Goal: Task Accomplishment & Management: Manage account settings

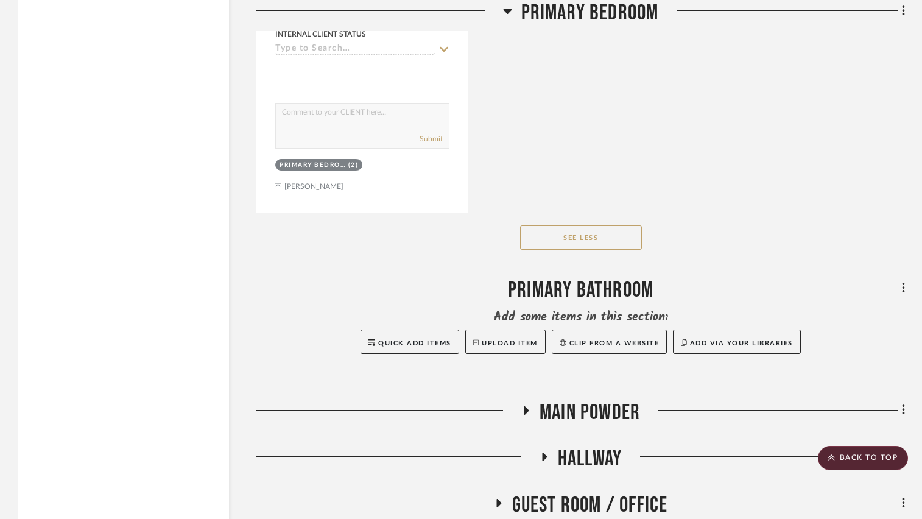
scroll to position [3649, 0]
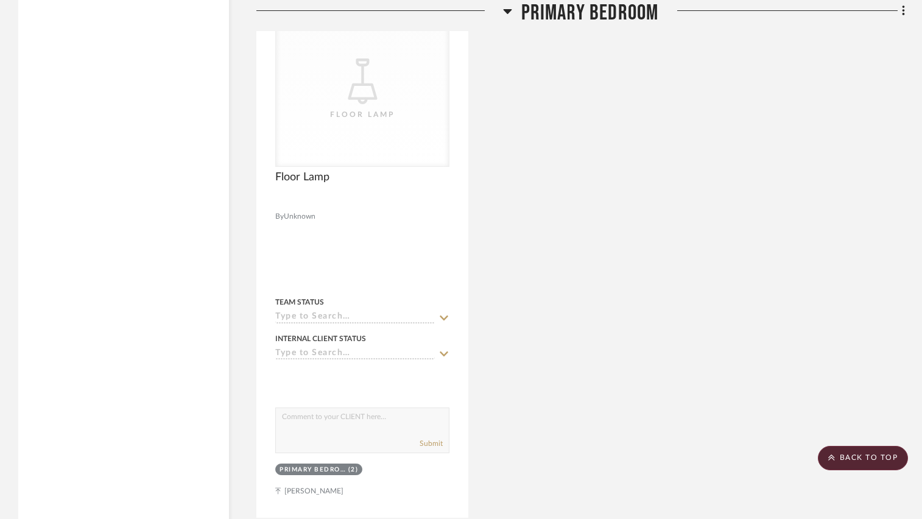
click at [503, 9] on icon at bounding box center [507, 11] width 9 height 15
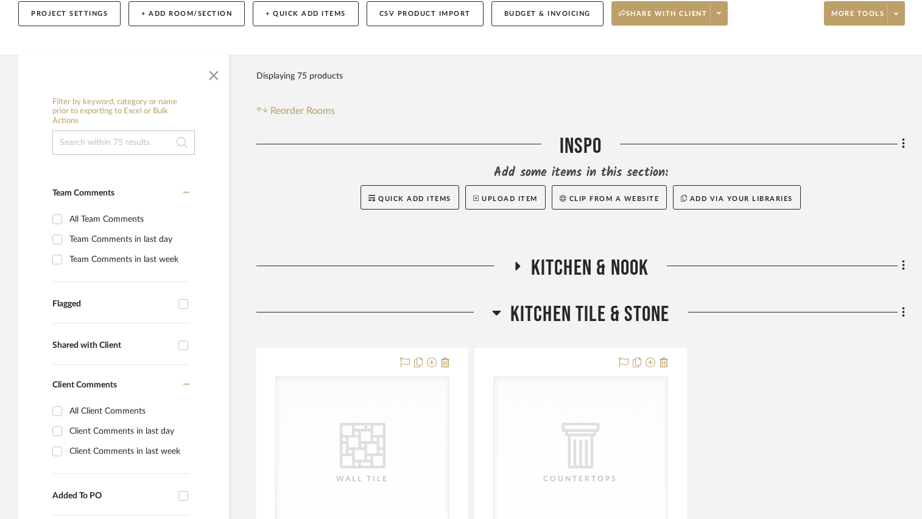
scroll to position [183, 0]
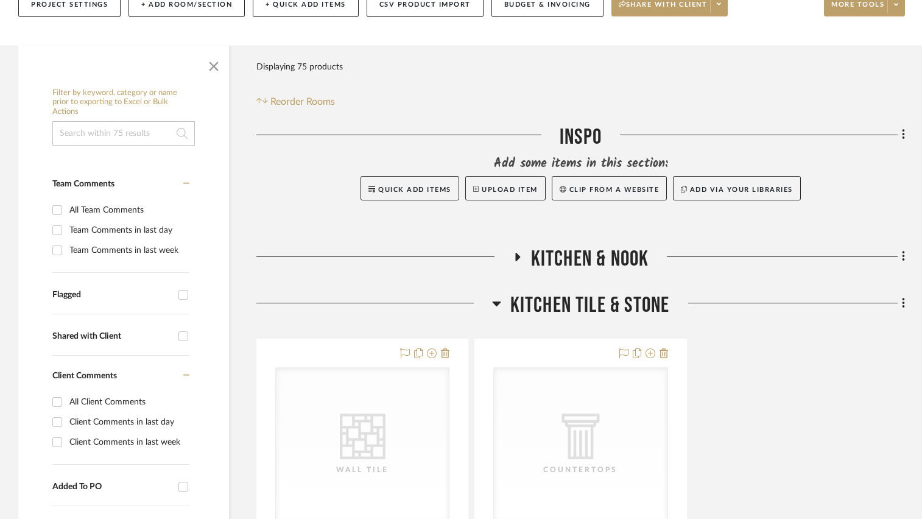
click at [518, 255] on icon at bounding box center [517, 256] width 15 height 9
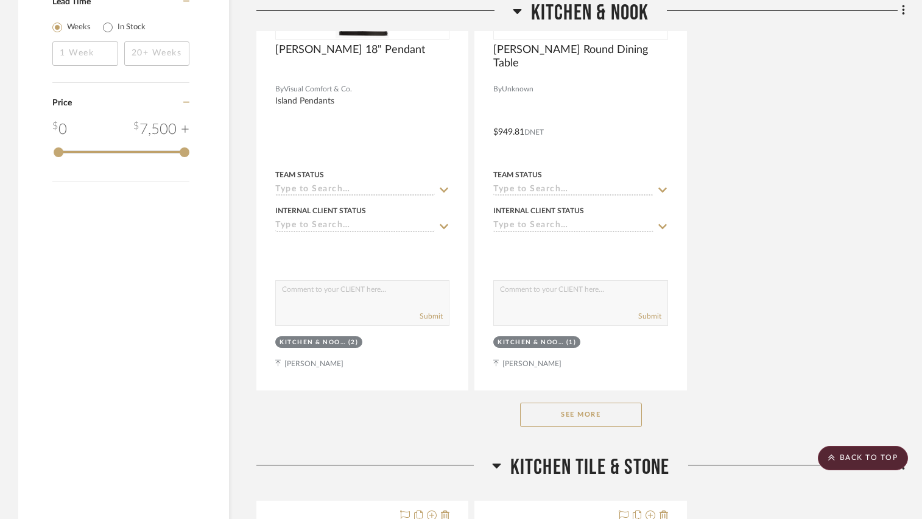
scroll to position [1706, 0]
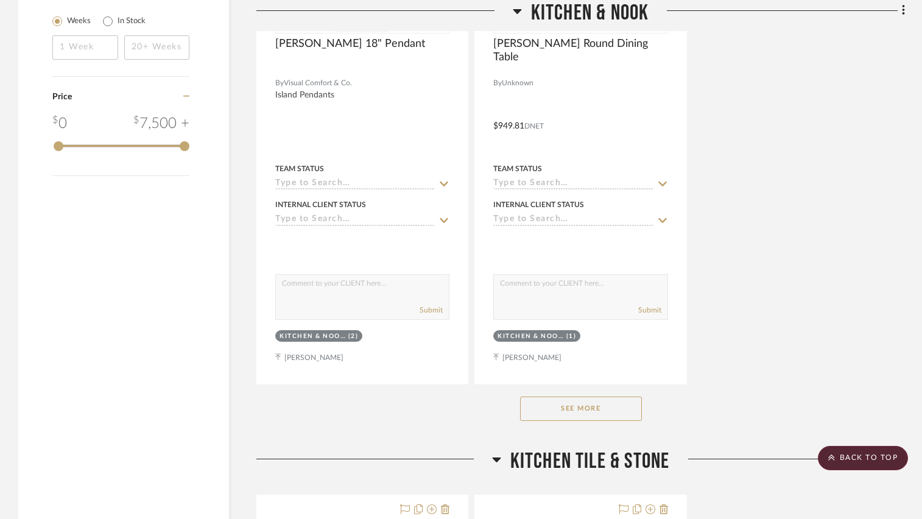
click at [586, 412] on button "See More" at bounding box center [581, 409] width 122 height 24
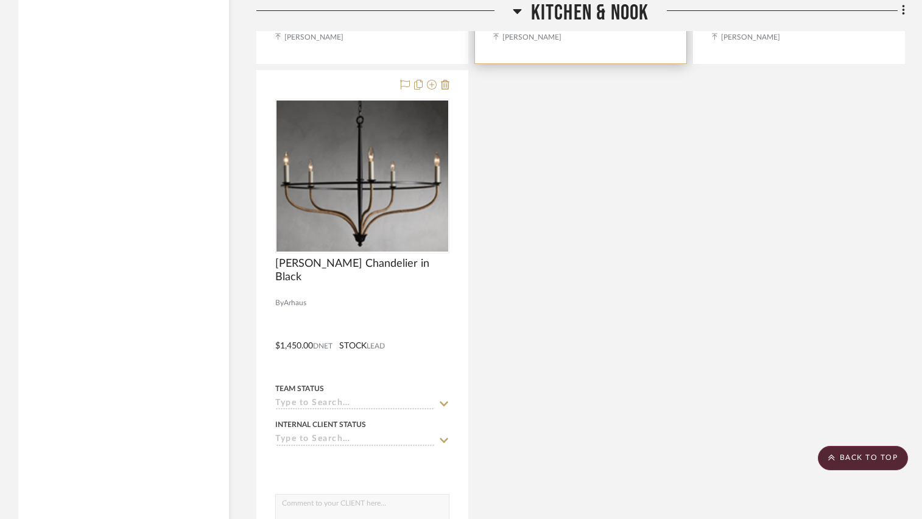
scroll to position [2071, 0]
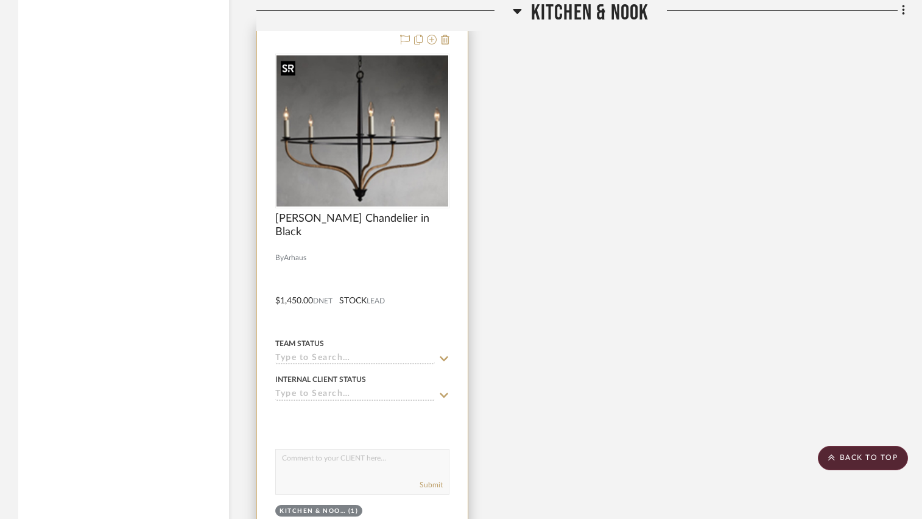
click at [363, 167] on img "0" at bounding box center [363, 130] width 172 height 151
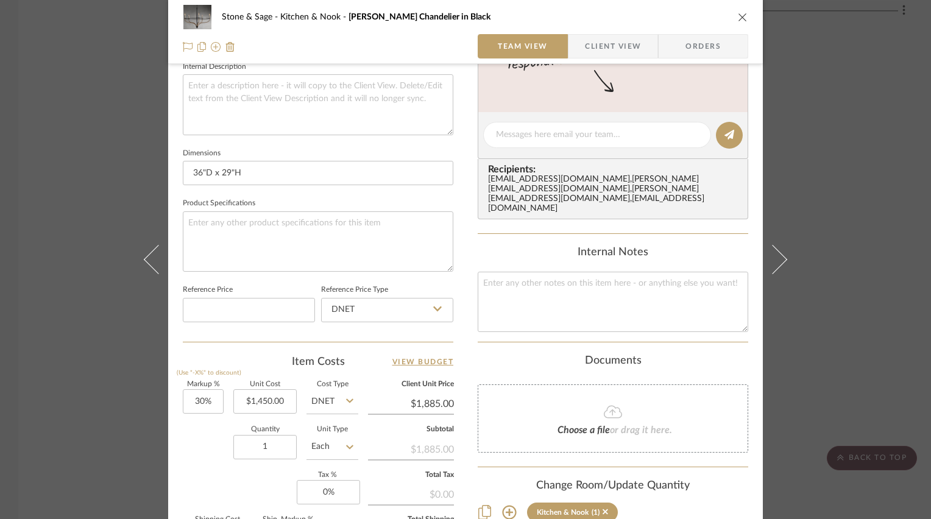
scroll to position [487, 0]
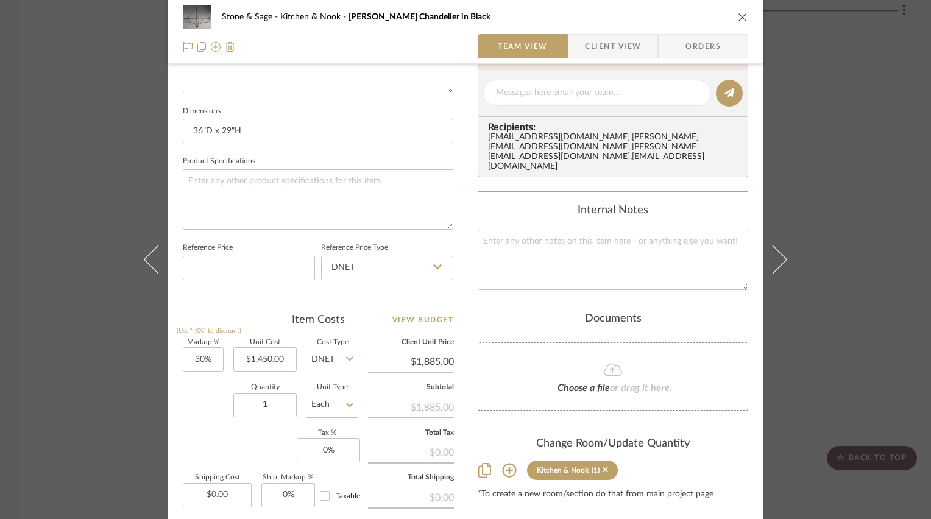
click at [740, 16] on icon "close" at bounding box center [743, 17] width 10 height 10
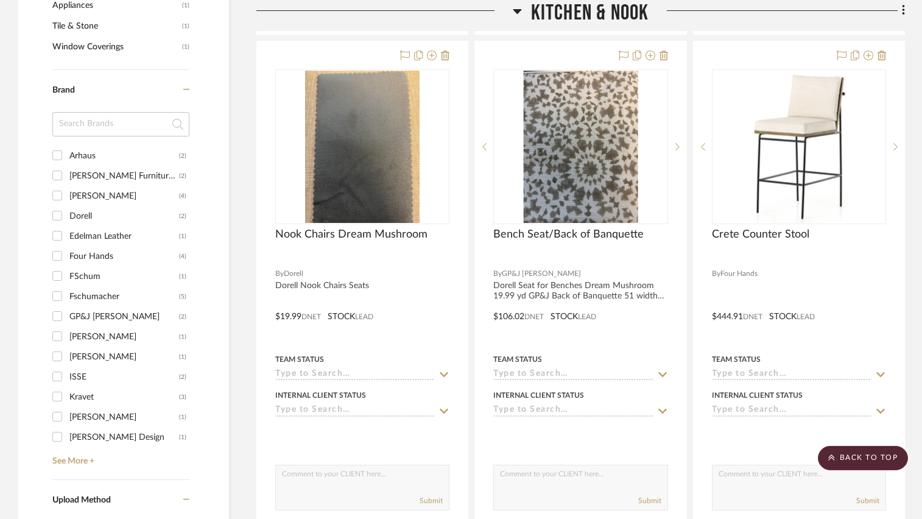
scroll to position [1036, 0]
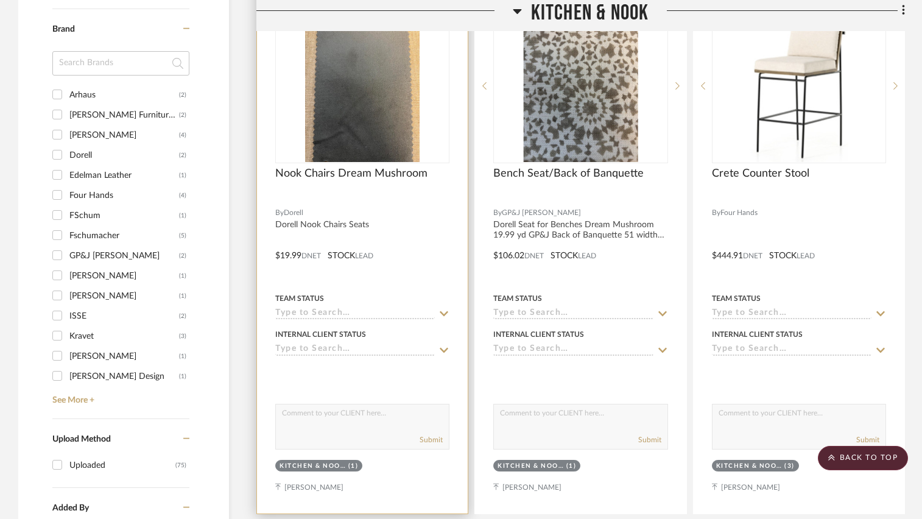
click at [409, 203] on div at bounding box center [362, 199] width 174 height 11
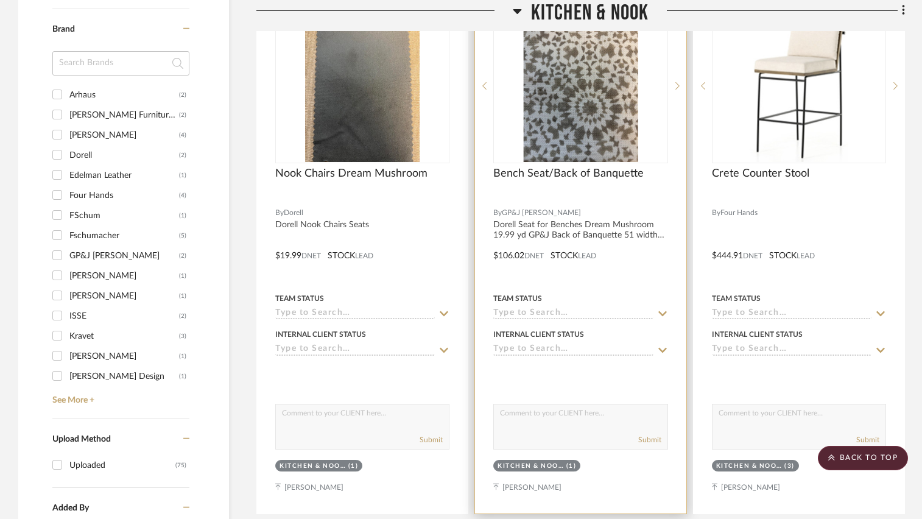
click at [615, 185] on div "Bench Seat/Back of Banquette" at bounding box center [580, 180] width 174 height 27
click at [613, 145] on img "0" at bounding box center [581, 86] width 115 height 152
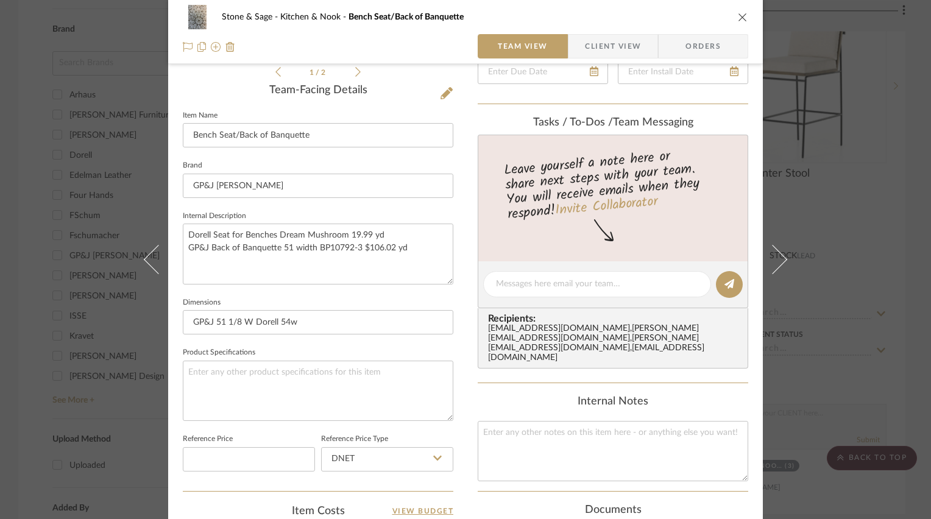
scroll to position [305, 0]
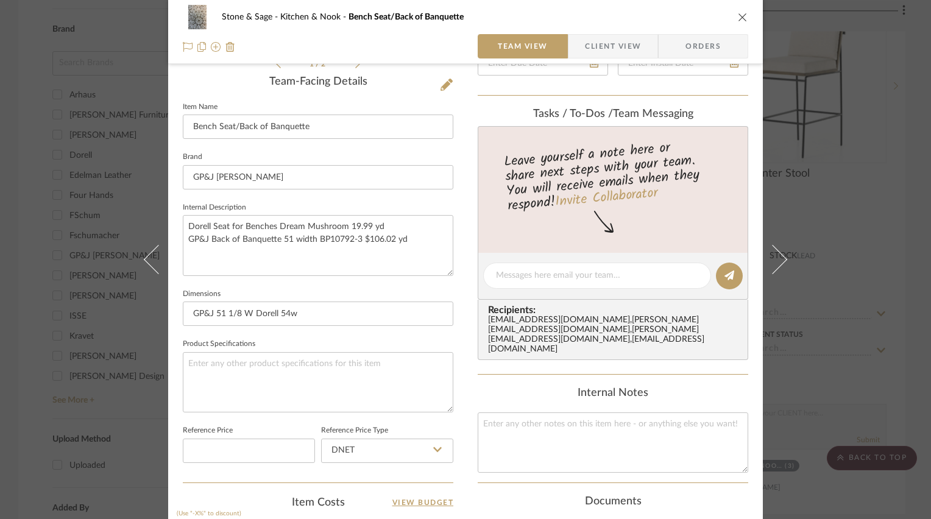
click at [744, 16] on div "Stone & Sage Kitchen & Nook Bench Seat/Back of Banquette Team View Client View …" at bounding box center [465, 32] width 595 height 64
click at [738, 19] on icon "close" at bounding box center [743, 17] width 10 height 10
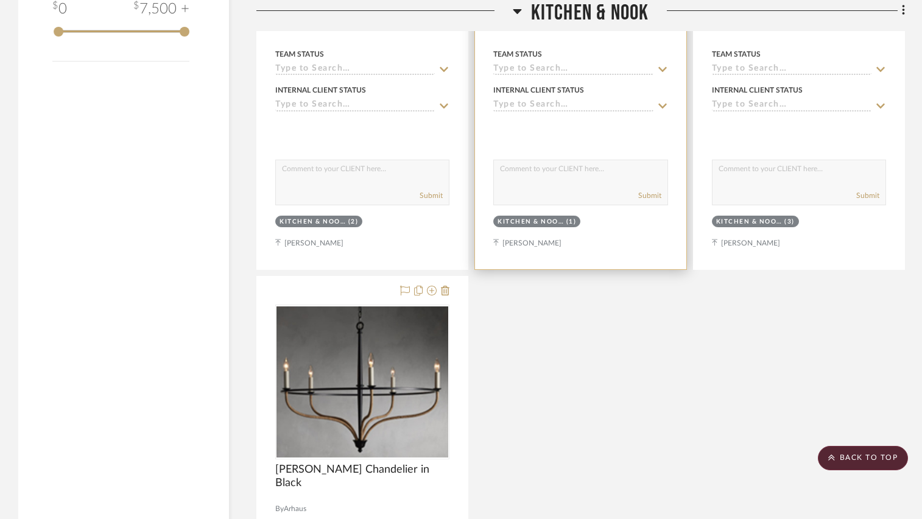
scroll to position [1828, 0]
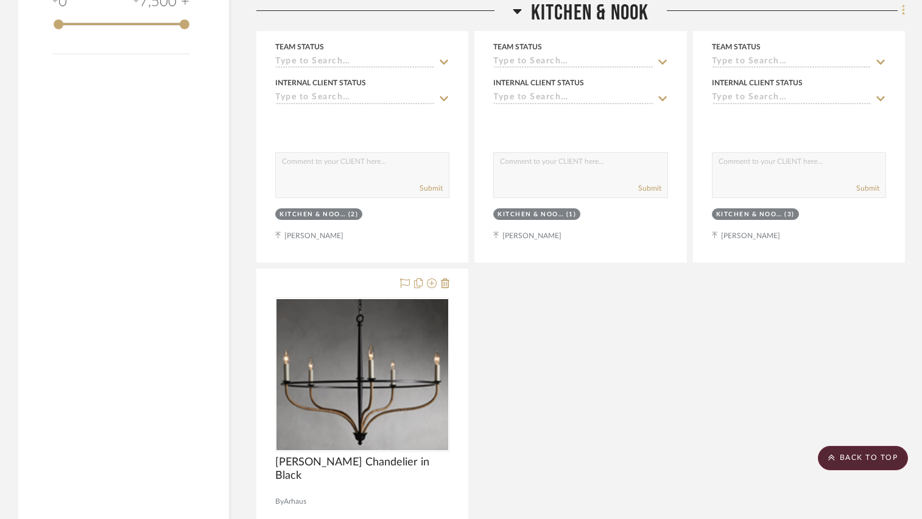
click at [901, 10] on fa-icon at bounding box center [902, 12] width 8 height 20
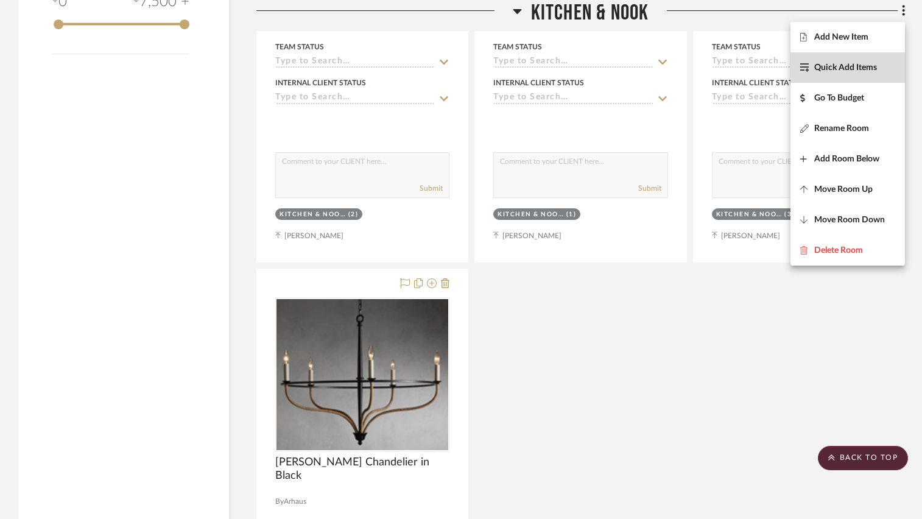
click at [855, 63] on span "Quick Add Items" at bounding box center [846, 68] width 63 height 10
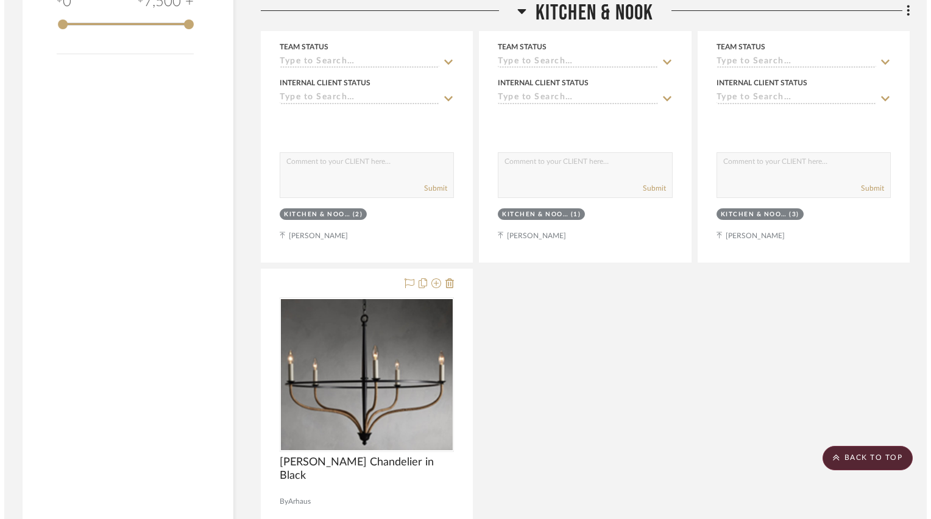
scroll to position [0, 0]
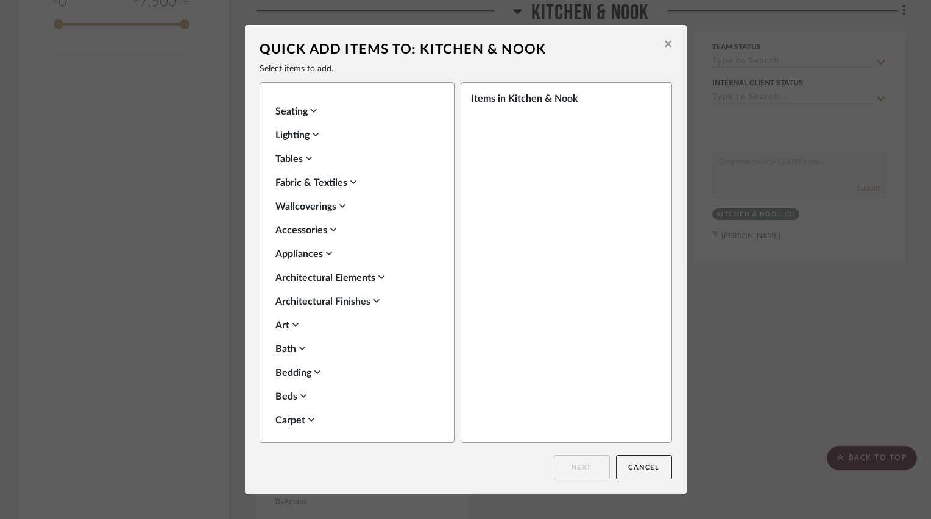
click at [305, 112] on div "Seating" at bounding box center [353, 111] width 157 height 15
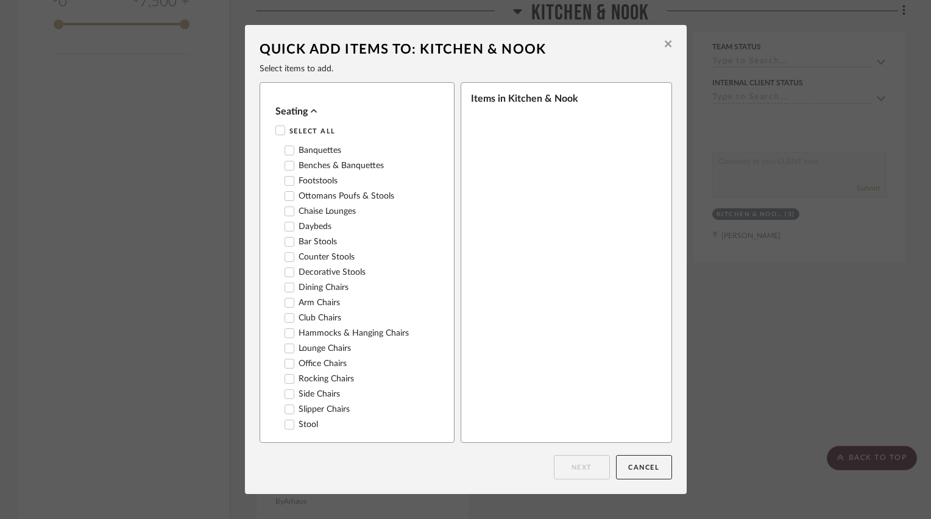
click at [665, 44] on icon at bounding box center [668, 43] width 7 height 7
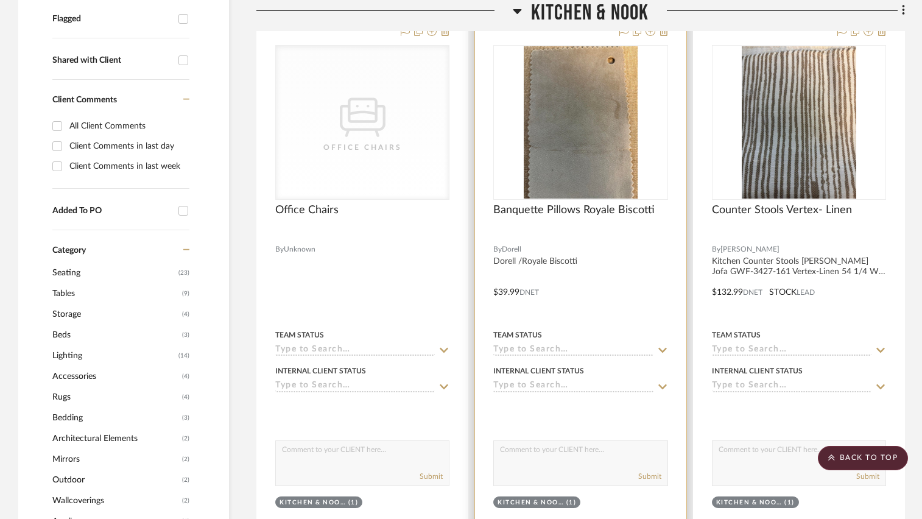
scroll to position [487, 0]
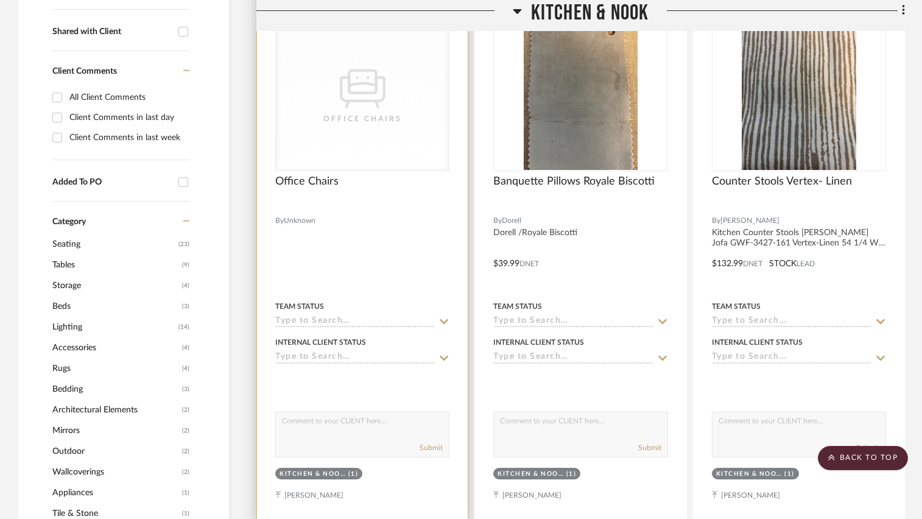
click at [352, 232] on div at bounding box center [362, 254] width 211 height 533
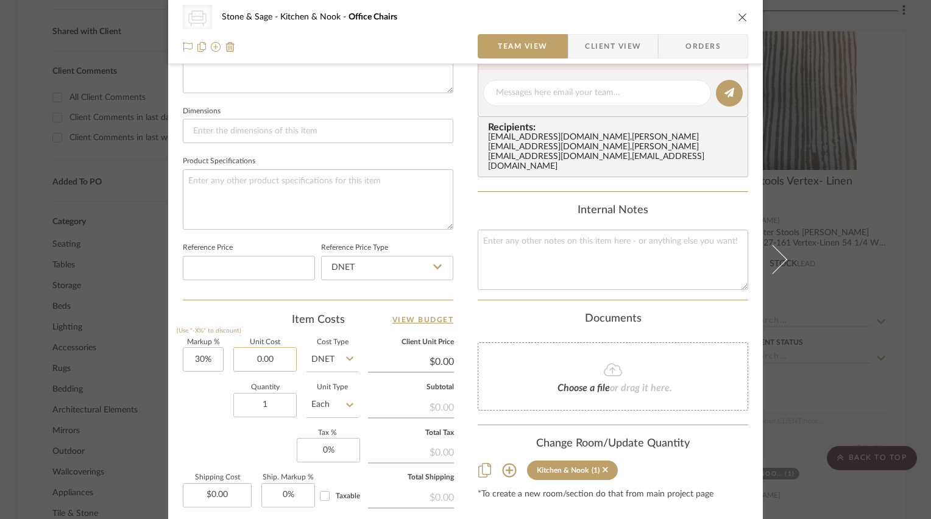
click at [268, 353] on input "0.00" at bounding box center [264, 359] width 63 height 24
type input "$1,200.00"
click at [348, 356] on icon at bounding box center [349, 358] width 7 height 4
type input "$1,560.00"
click at [339, 414] on div "Retail" at bounding box center [378, 418] width 150 height 31
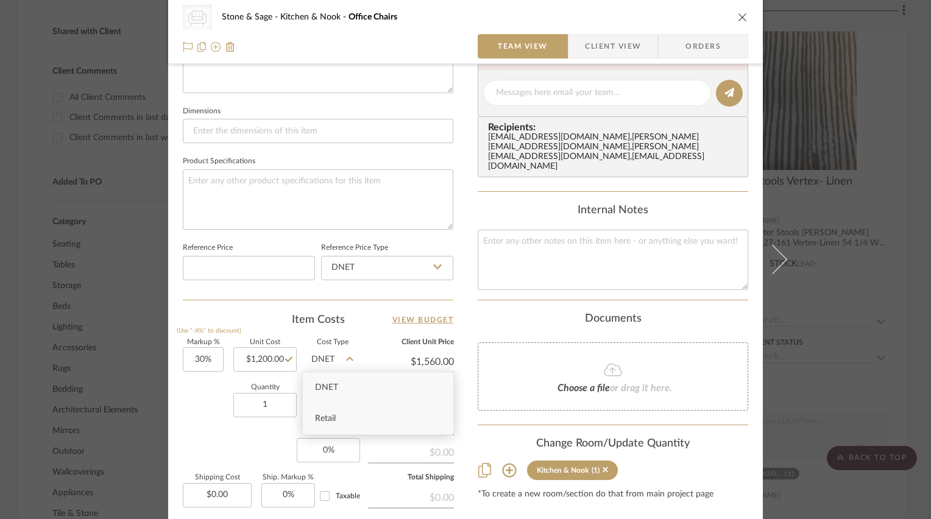
type input "Retail"
type input "0%"
click at [202, 410] on div "Quantity 1 Unit Type Each" at bounding box center [270, 405] width 175 height 43
type input "$1,200.00"
click at [738, 19] on icon "close" at bounding box center [743, 17] width 10 height 10
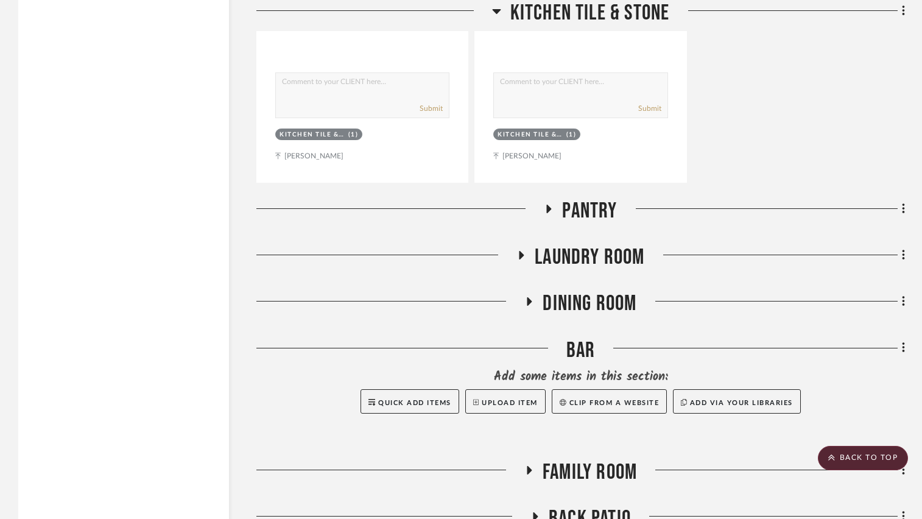
scroll to position [3107, 0]
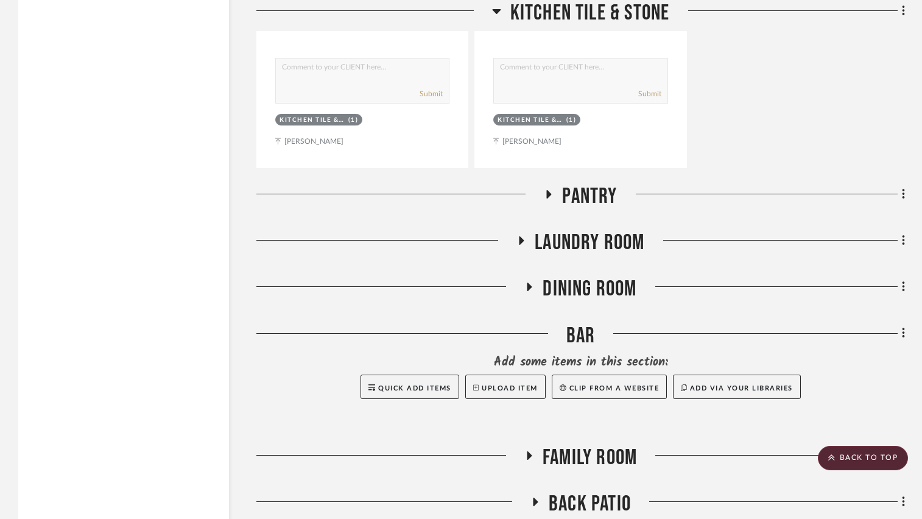
click at [550, 196] on icon at bounding box center [549, 194] width 5 height 9
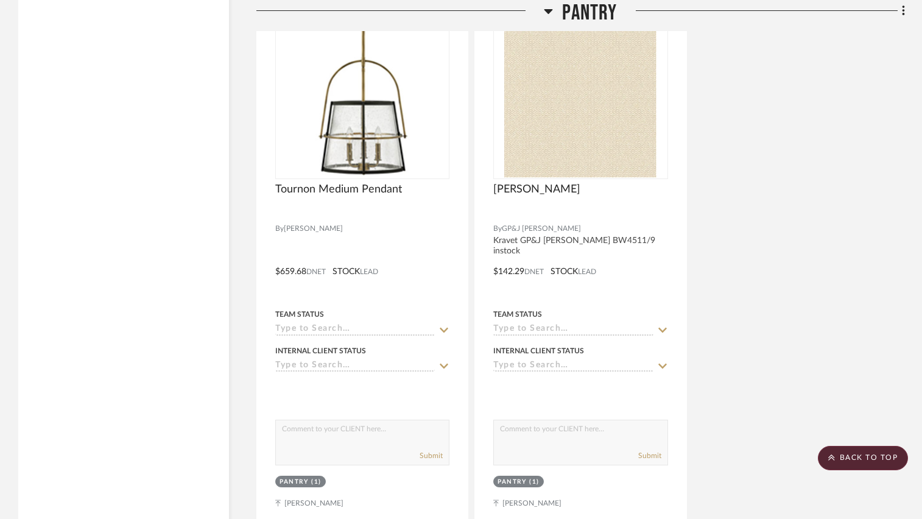
scroll to position [3351, 0]
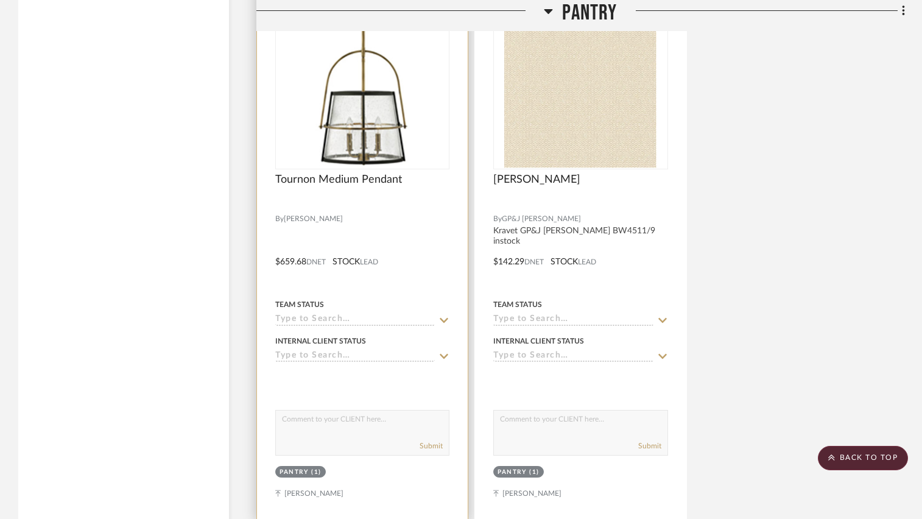
click at [422, 169] on div "0" at bounding box center [362, 92] width 173 height 154
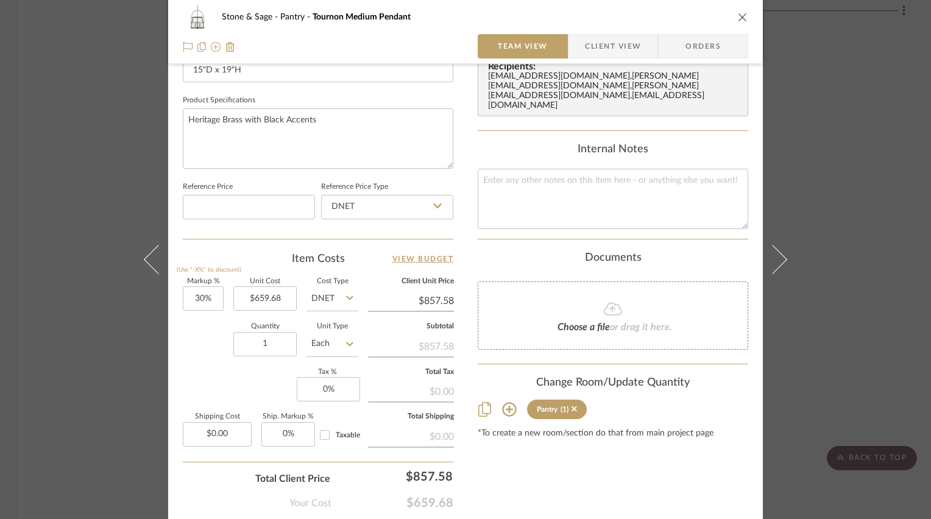
scroll to position [609, 0]
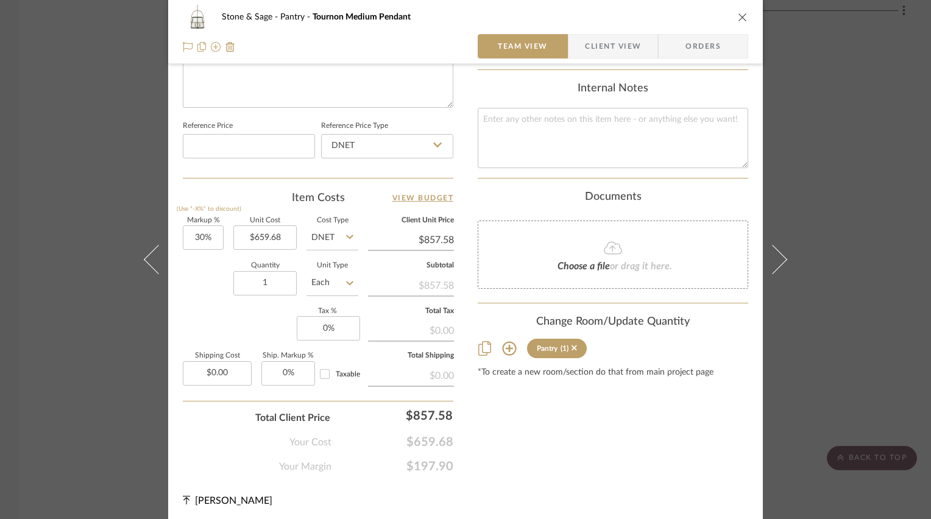
click at [739, 16] on icon "close" at bounding box center [743, 17] width 10 height 10
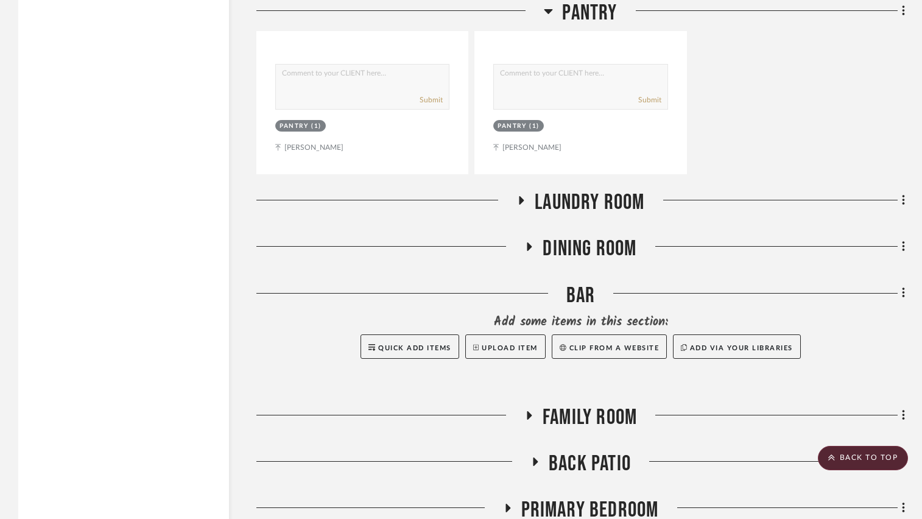
scroll to position [3838, 0]
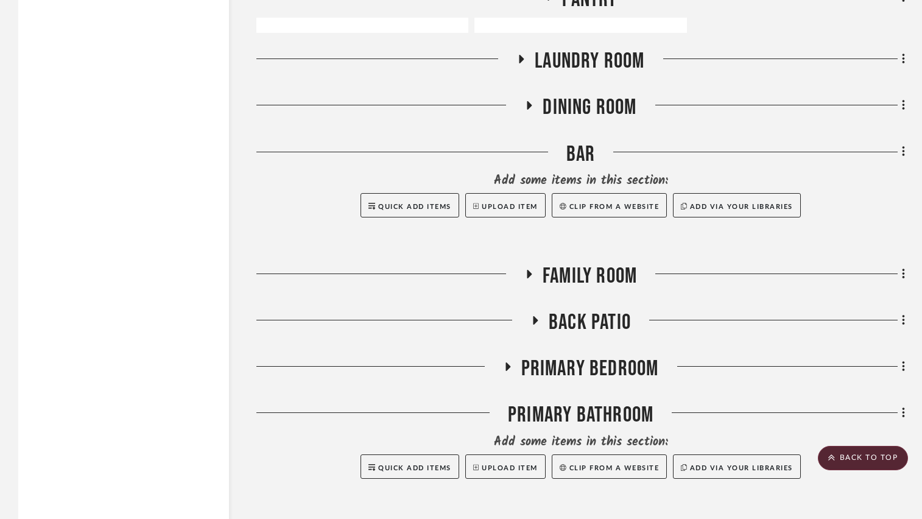
click at [523, 59] on icon at bounding box center [521, 59] width 15 height 9
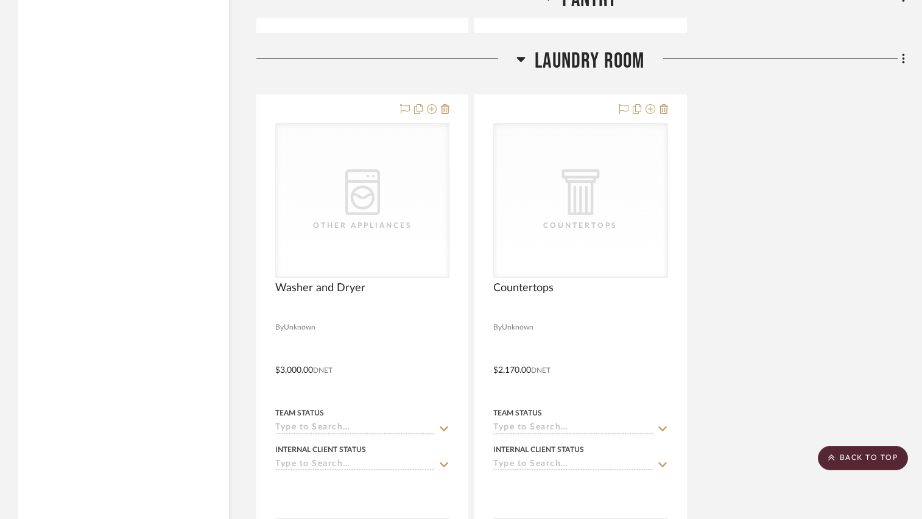
click at [521, 58] on icon at bounding box center [521, 59] width 9 height 15
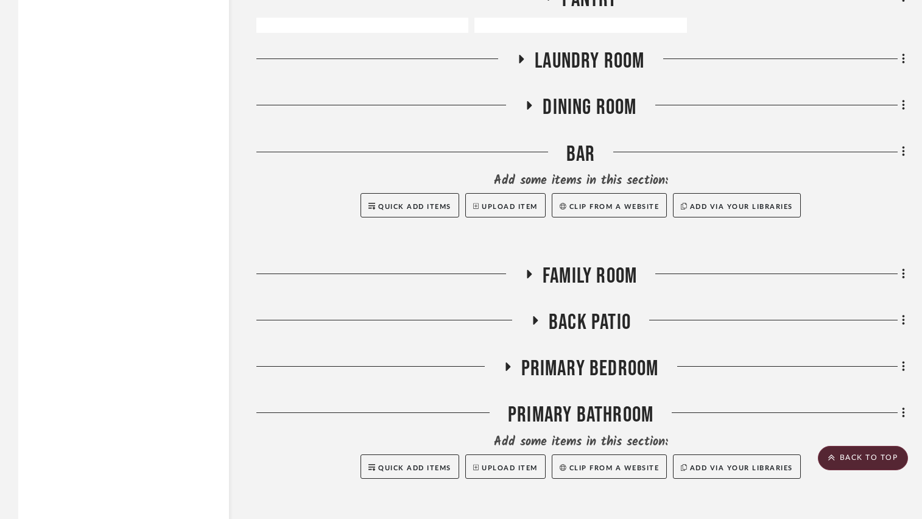
click at [529, 107] on icon at bounding box center [530, 105] width 5 height 9
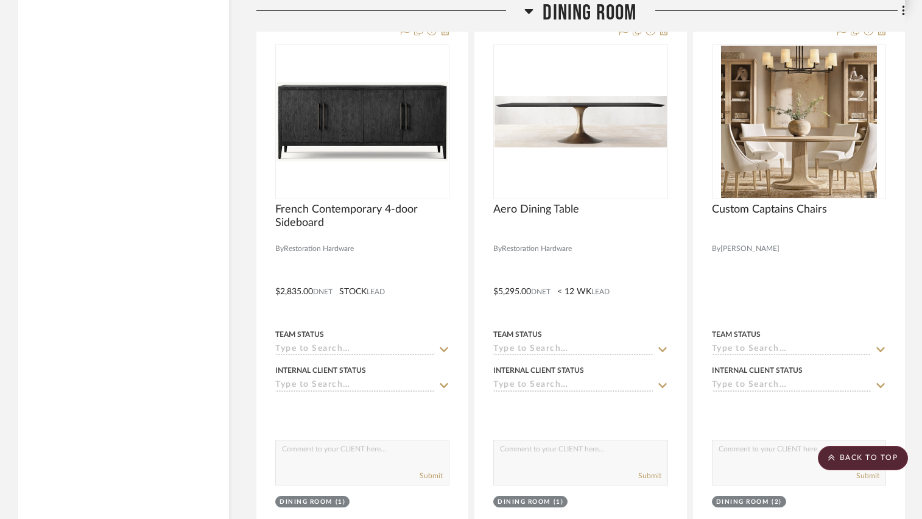
scroll to position [4508, 0]
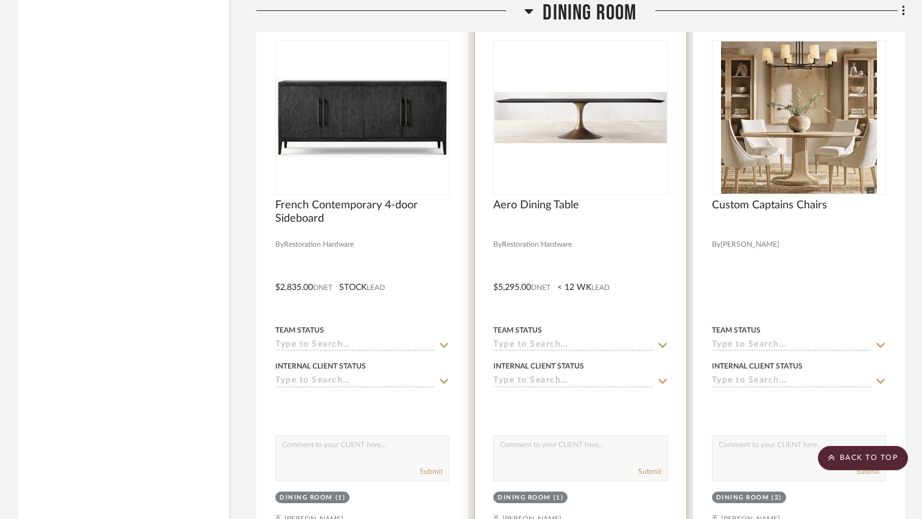
click at [610, 222] on div "Aero Dining Table" at bounding box center [580, 212] width 174 height 27
click at [591, 171] on div "0" at bounding box center [580, 118] width 173 height 154
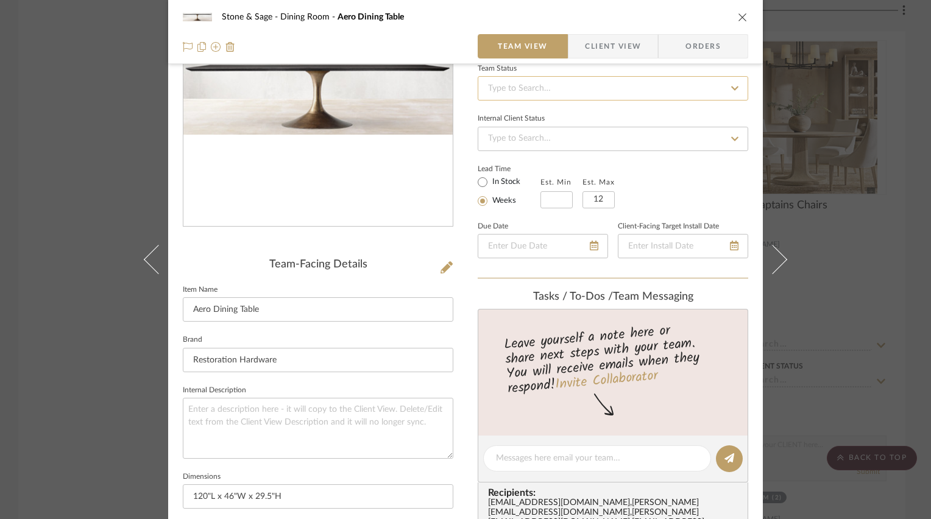
scroll to position [0, 0]
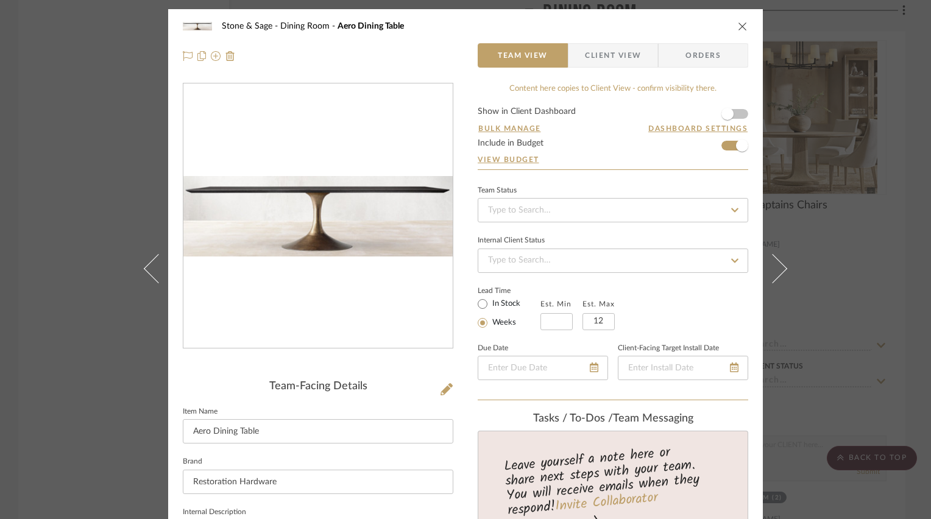
click at [738, 23] on icon "close" at bounding box center [743, 26] width 10 height 10
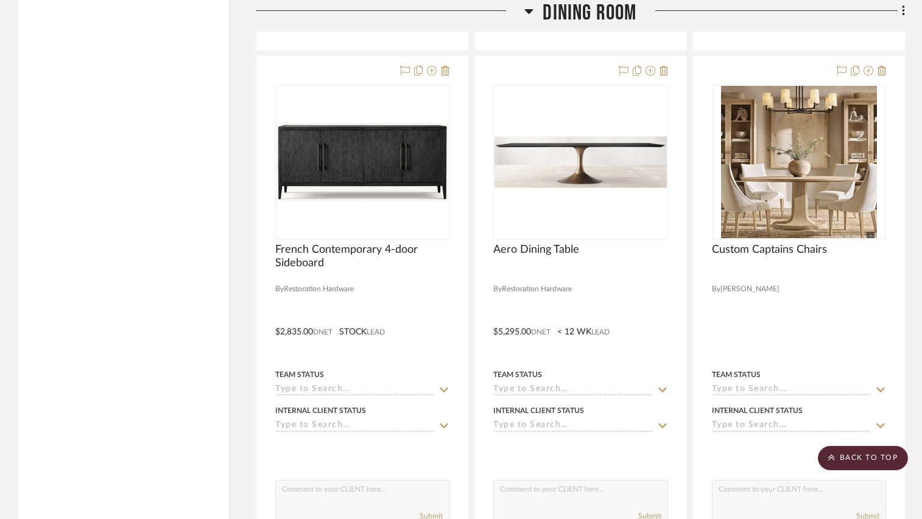
scroll to position [4387, 0]
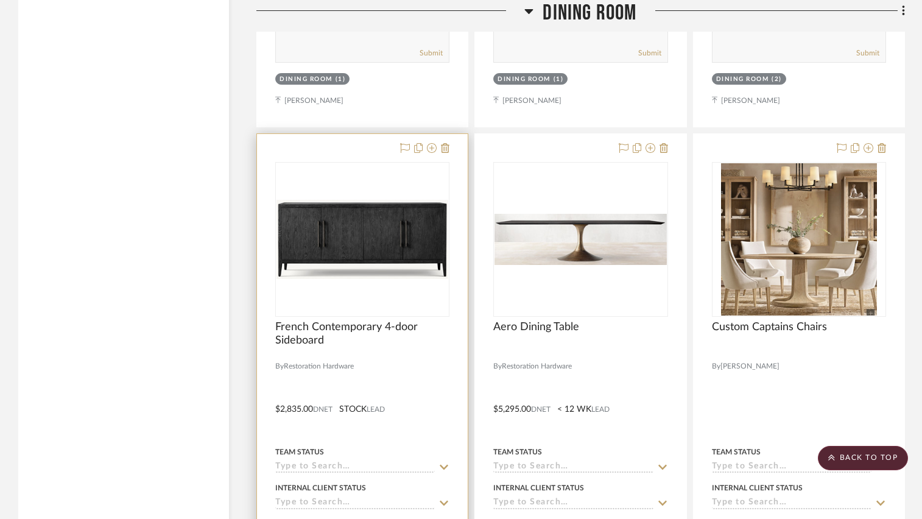
click at [372, 228] on img "0" at bounding box center [363, 239] width 172 height 79
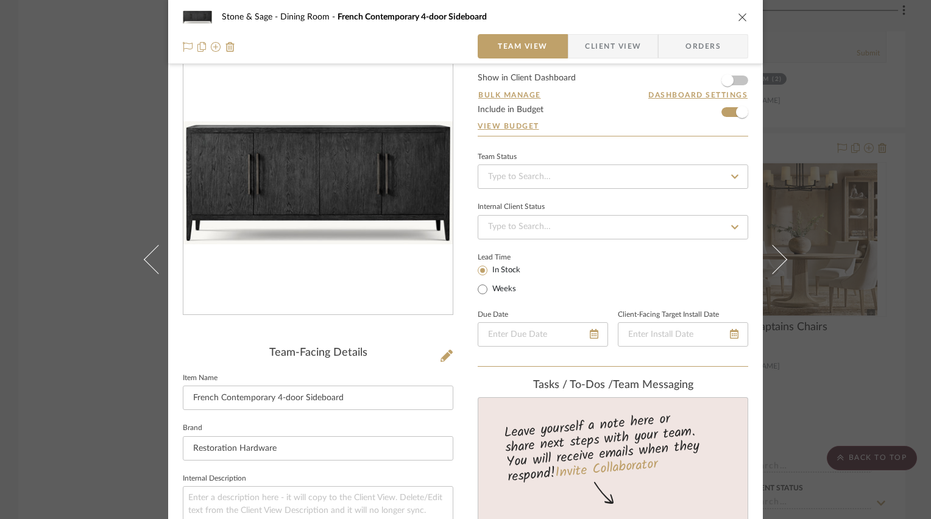
scroll to position [0, 0]
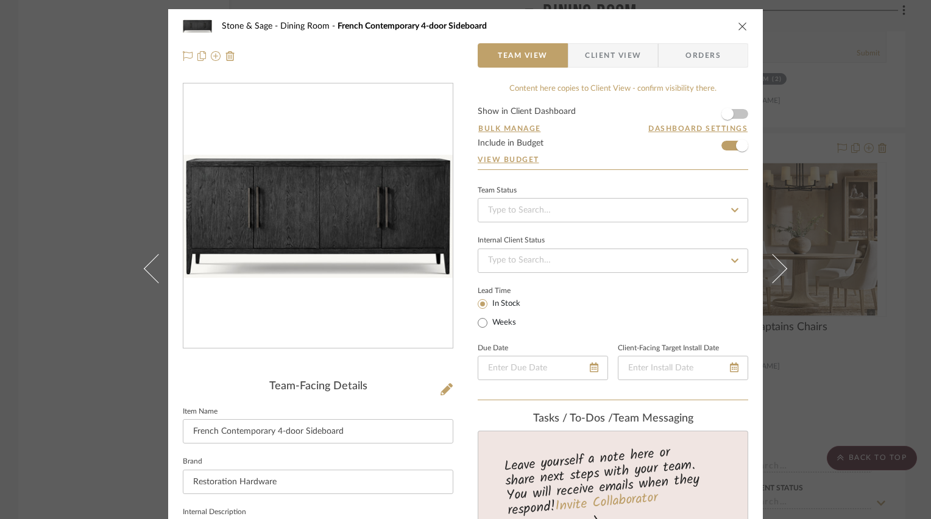
click at [740, 27] on icon "close" at bounding box center [743, 26] width 10 height 10
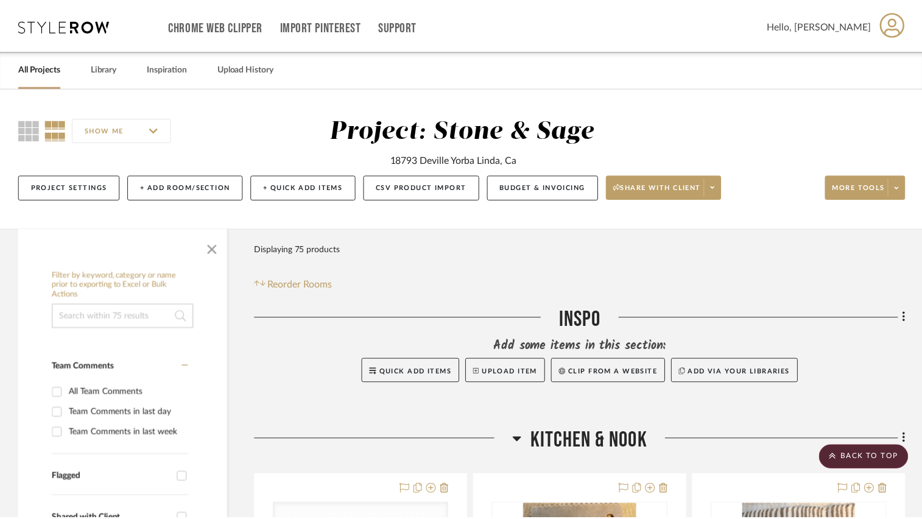
scroll to position [4387, 0]
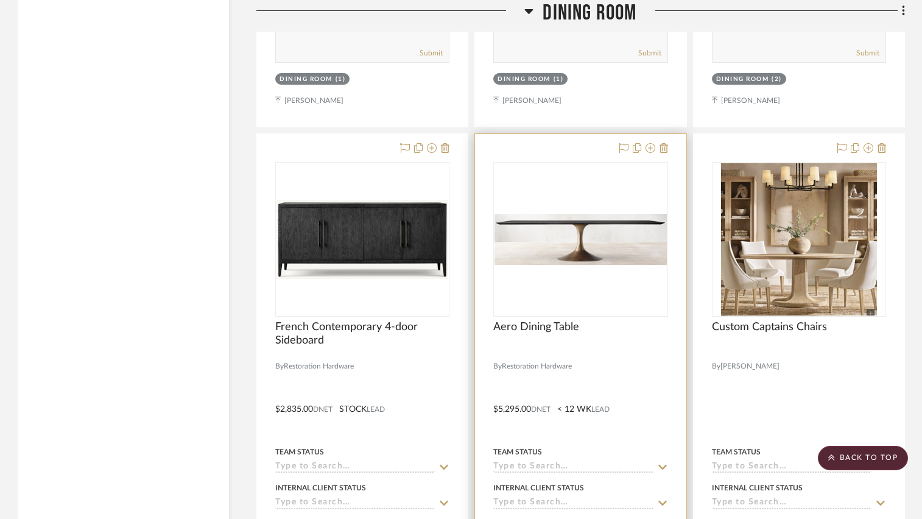
click at [604, 244] on img "0" at bounding box center [581, 239] width 172 height 51
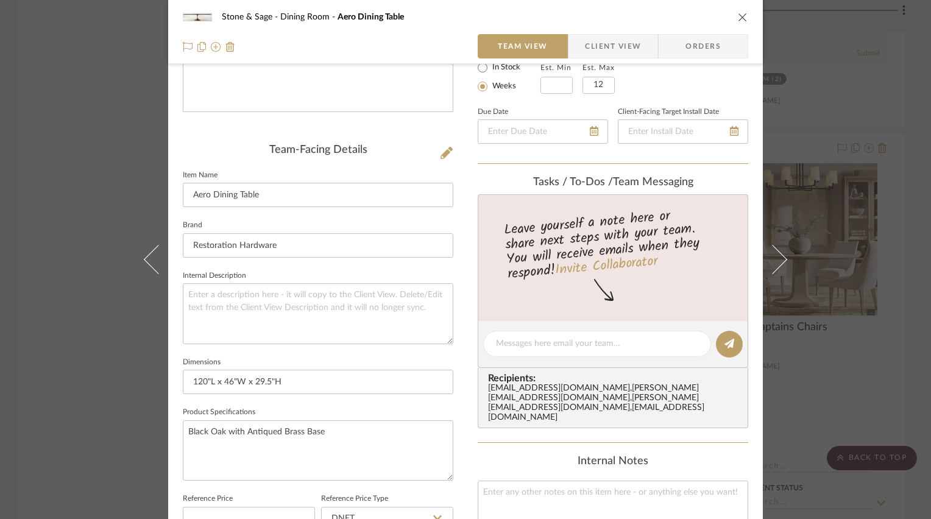
scroll to position [244, 0]
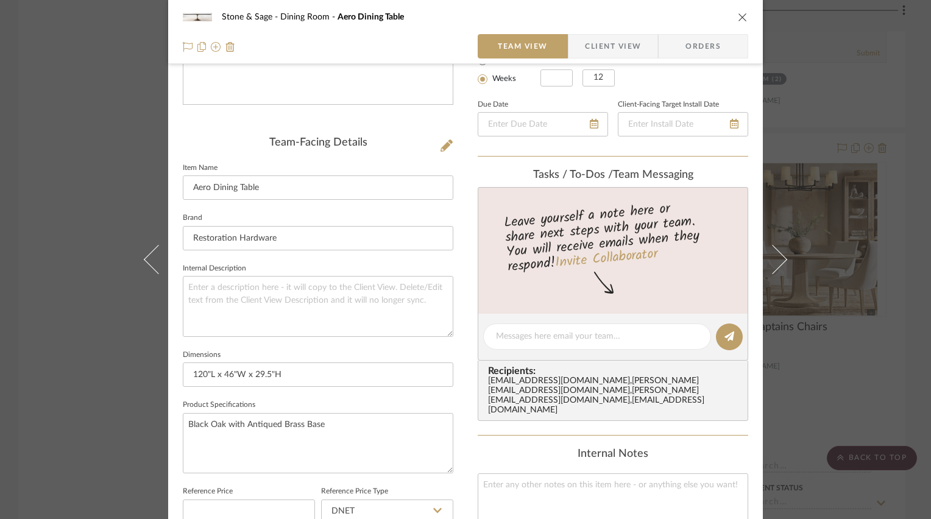
click at [739, 18] on icon "close" at bounding box center [743, 17] width 10 height 10
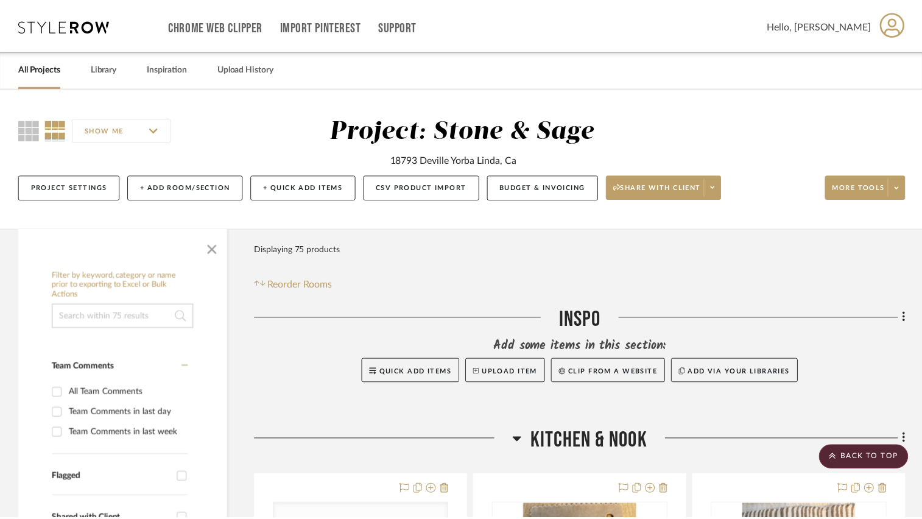
scroll to position [4387, 0]
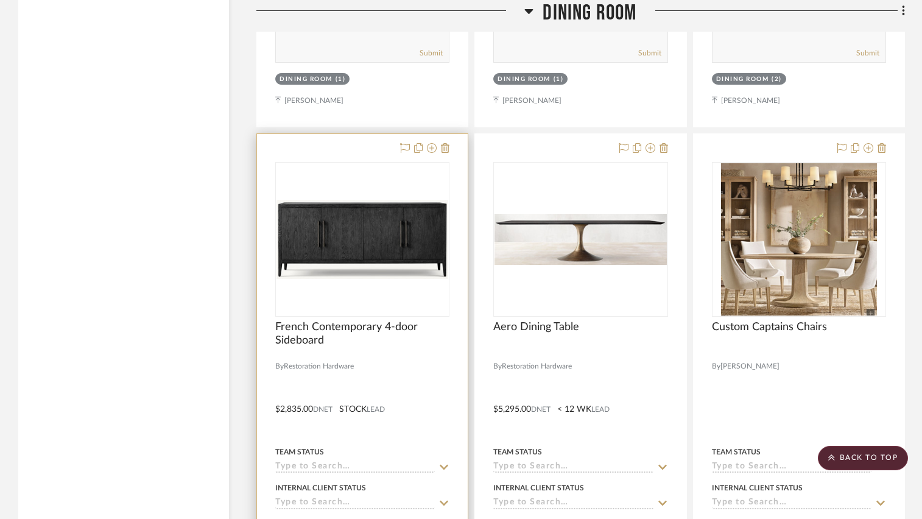
click at [358, 237] on img "0" at bounding box center [363, 239] width 172 height 79
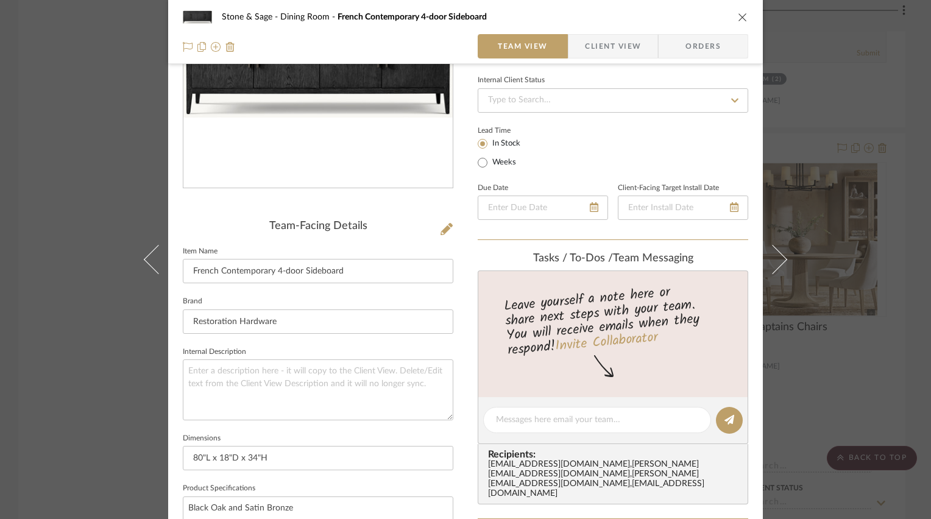
scroll to position [122, 0]
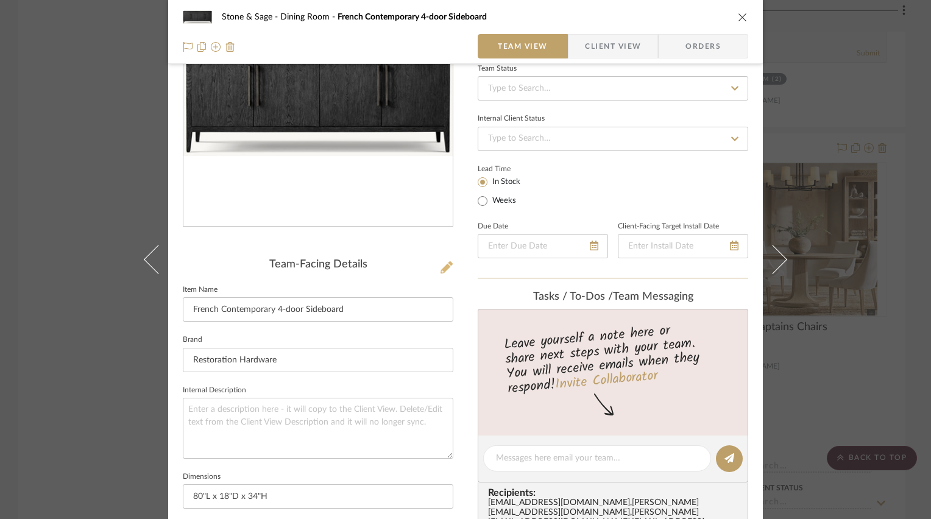
click at [441, 265] on icon at bounding box center [446, 267] width 12 height 12
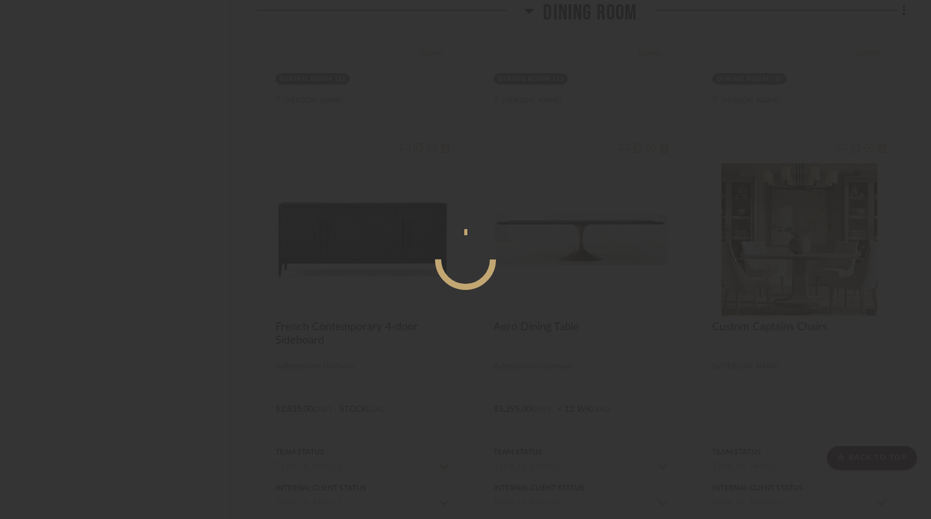
scroll to position [0, 0]
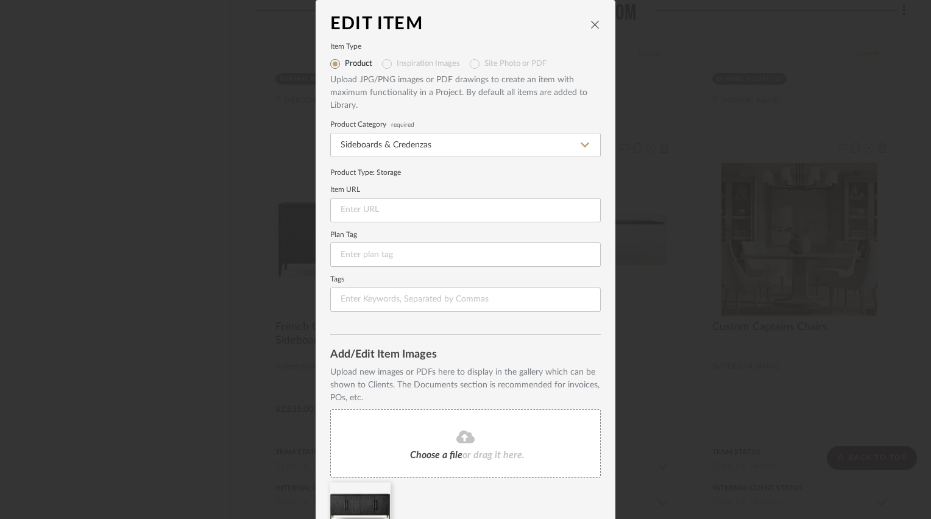
click at [462, 437] on icon at bounding box center [465, 436] width 18 height 13
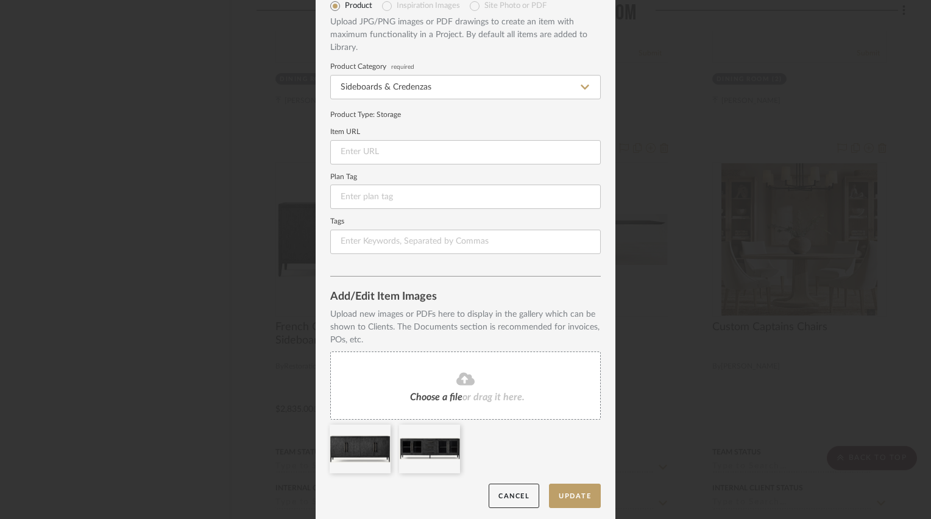
scroll to position [61, 0]
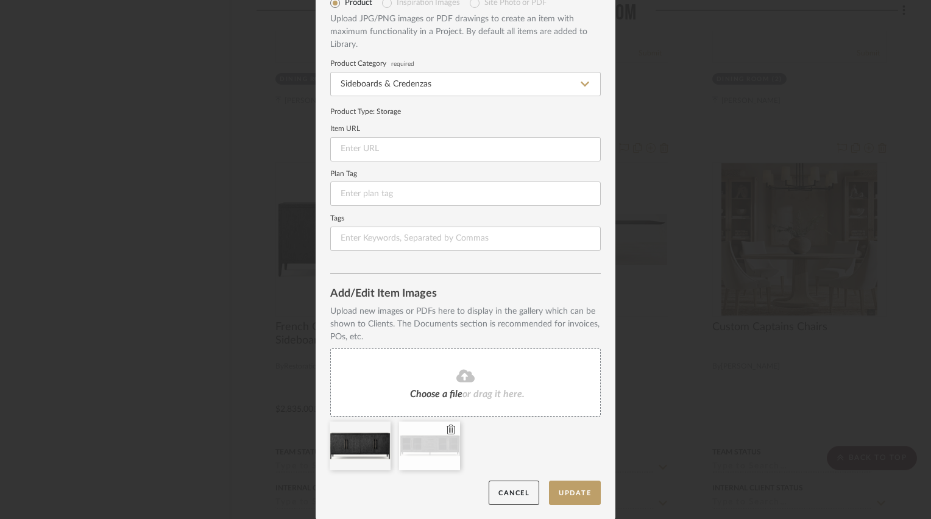
click at [447, 429] on icon at bounding box center [451, 430] width 9 height 10
click at [524, 484] on button "Cancel" at bounding box center [514, 493] width 51 height 25
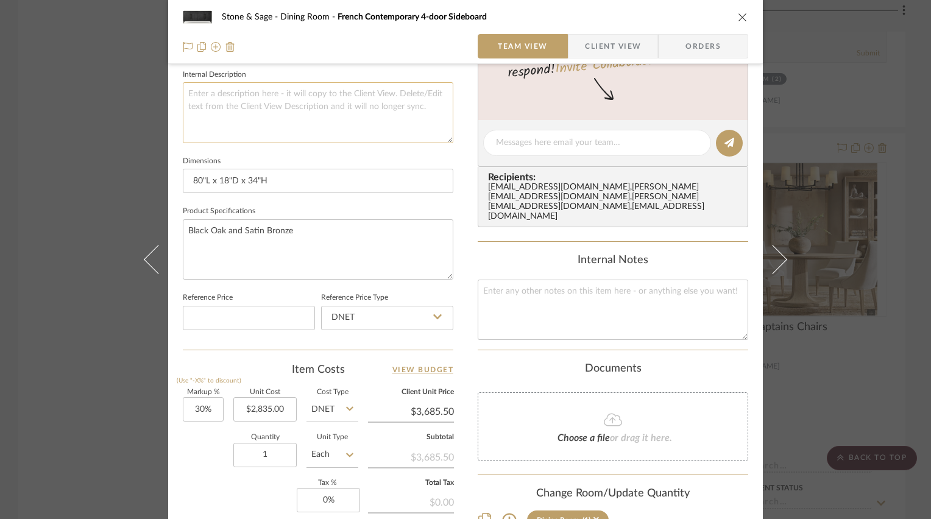
scroll to position [487, 0]
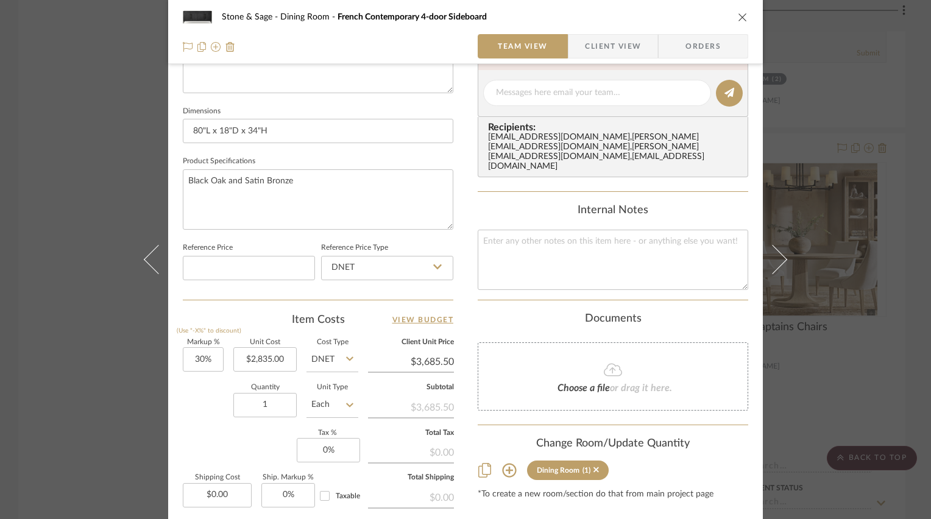
click at [740, 17] on icon "close" at bounding box center [743, 17] width 10 height 10
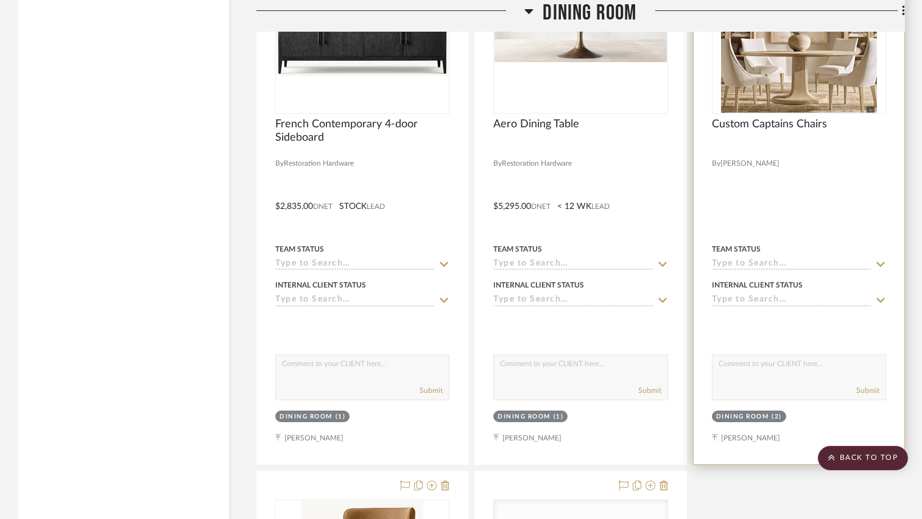
scroll to position [4630, 0]
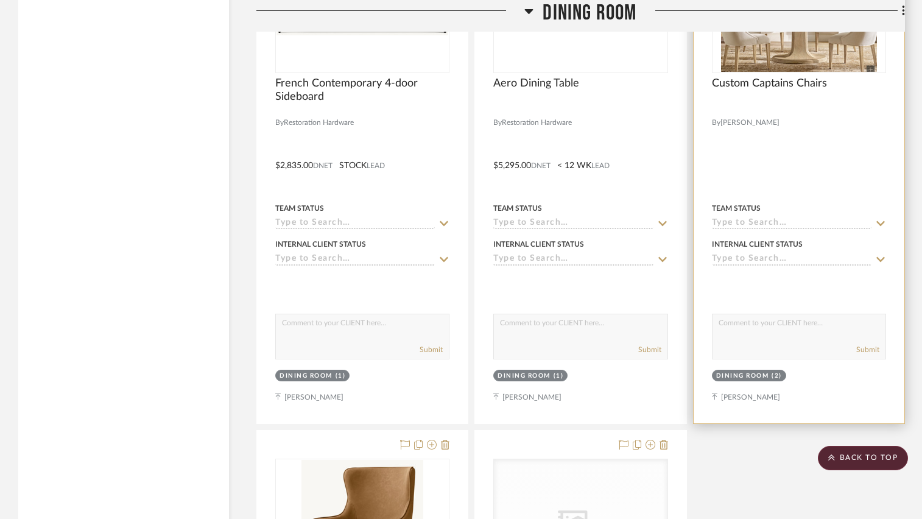
click at [784, 129] on div at bounding box center [799, 156] width 211 height 533
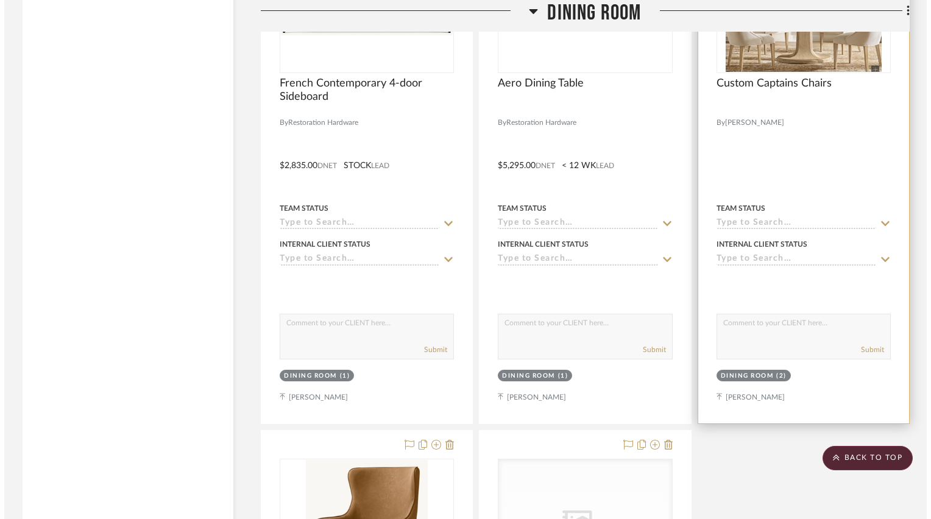
scroll to position [0, 0]
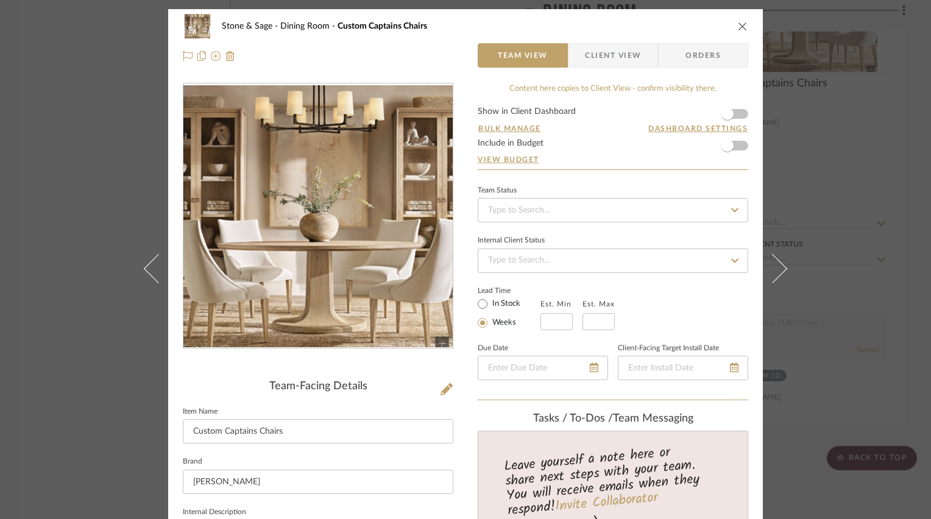
click at [740, 24] on icon "close" at bounding box center [743, 26] width 10 height 10
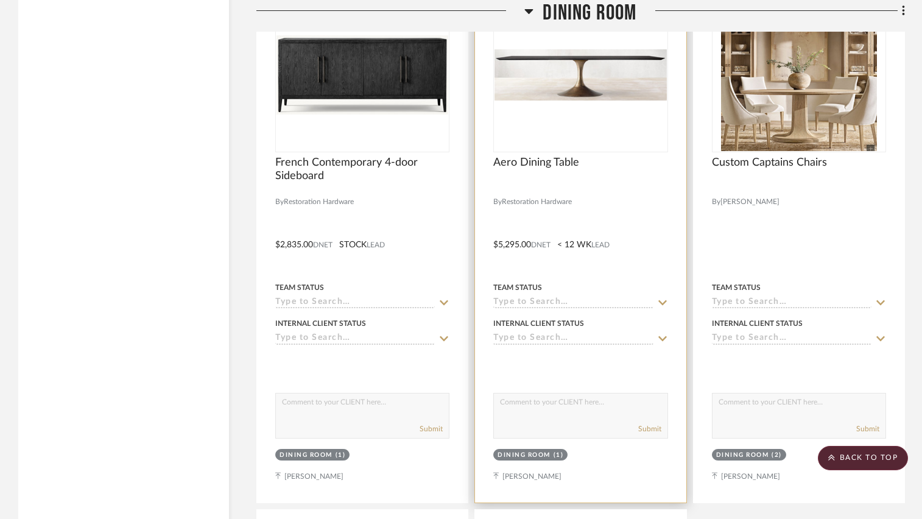
scroll to position [4569, 0]
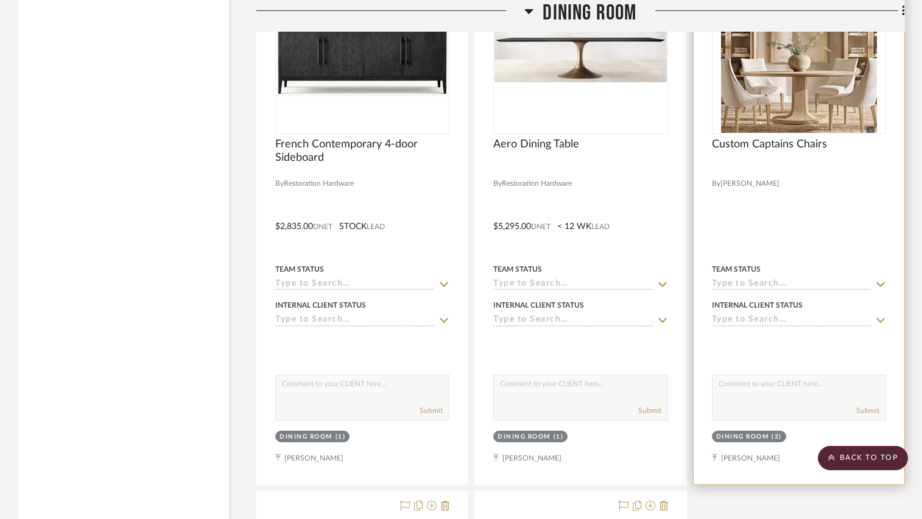
click at [804, 182] on div at bounding box center [799, 217] width 211 height 533
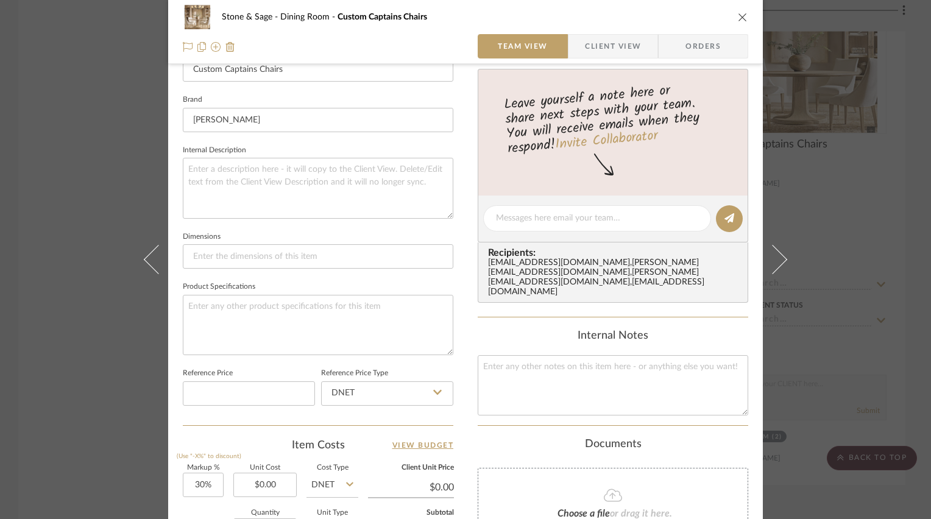
scroll to position [366, 0]
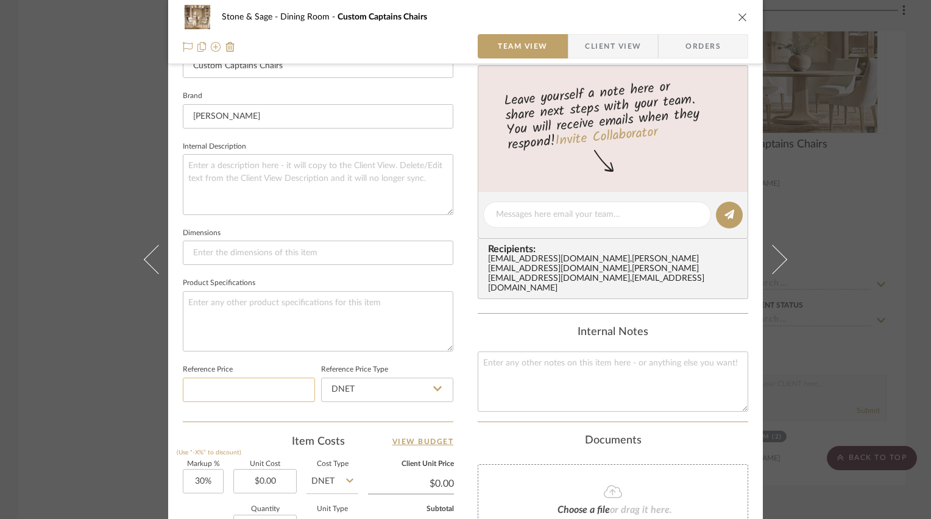
click at [222, 388] on input at bounding box center [249, 390] width 132 height 24
click at [373, 385] on input "DNET" at bounding box center [387, 390] width 132 height 24
click at [356, 439] on div "Retail" at bounding box center [392, 448] width 150 height 31
type input "Retail"
click at [242, 389] on input at bounding box center [249, 390] width 132 height 24
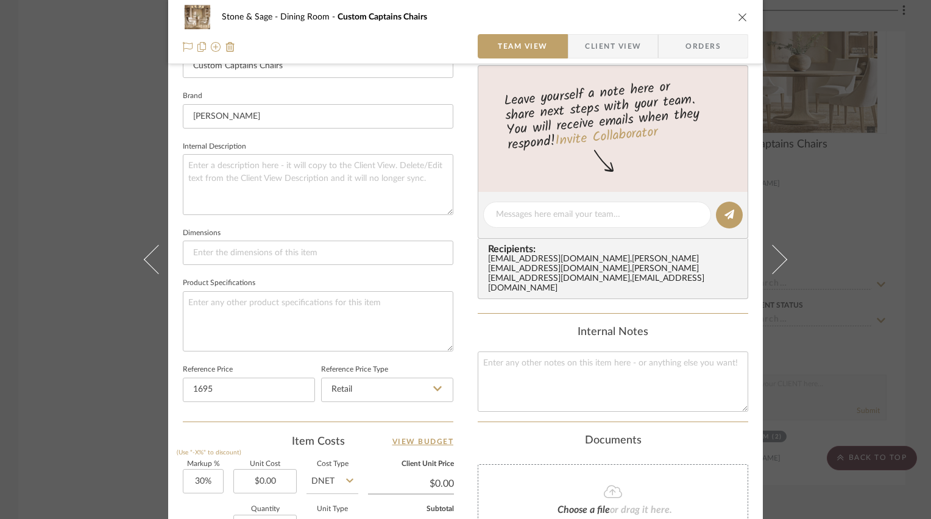
type input "$1,695.00"
click at [269, 363] on fieldset "Reference Price $1,695.00" at bounding box center [249, 381] width 132 height 41
click at [738, 15] on icon "close" at bounding box center [743, 17] width 10 height 10
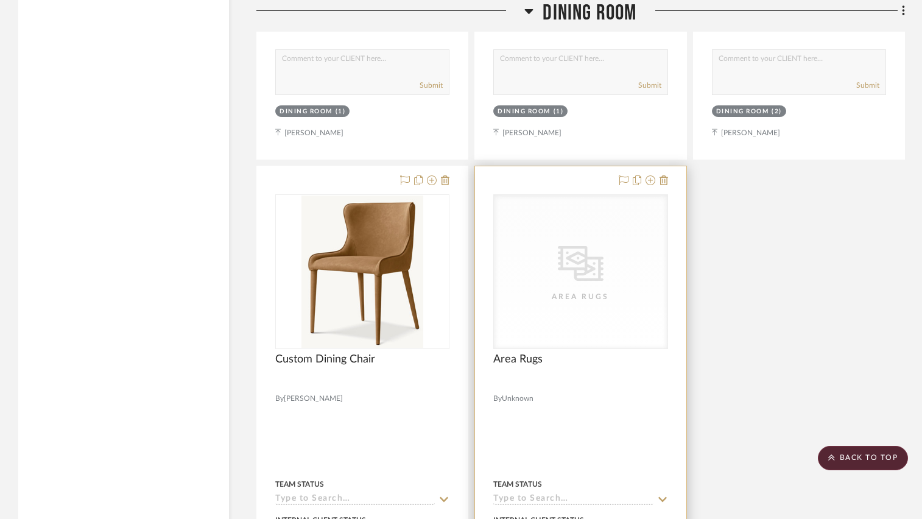
scroll to position [4935, 0]
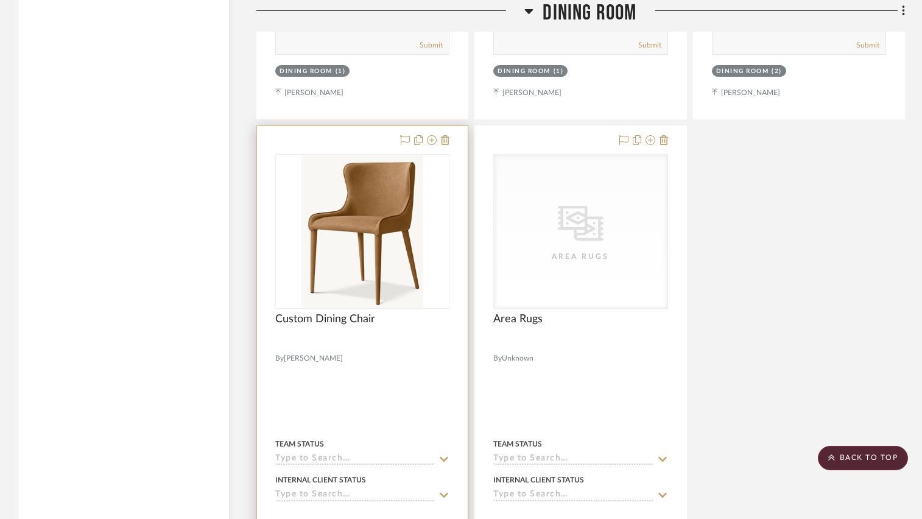
click at [409, 361] on div at bounding box center [362, 392] width 211 height 533
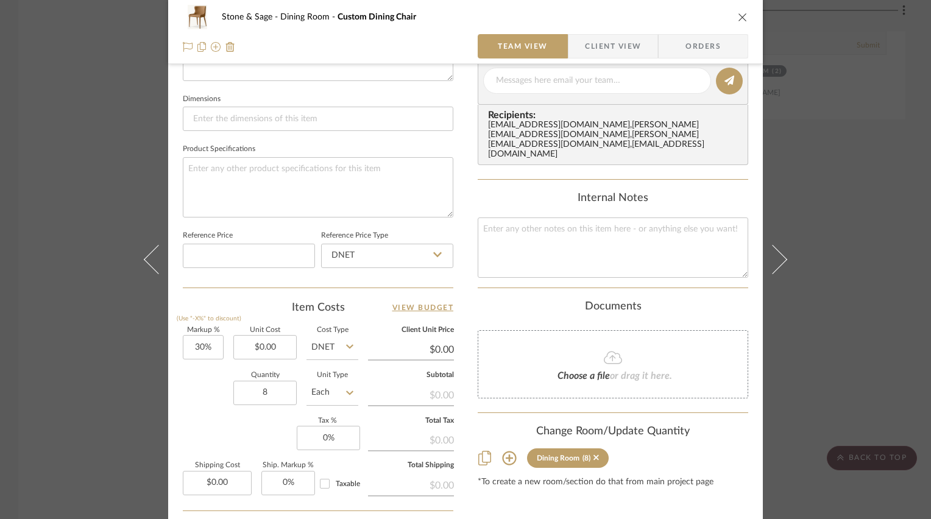
scroll to position [548, 0]
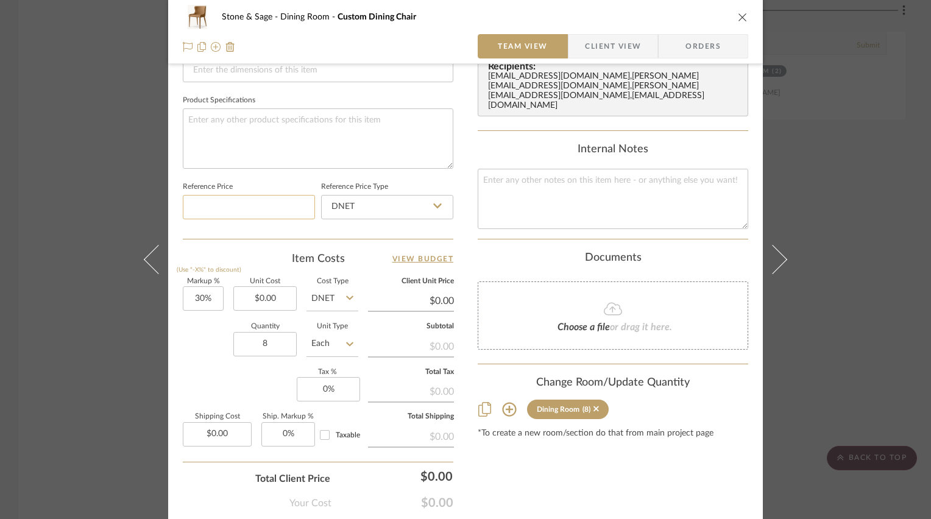
click at [242, 203] on input at bounding box center [249, 207] width 132 height 24
type input "$980.00"
click at [384, 207] on input "DNET" at bounding box center [387, 207] width 132 height 24
click at [355, 264] on div "Retail" at bounding box center [392, 265] width 150 height 31
type input "Retail"
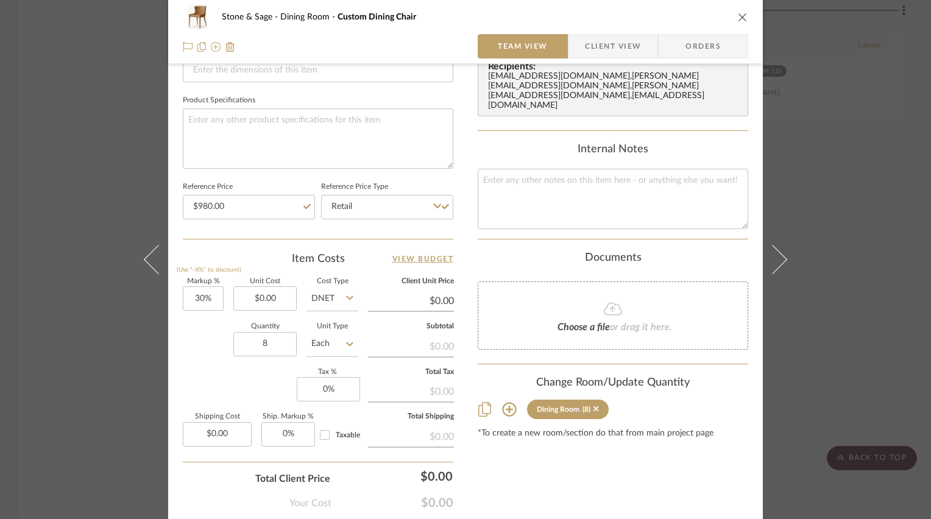
click at [469, 209] on div "Stone & Sage Dining Room Custom Dining Chair Team View Client View Orders Team-…" at bounding box center [465, 22] width 595 height 1123
click at [738, 19] on icon "close" at bounding box center [743, 17] width 10 height 10
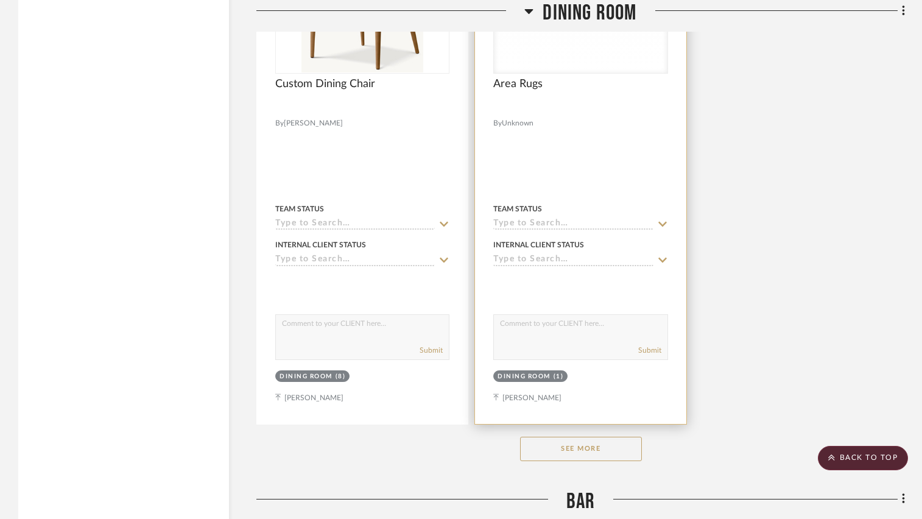
scroll to position [5179, 0]
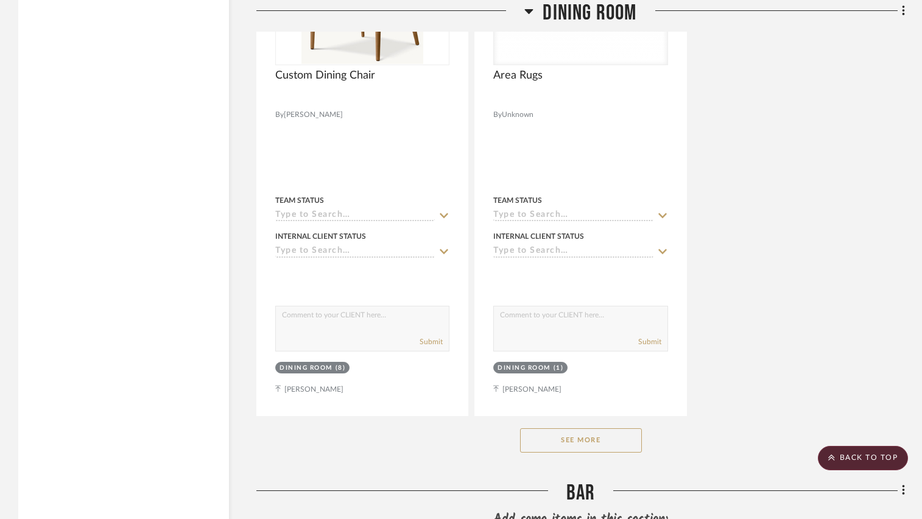
click at [564, 449] on button "See More" at bounding box center [581, 440] width 122 height 24
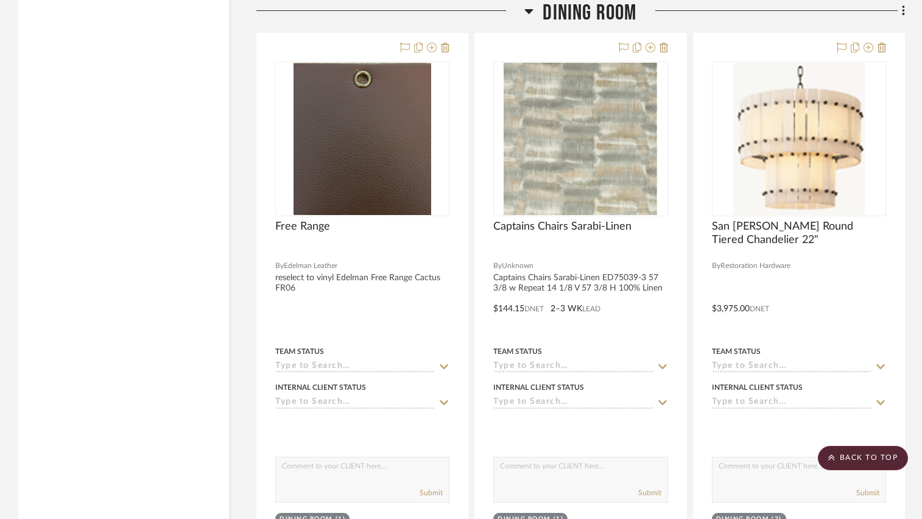
scroll to position [3899, 0]
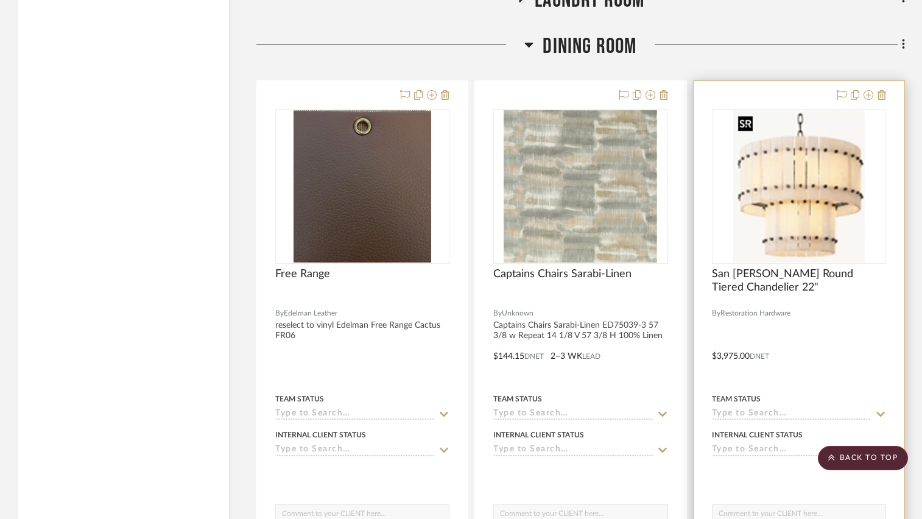
click at [793, 220] on img "0" at bounding box center [800, 186] width 132 height 152
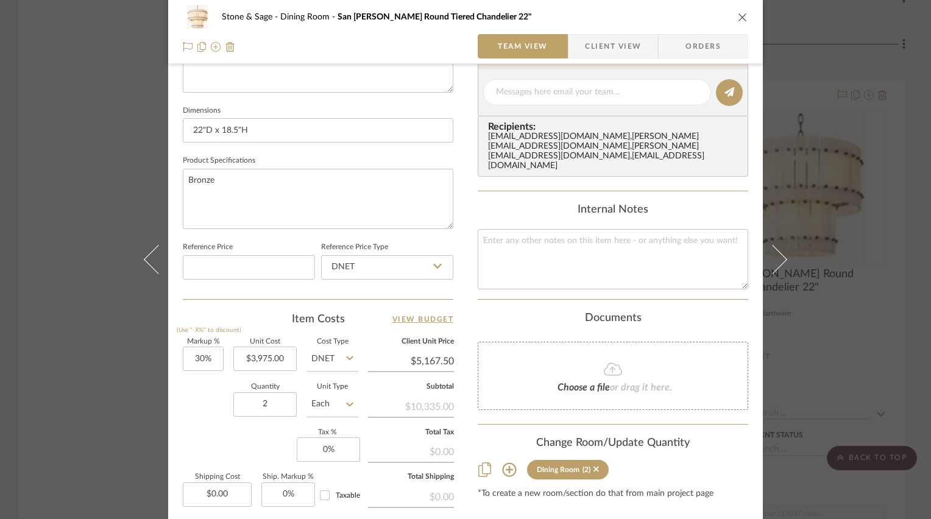
scroll to position [426, 0]
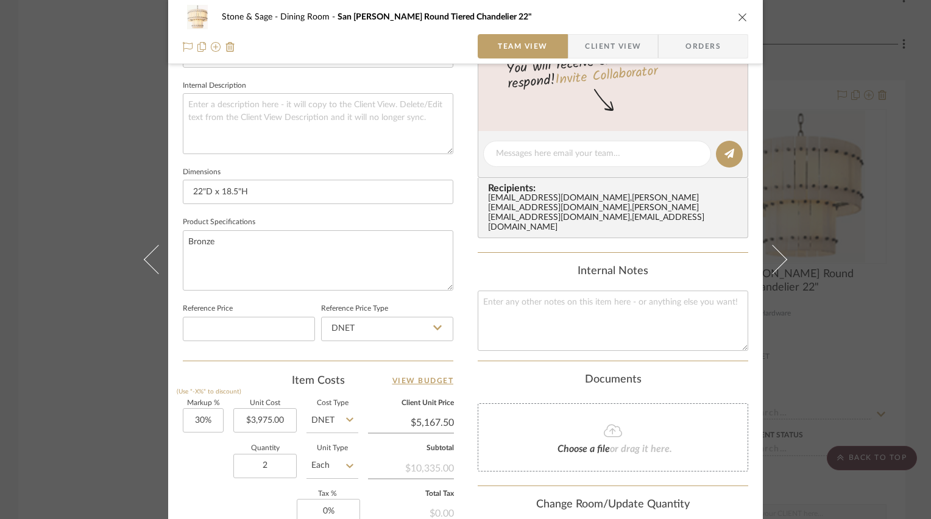
click at [458, 160] on div "Stone & Sage Dining Room San Marco Alabaster Round Tiered Chandelier 22" Team V…" at bounding box center [465, 144] width 595 height 1123
click at [740, 17] on icon "close" at bounding box center [743, 17] width 10 height 10
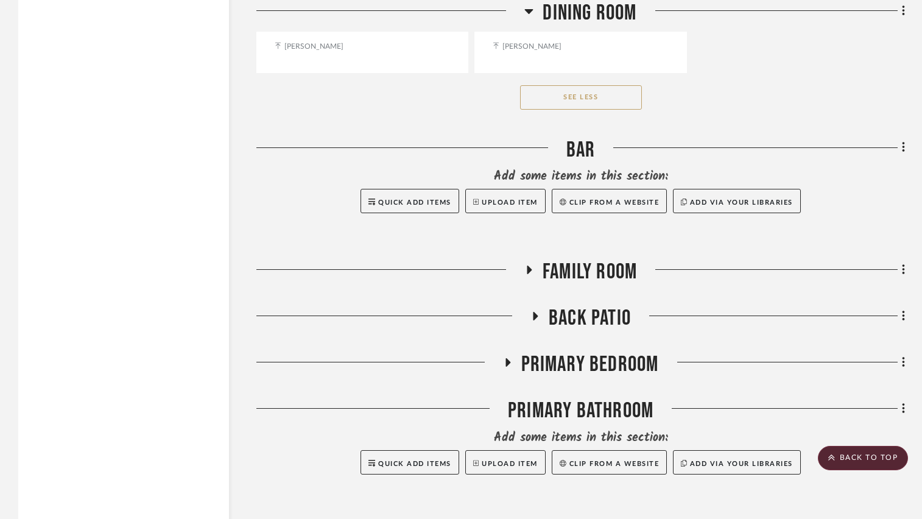
scroll to position [5605, 0]
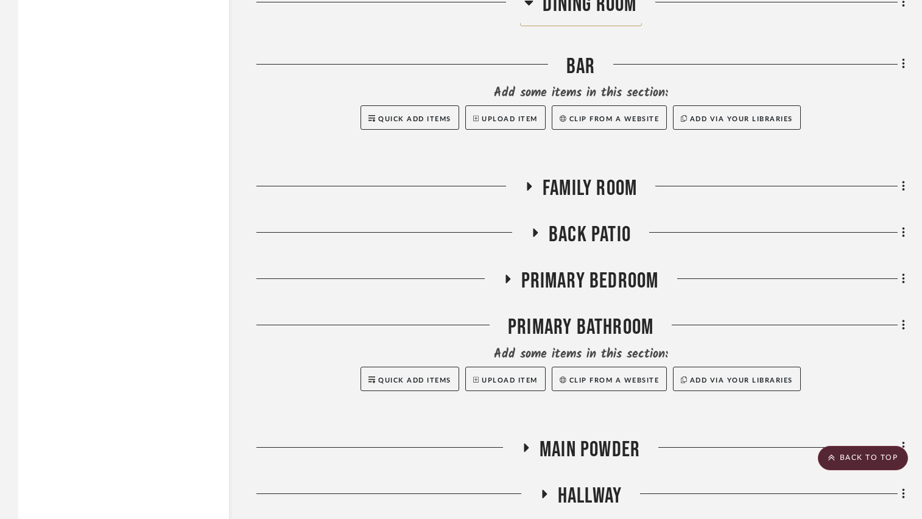
click at [532, 187] on icon at bounding box center [529, 186] width 15 height 9
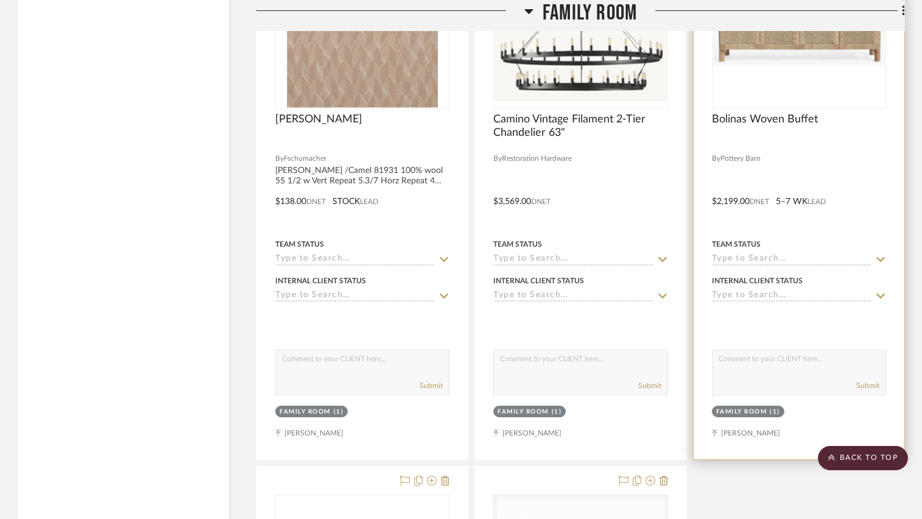
scroll to position [6397, 0]
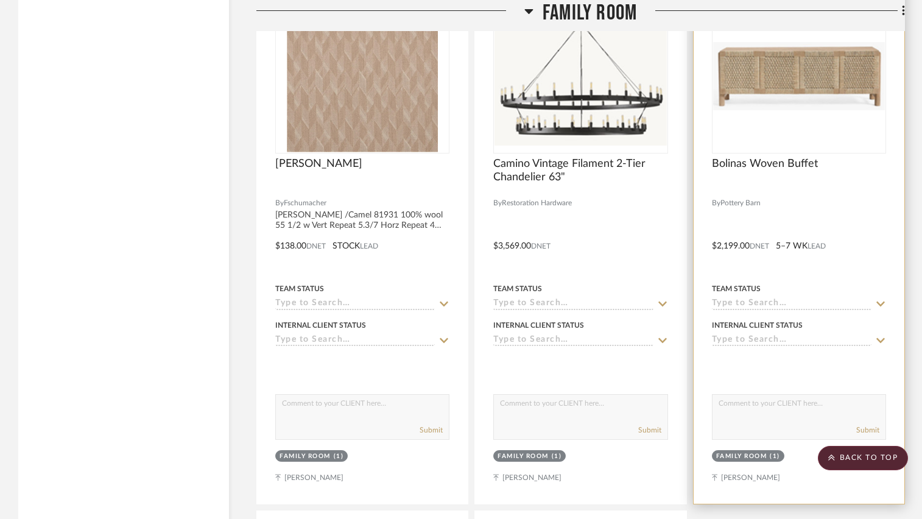
click at [812, 193] on div at bounding box center [799, 189] width 174 height 11
click at [0, 0] on div at bounding box center [0, 0] width 0 height 0
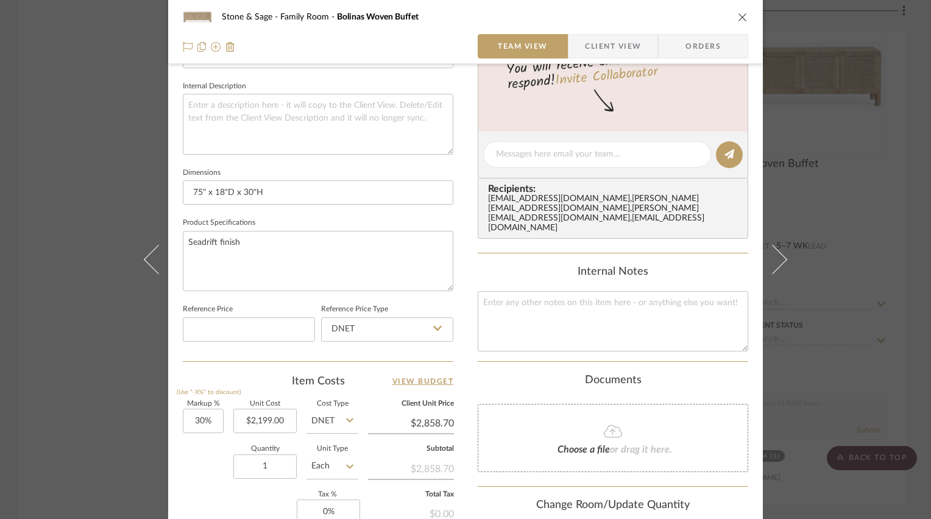
scroll to position [426, 0]
drag, startPoint x: 739, startPoint y: 17, endPoint x: 722, endPoint y: 37, distance: 25.9
click at [739, 18] on icon "close" at bounding box center [743, 17] width 10 height 10
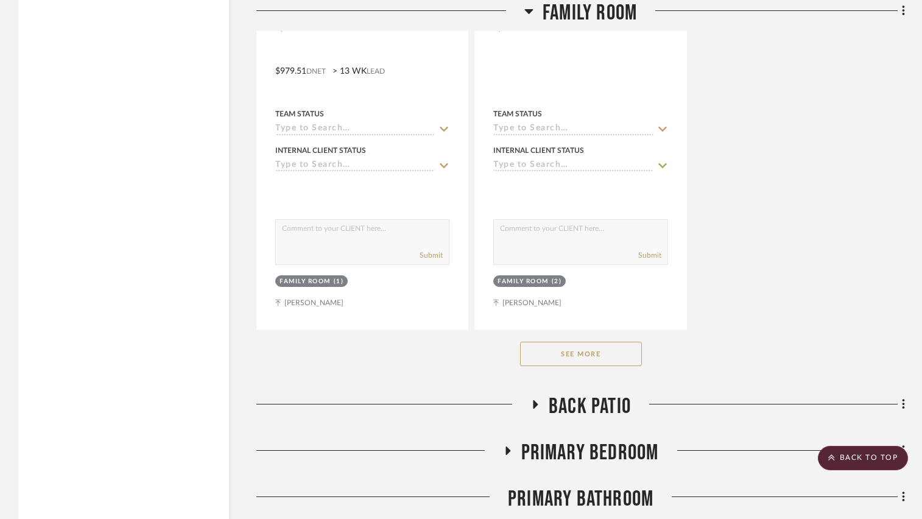
scroll to position [7128, 0]
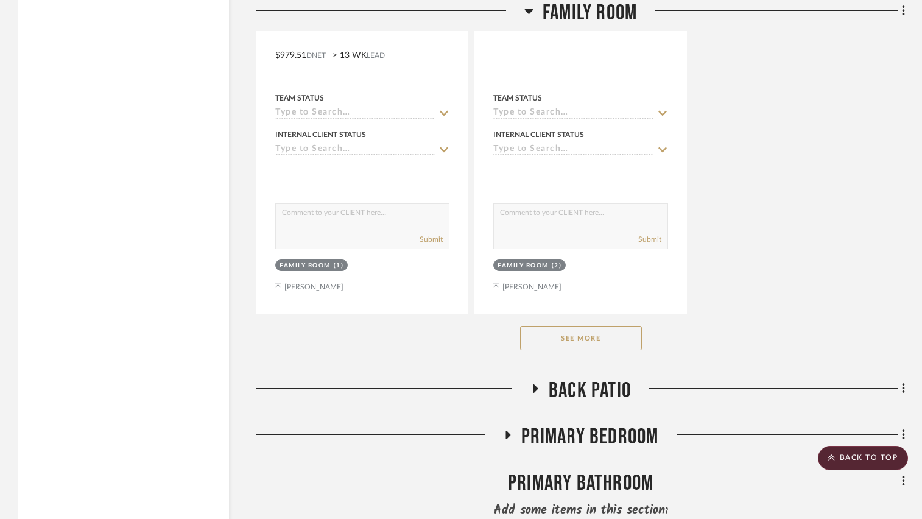
click at [573, 347] on button "See More" at bounding box center [581, 338] width 122 height 24
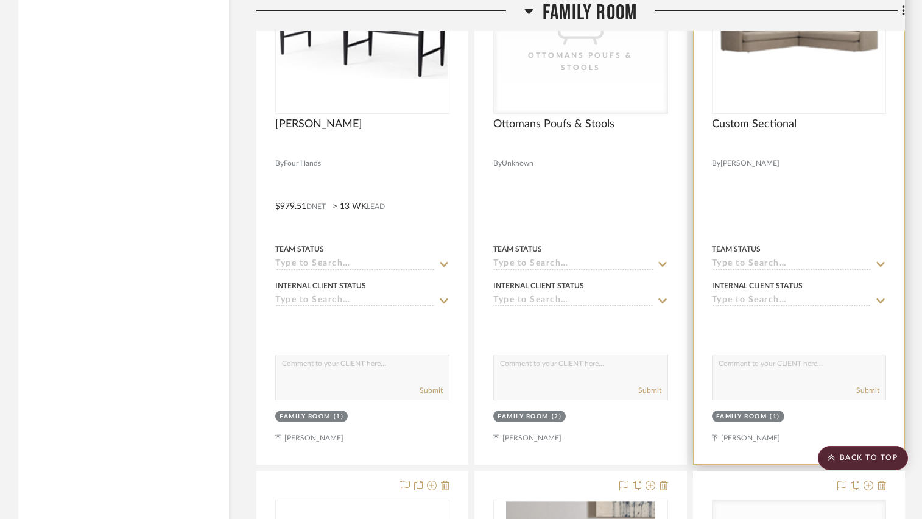
scroll to position [7006, 0]
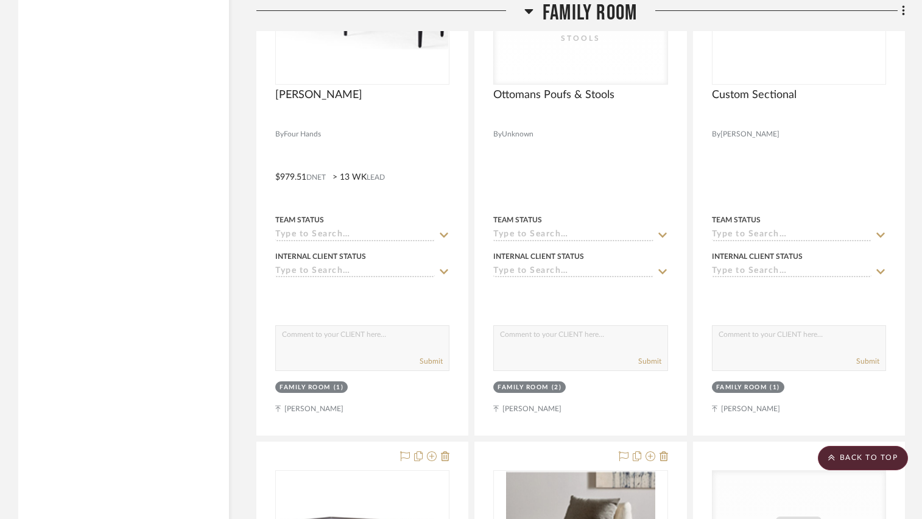
drag, startPoint x: 143, startPoint y: 213, endPoint x: 183, endPoint y: 218, distance: 41.2
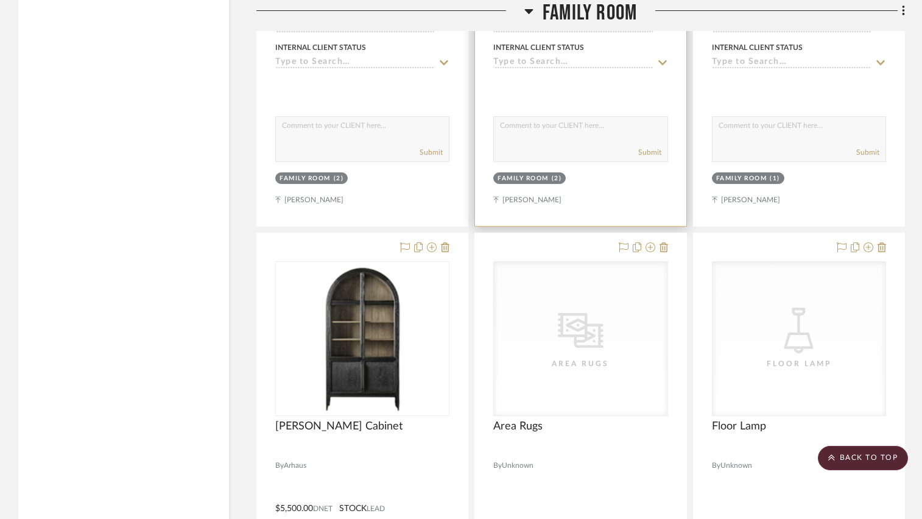
scroll to position [7981, 0]
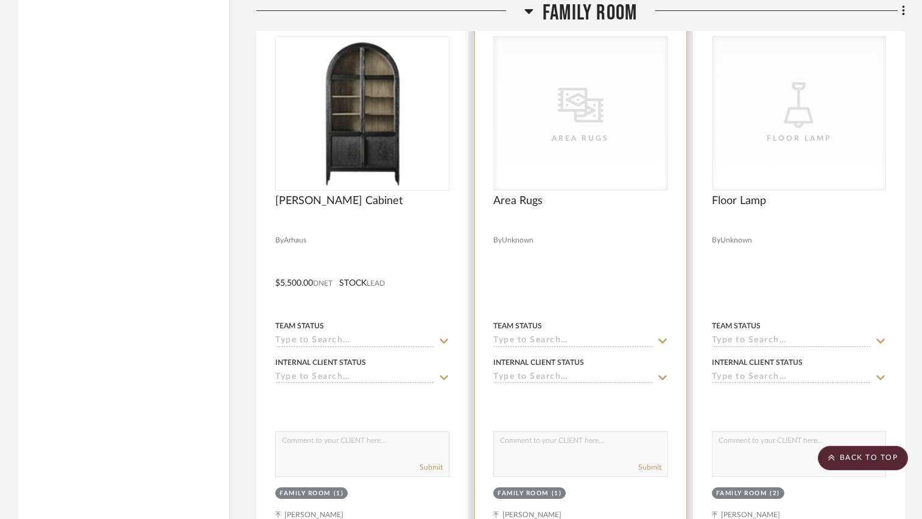
click at [601, 213] on div "Area Rugs" at bounding box center [580, 207] width 174 height 27
click at [597, 178] on div "CategoryIconRugs Created with Sketch. Area Rugs" at bounding box center [580, 114] width 173 height 154
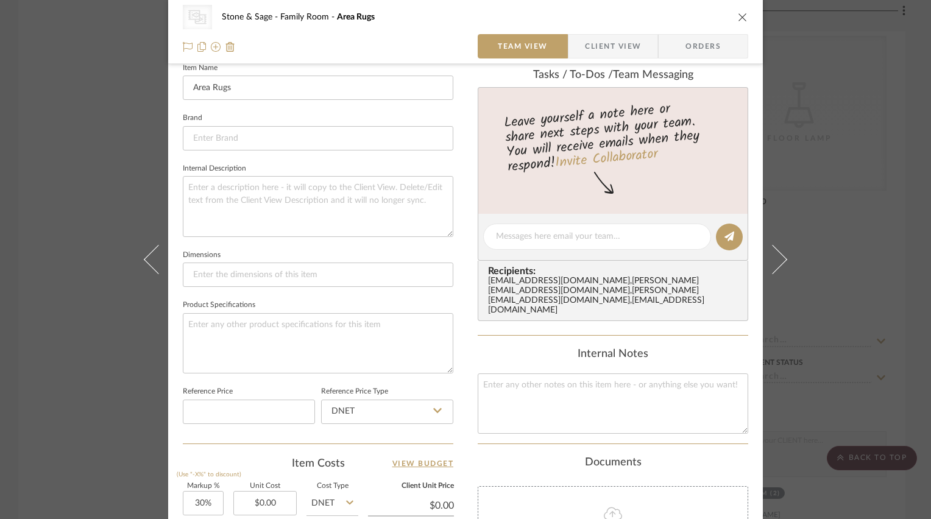
scroll to position [548, 0]
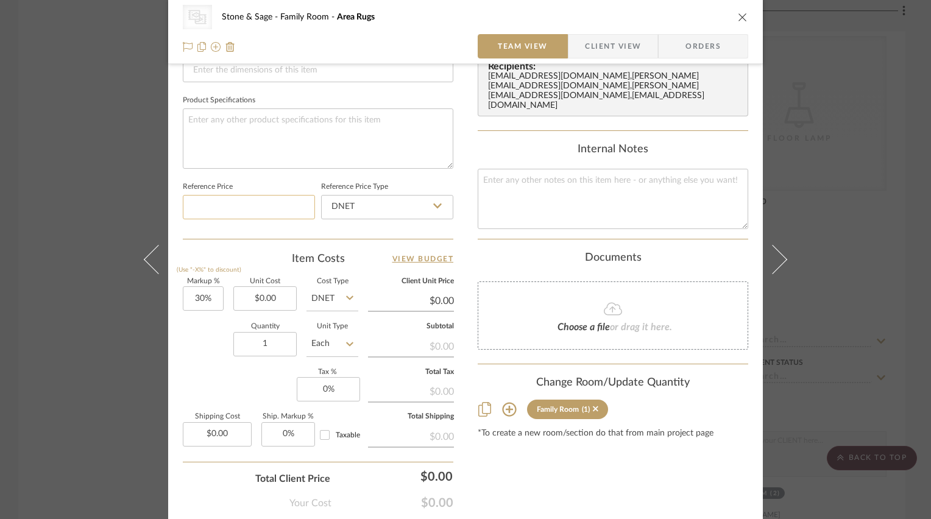
click at [230, 199] on input at bounding box center [249, 207] width 132 height 24
type input "$7,500.00"
click at [394, 197] on input "DNET" at bounding box center [387, 207] width 132 height 24
click at [355, 266] on div "Retail" at bounding box center [392, 265] width 150 height 31
type input "Retail"
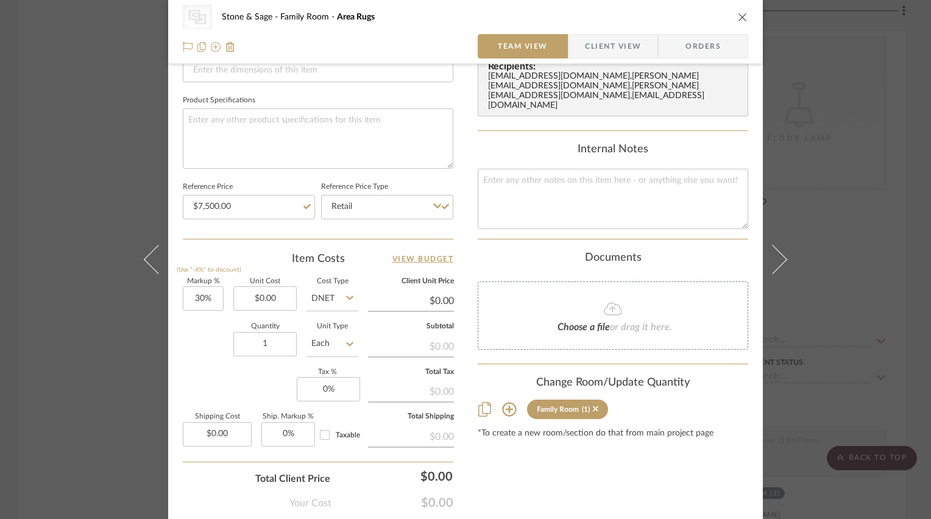
click at [464, 199] on div "CategoryIconRugs Created with Sketch. Area Rugs Stone & Sage Family Room Area R…" at bounding box center [465, 22] width 595 height 1123
click at [741, 15] on icon "close" at bounding box center [743, 17] width 10 height 10
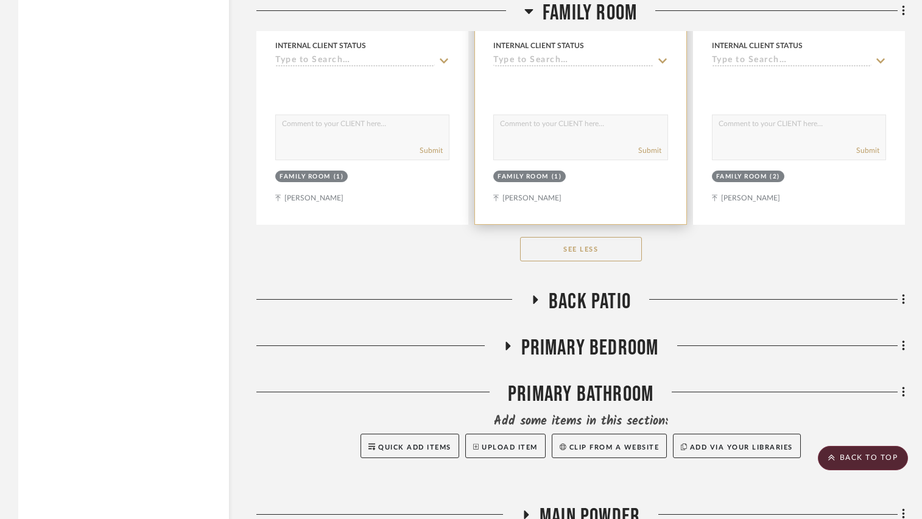
scroll to position [8529, 0]
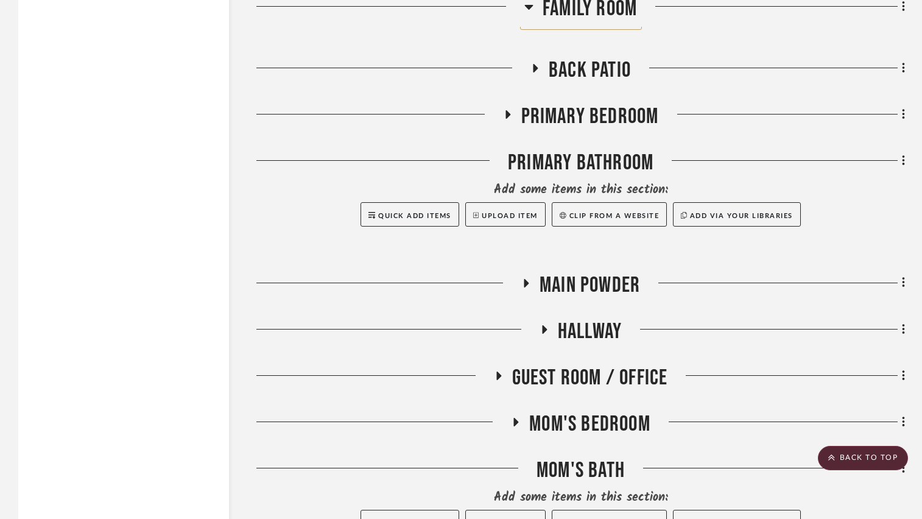
click at [512, 117] on icon at bounding box center [507, 114] width 15 height 9
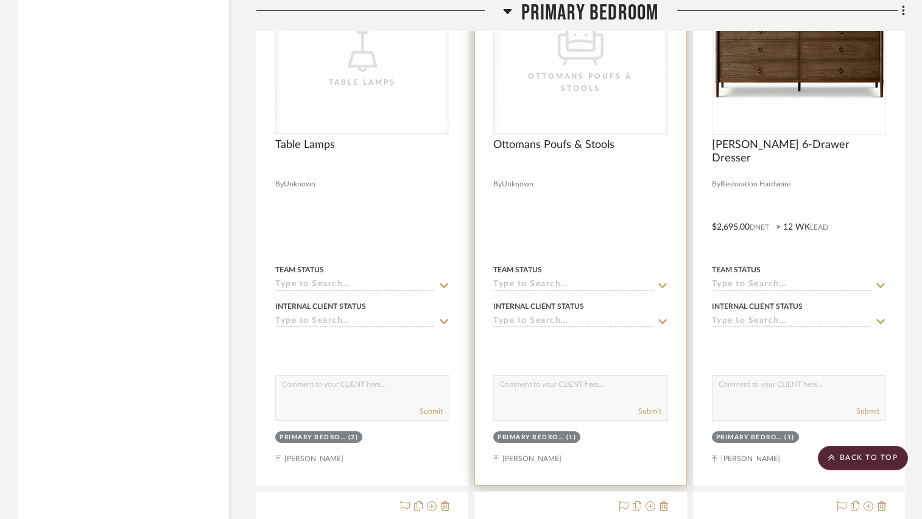
scroll to position [9748, 0]
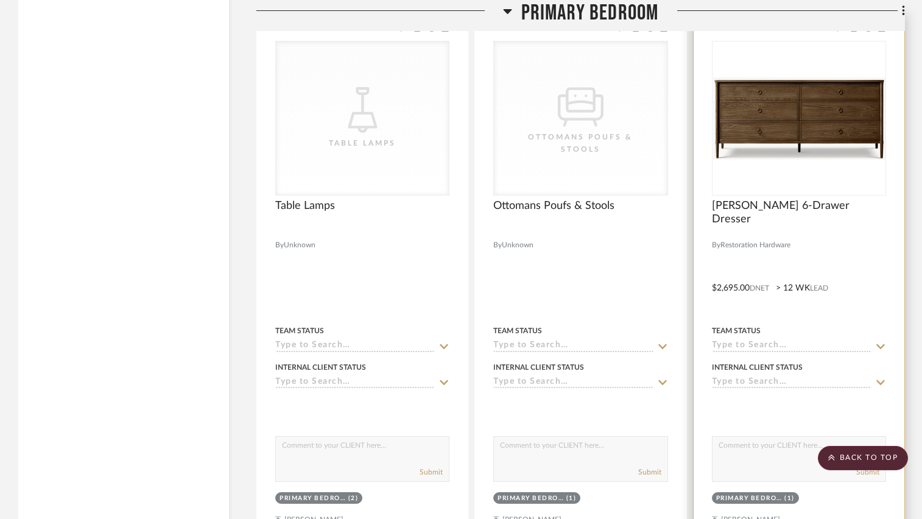
click at [778, 140] on div at bounding box center [799, 118] width 174 height 155
click at [779, 97] on img "0" at bounding box center [799, 118] width 172 height 82
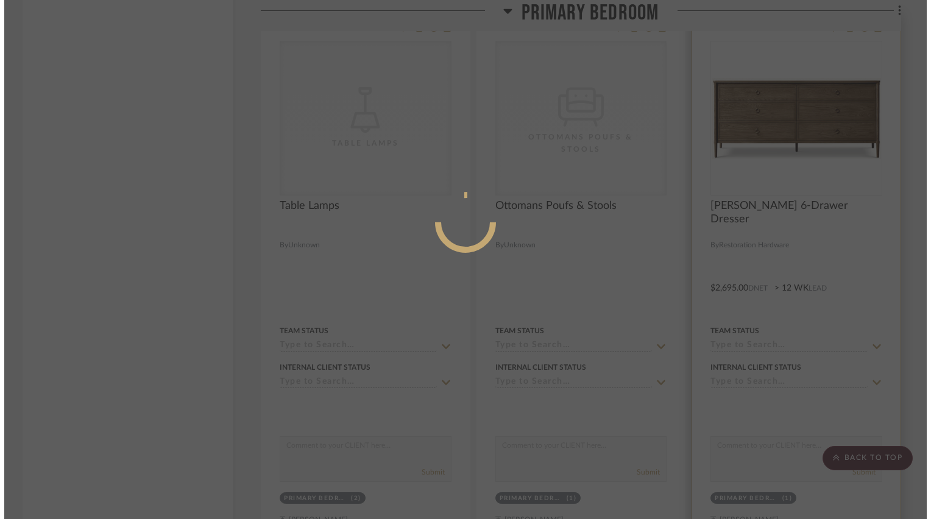
scroll to position [0, 0]
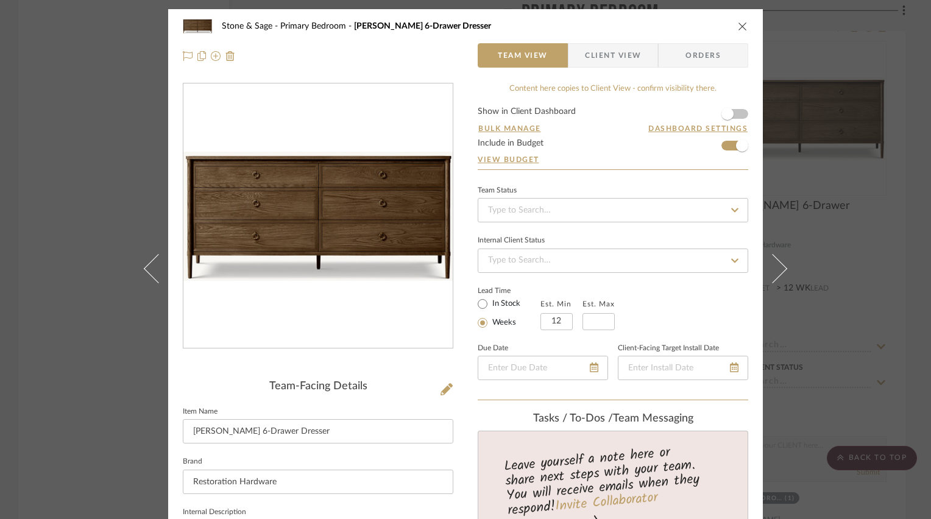
click at [739, 27] on icon "close" at bounding box center [743, 26] width 10 height 10
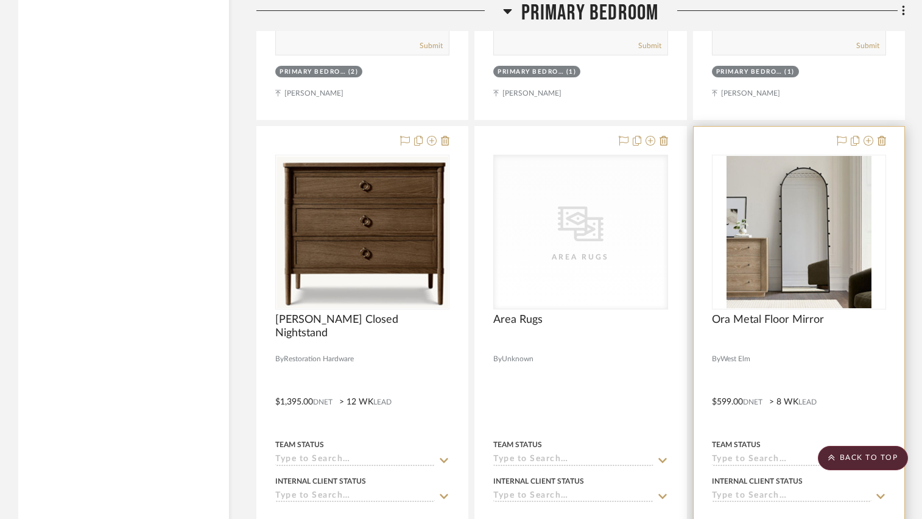
scroll to position [10174, 0]
click at [746, 215] on div at bounding box center [799, 232] width 174 height 155
click at [791, 218] on img "0" at bounding box center [800, 232] width 146 height 152
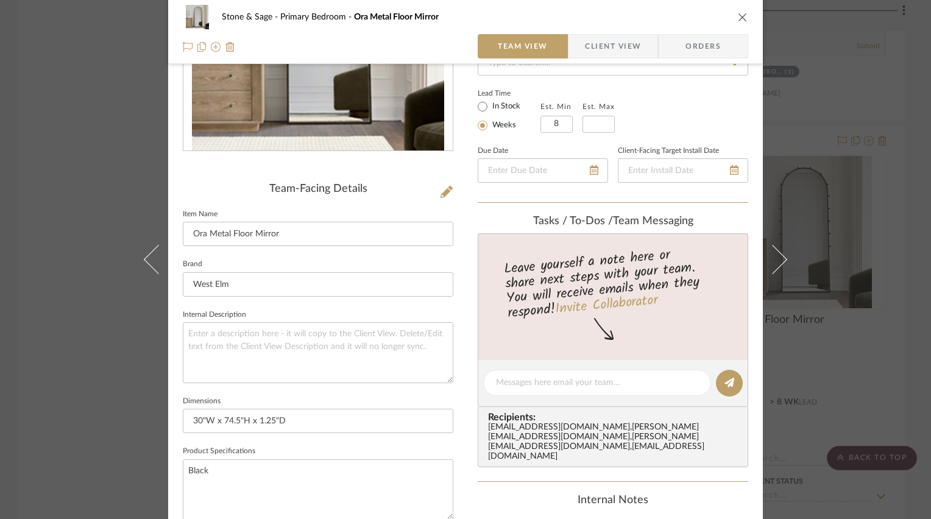
scroll to position [122, 0]
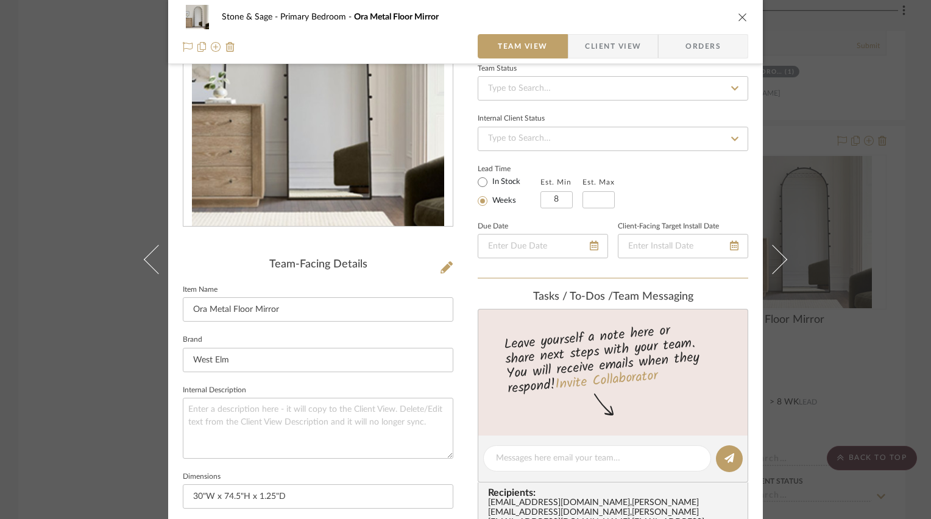
click at [739, 19] on icon "close" at bounding box center [743, 17] width 10 height 10
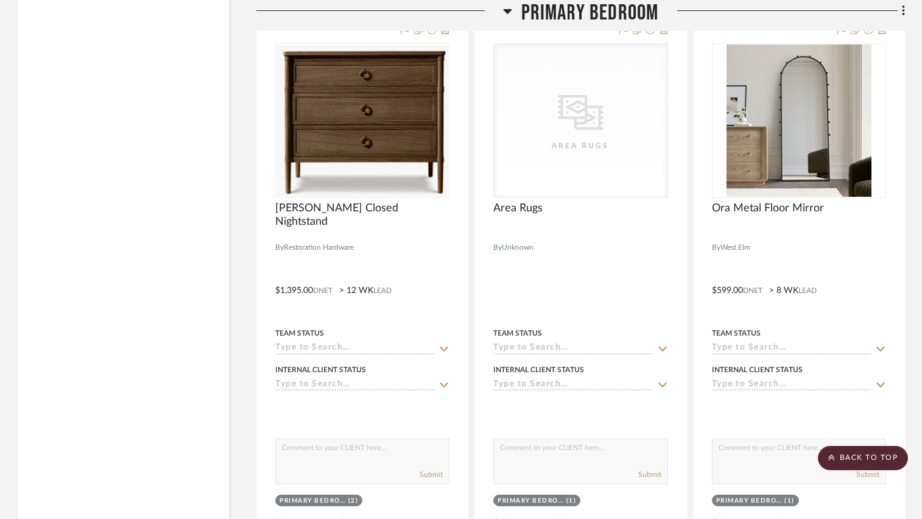
scroll to position [10296, 0]
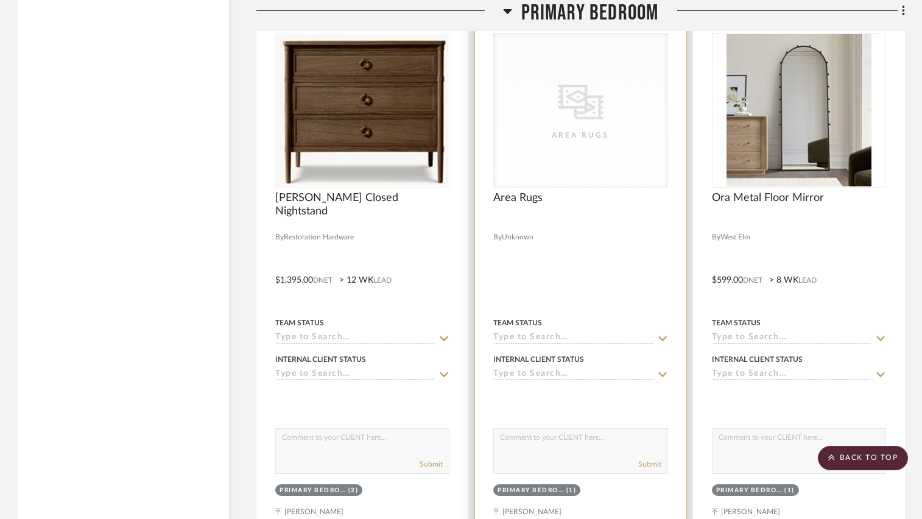
click at [603, 239] on div at bounding box center [580, 271] width 211 height 533
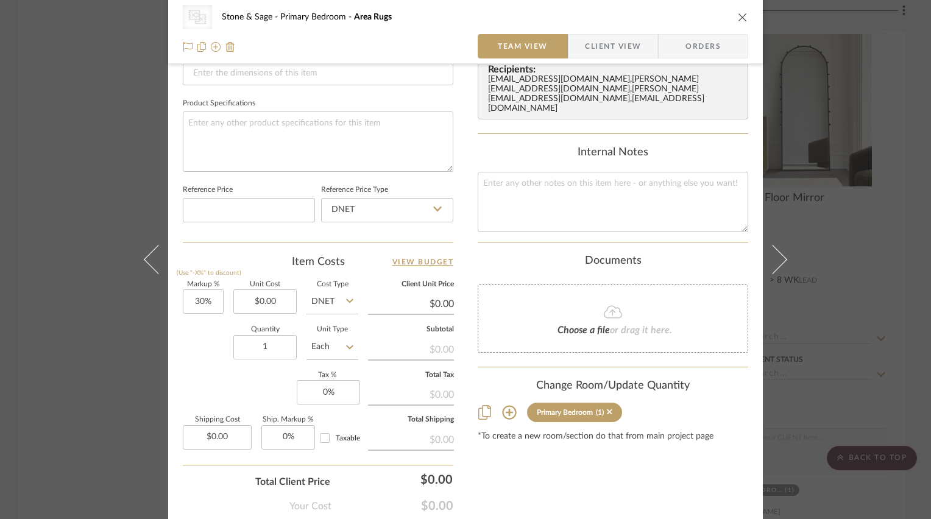
scroll to position [548, 0]
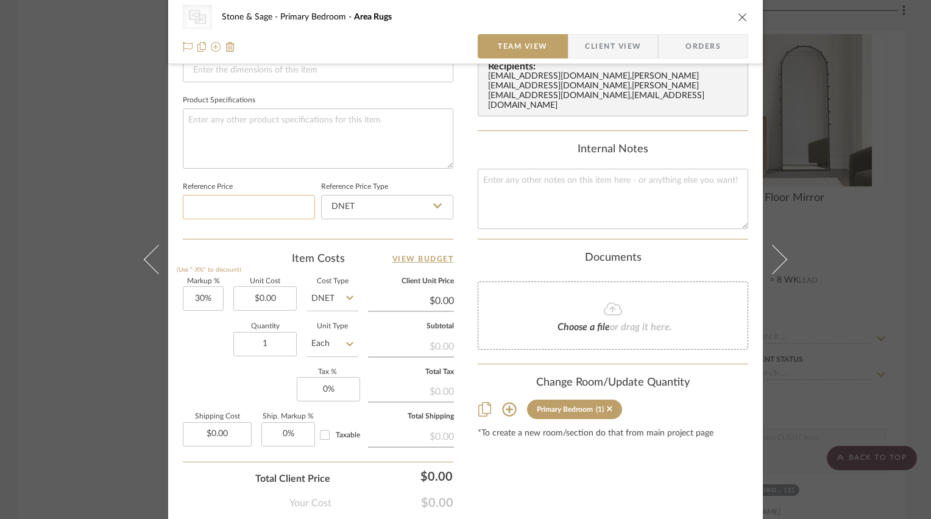
click at [244, 202] on input at bounding box center [249, 207] width 132 height 24
type input "$8,000.00"
click at [441, 174] on sr-form-field "Product Specifications" at bounding box center [318, 135] width 271 height 87
click at [739, 15] on icon "close" at bounding box center [743, 17] width 10 height 10
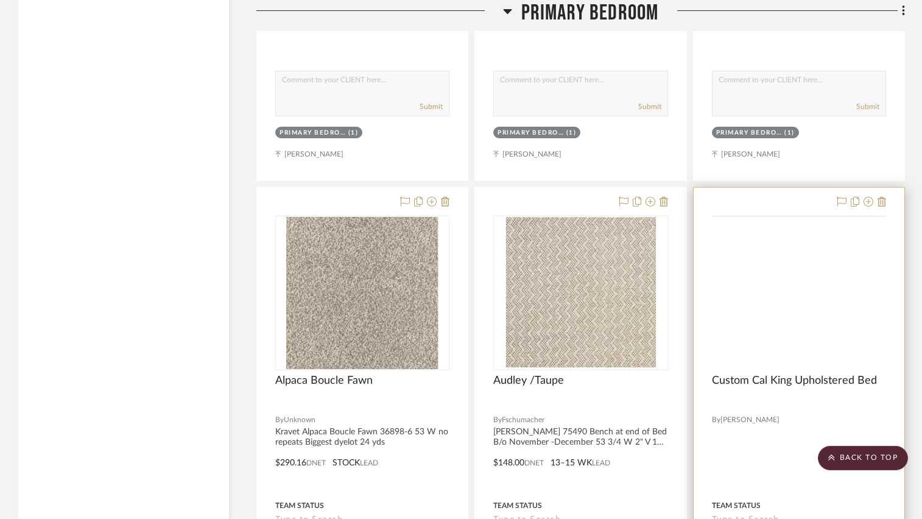
scroll to position [9261, 0]
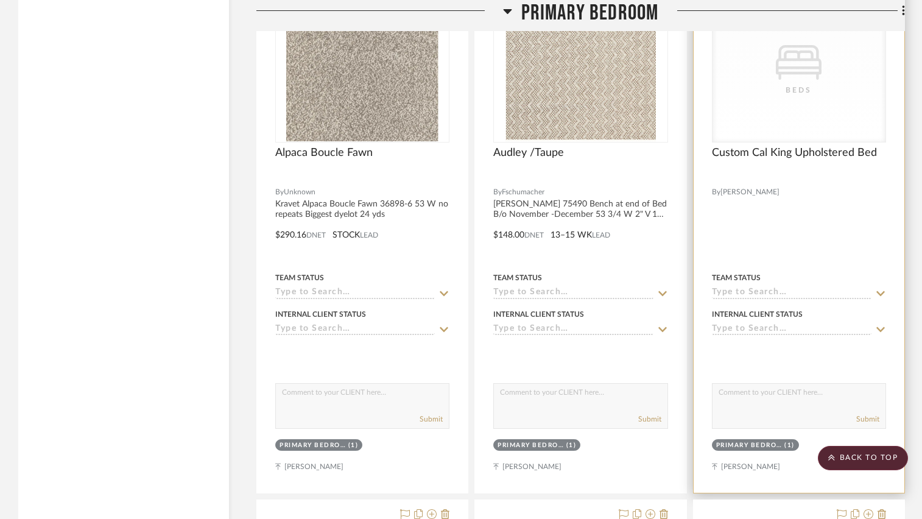
click at [811, 126] on div "CategoryIconBeds Created with Sketch. Beds" at bounding box center [799, 65] width 173 height 154
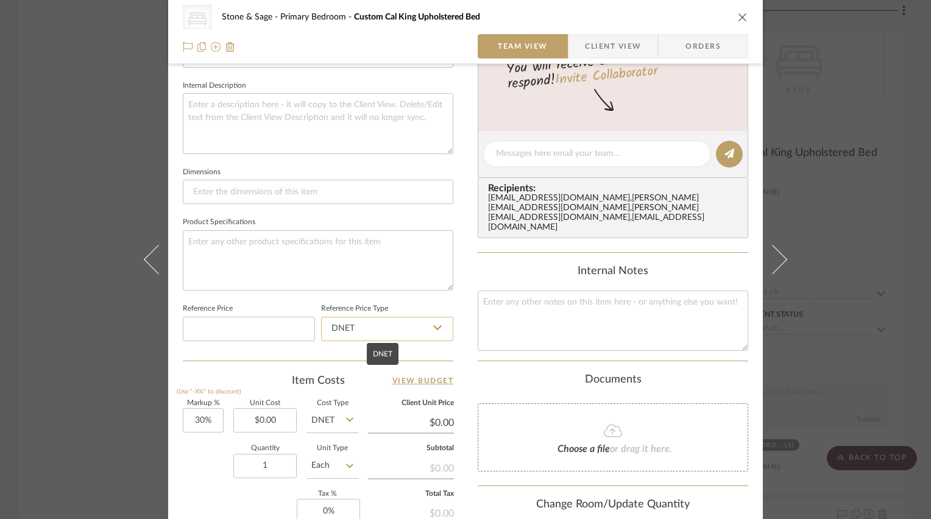
scroll to position [548, 0]
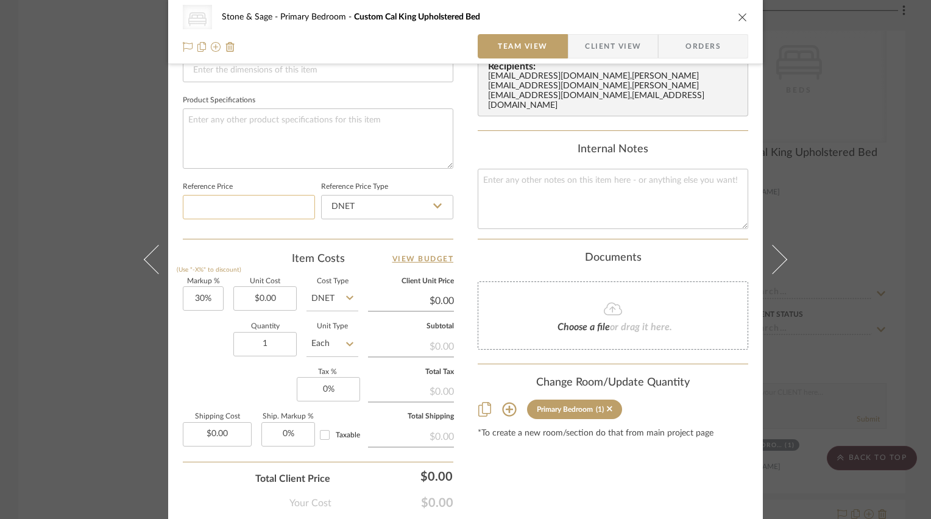
click at [263, 200] on input at bounding box center [249, 207] width 132 height 24
type input "$6,500.00"
click at [453, 180] on div "CategoryIconBeds Created with Sketch. Beds Stone & Sage Primary Bedroom Custom …" at bounding box center [465, 22] width 595 height 1123
click at [739, 15] on icon "close" at bounding box center [743, 17] width 10 height 10
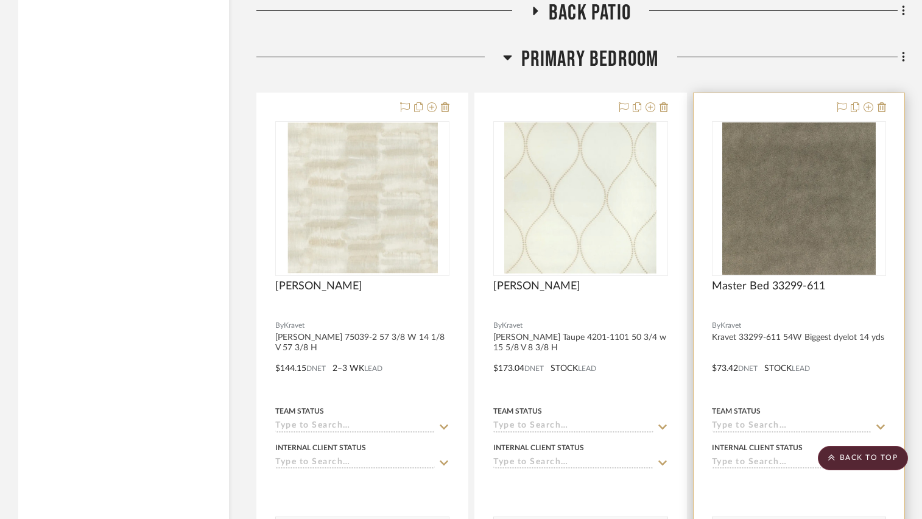
scroll to position [8590, 0]
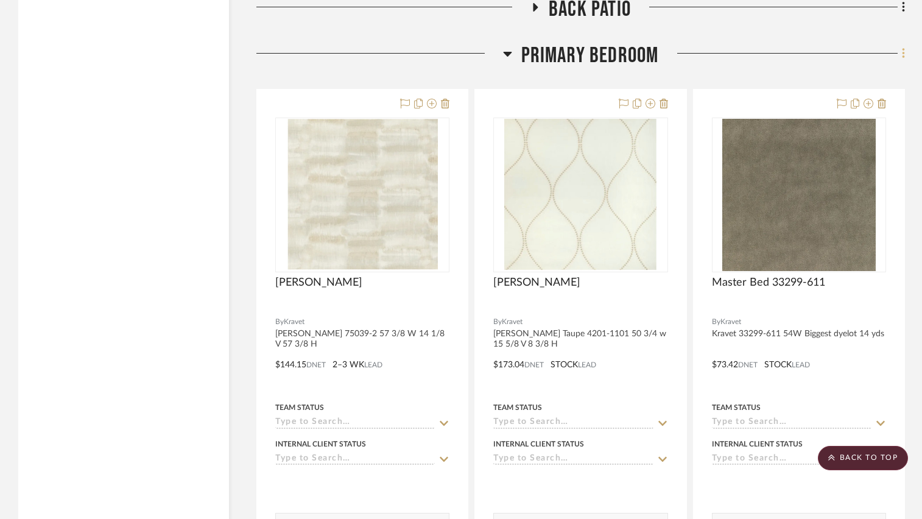
click at [902, 55] on fa-icon at bounding box center [902, 54] width 8 height 20
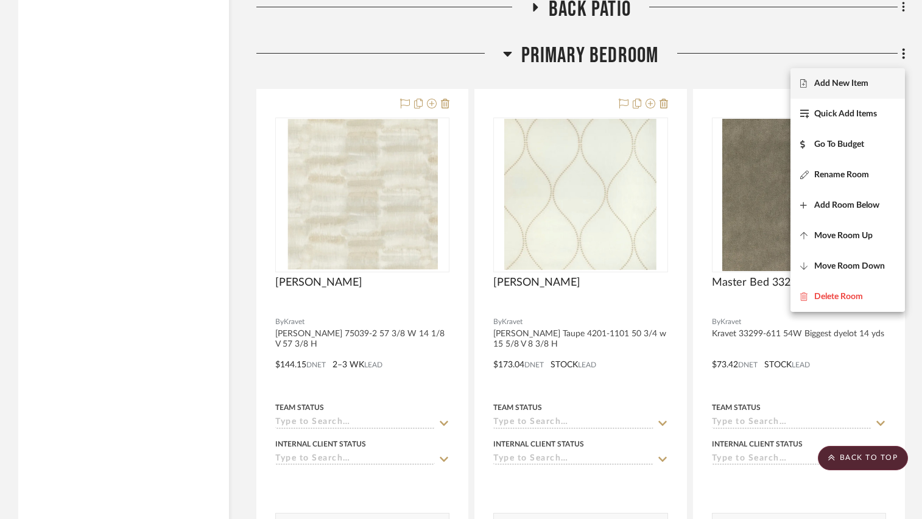
click at [855, 83] on span "Add New Item" at bounding box center [842, 83] width 54 height 10
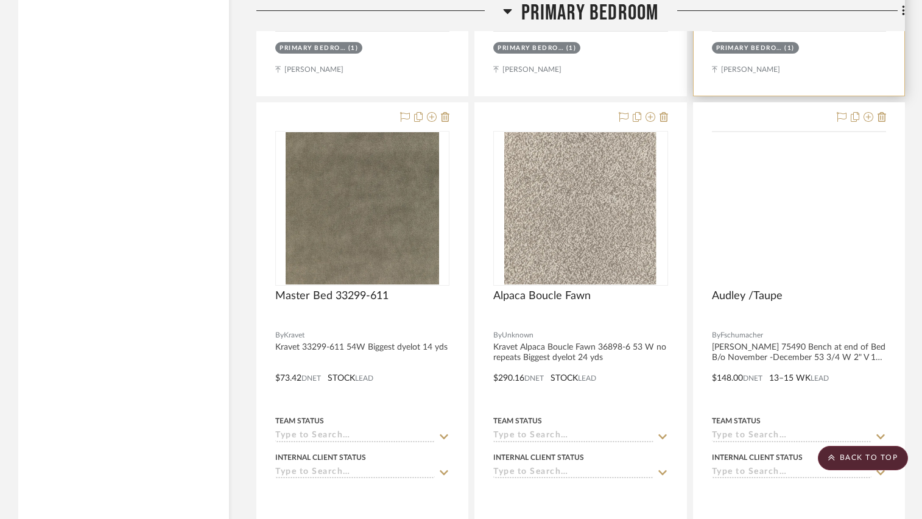
scroll to position [7346, 0]
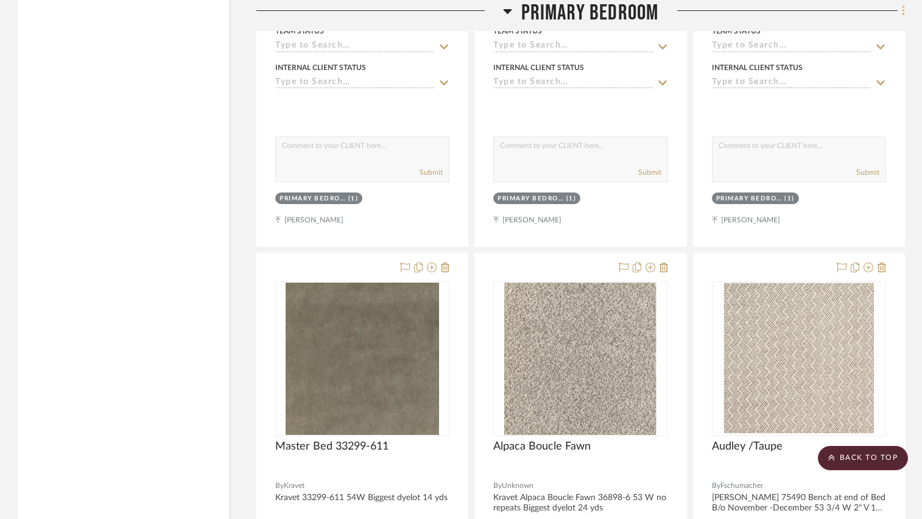
click at [903, 16] on icon at bounding box center [904, 10] width 4 height 13
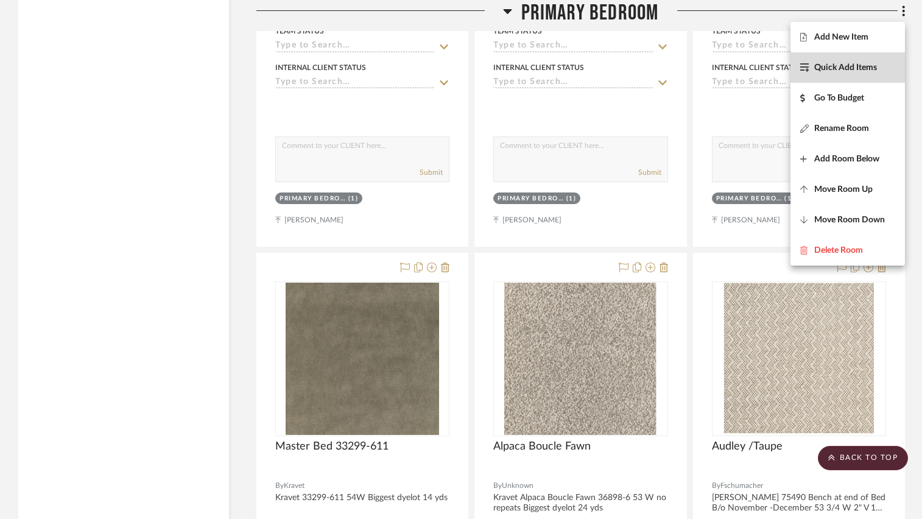
click at [863, 61] on button "Quick Add Items" at bounding box center [848, 67] width 115 height 30
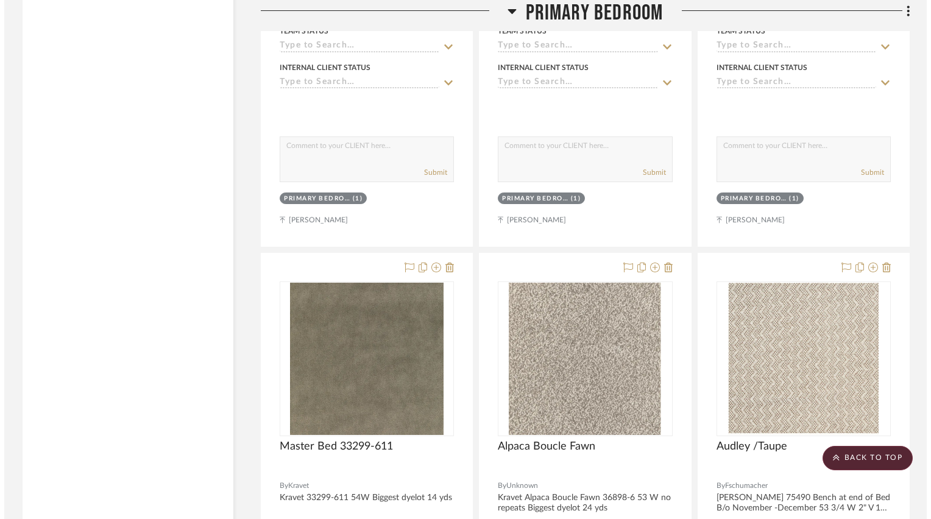
scroll to position [0, 0]
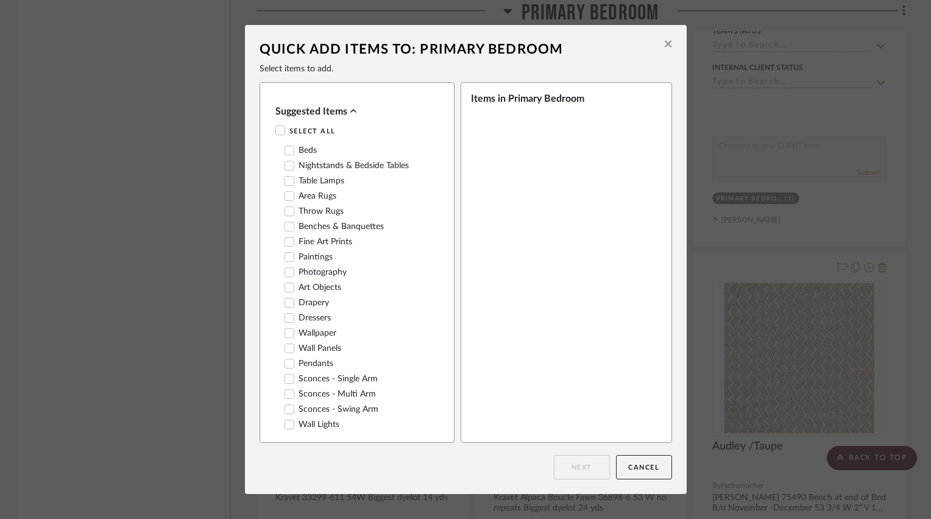
click at [285, 230] on icon at bounding box center [289, 226] width 9 height 9
click at [571, 469] on button "Next" at bounding box center [582, 467] width 56 height 24
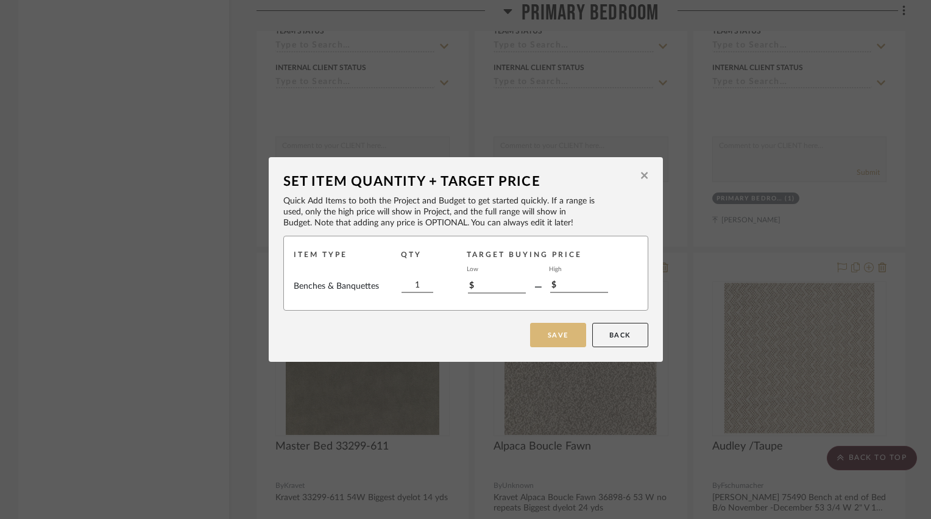
click at [553, 332] on button "Save" at bounding box center [558, 335] width 56 height 24
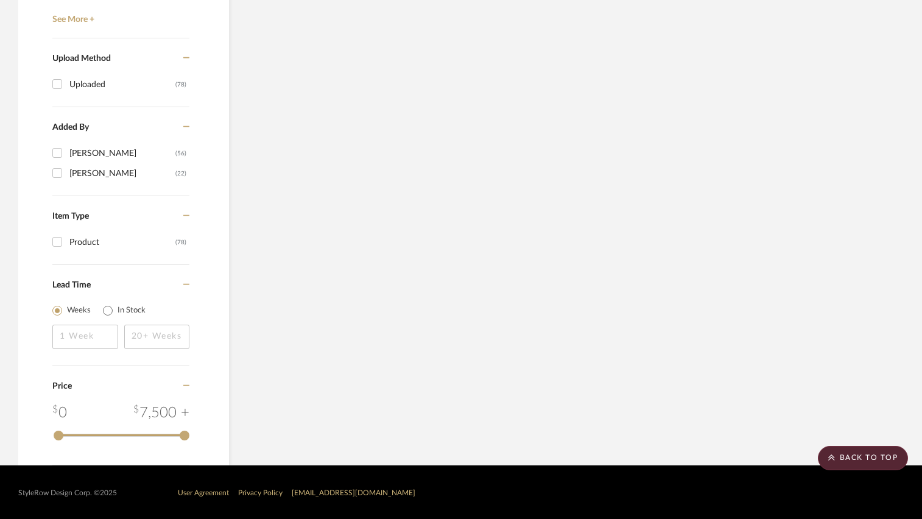
scroll to position [7346, 0]
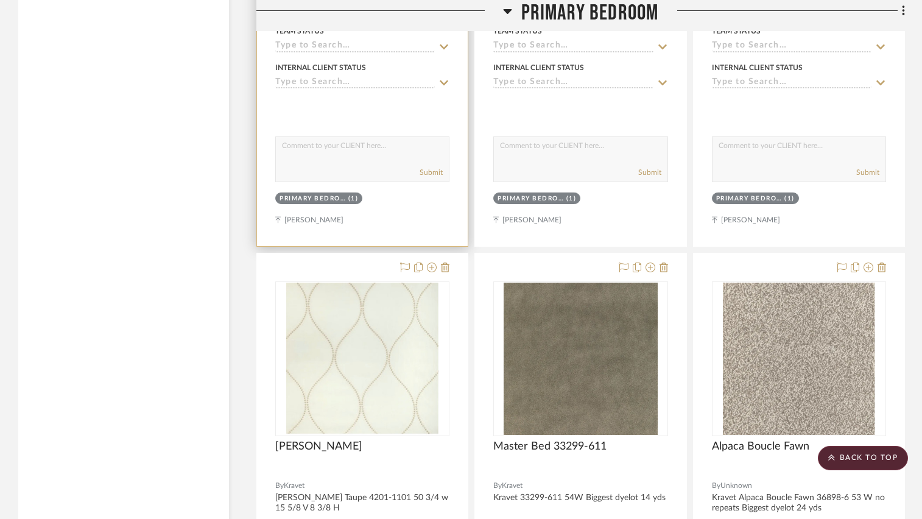
click at [358, 106] on div at bounding box center [362, 106] width 174 height 24
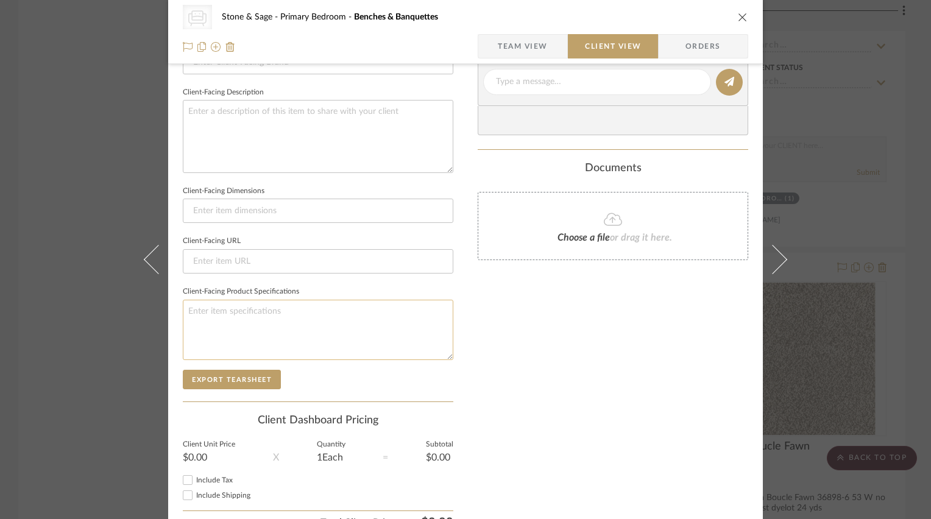
scroll to position [359, 0]
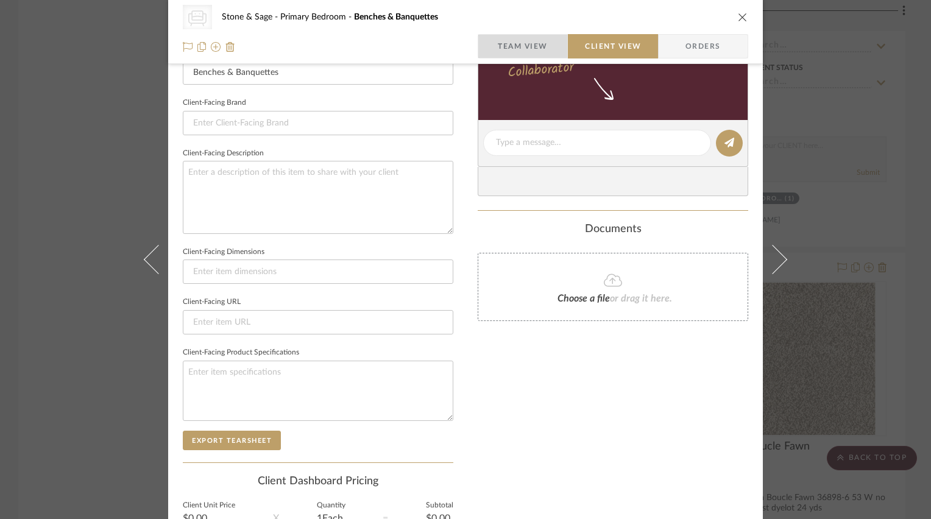
click at [503, 48] on span "Team View" at bounding box center [523, 46] width 50 height 24
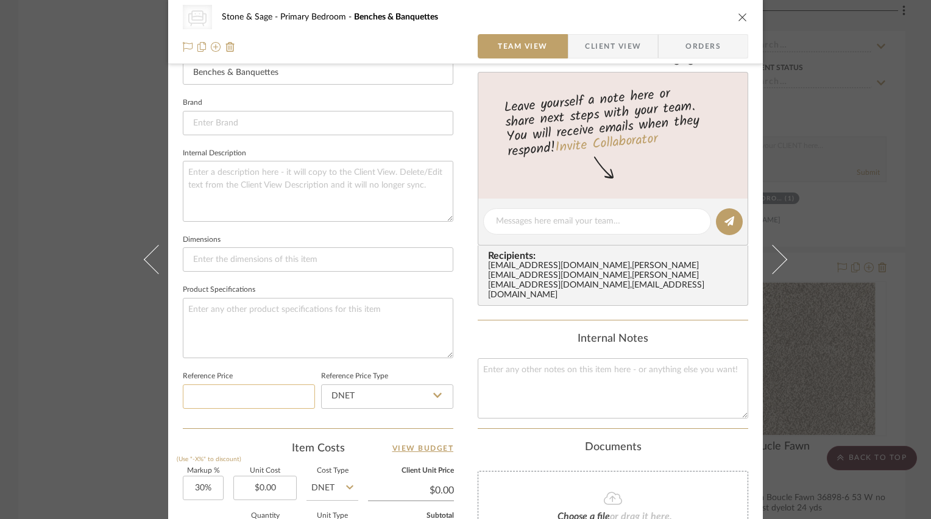
click at [238, 396] on input at bounding box center [249, 396] width 132 height 24
type input "$2,100.00"
click at [453, 325] on div "CategoryIconSeating Created with Sketch. Benches & Banquettes Stone & Sage Prim…" at bounding box center [465, 211] width 595 height 1123
click at [741, 19] on icon "close" at bounding box center [743, 17] width 10 height 10
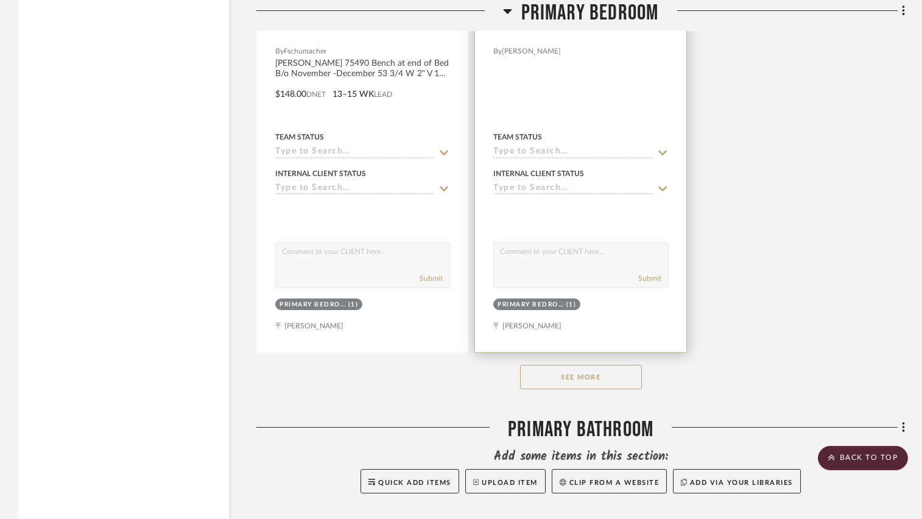
scroll to position [8564, 0]
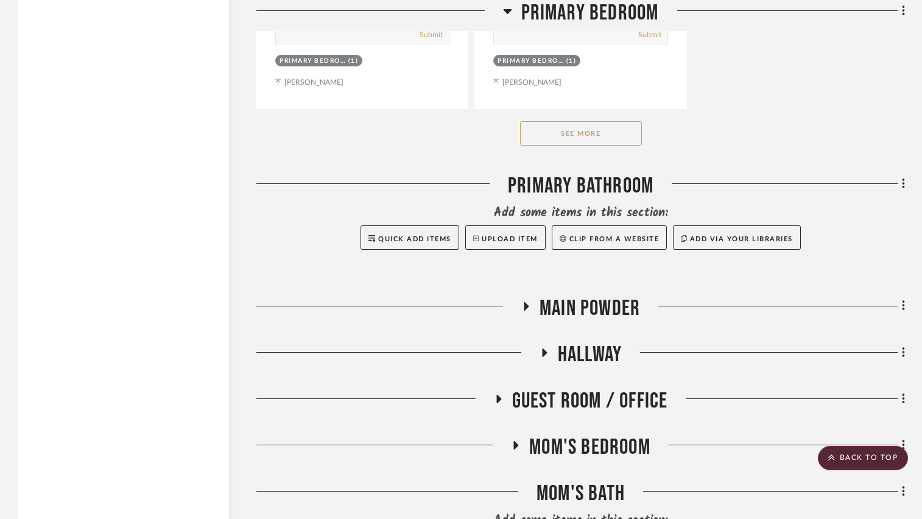
click at [574, 135] on button "See More" at bounding box center [581, 133] width 122 height 24
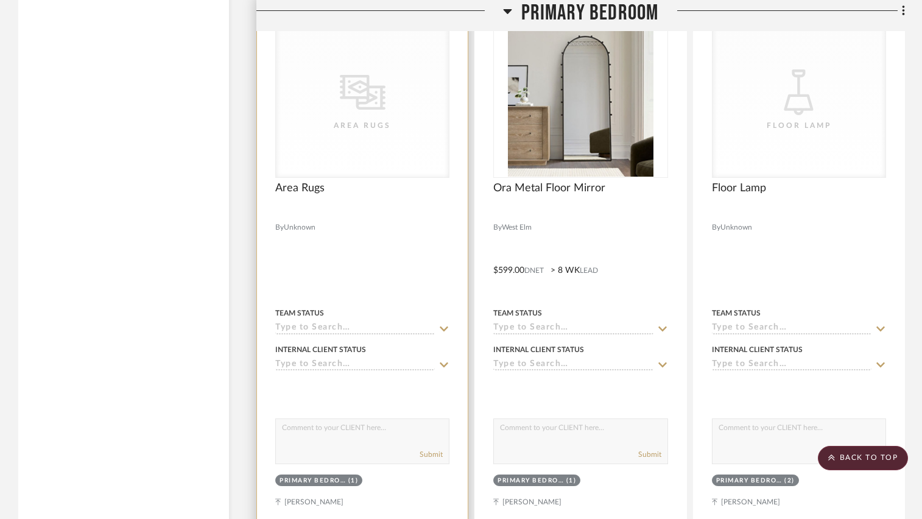
scroll to position [9234, 0]
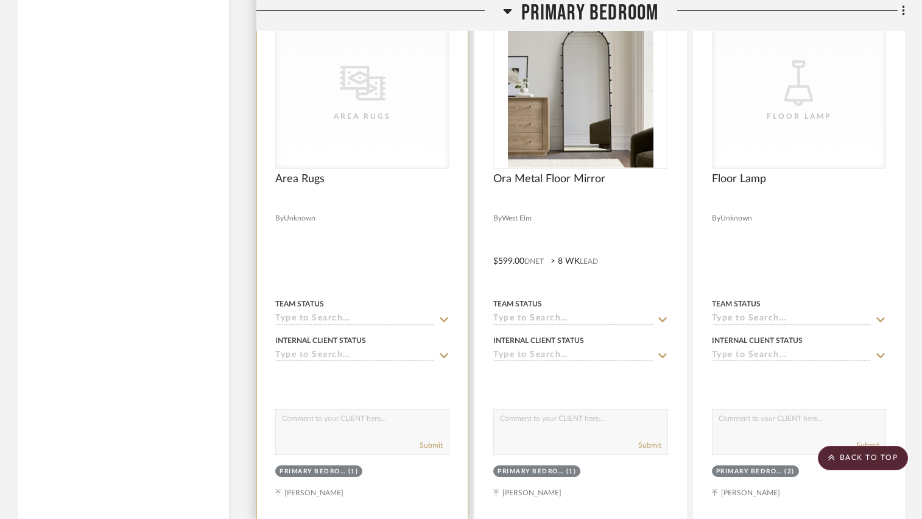
click at [390, 183] on div "Area Rugs" at bounding box center [362, 185] width 174 height 27
click at [394, 204] on div at bounding box center [362, 204] width 174 height 11
click at [0, 0] on div "CategoryIconRugs Created with Sketch. Area Rugs" at bounding box center [0, 0] width 0 height 0
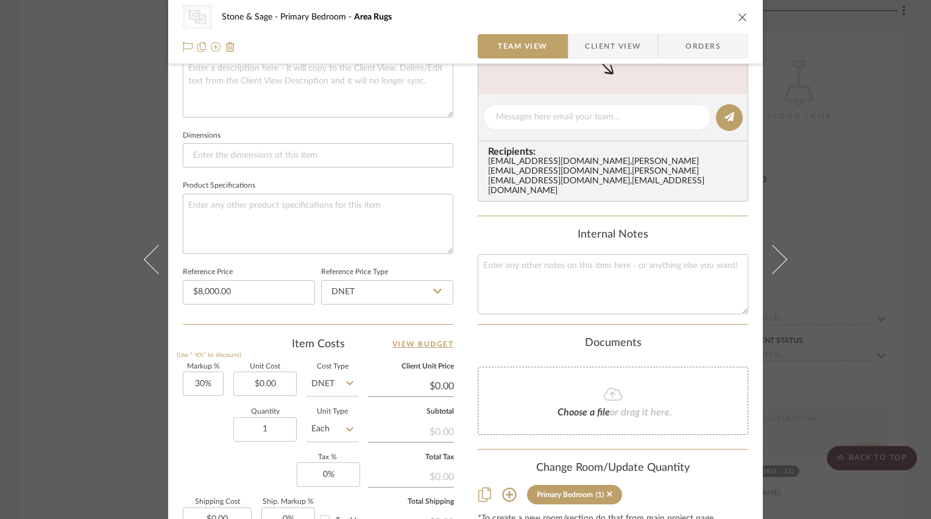
scroll to position [487, 0]
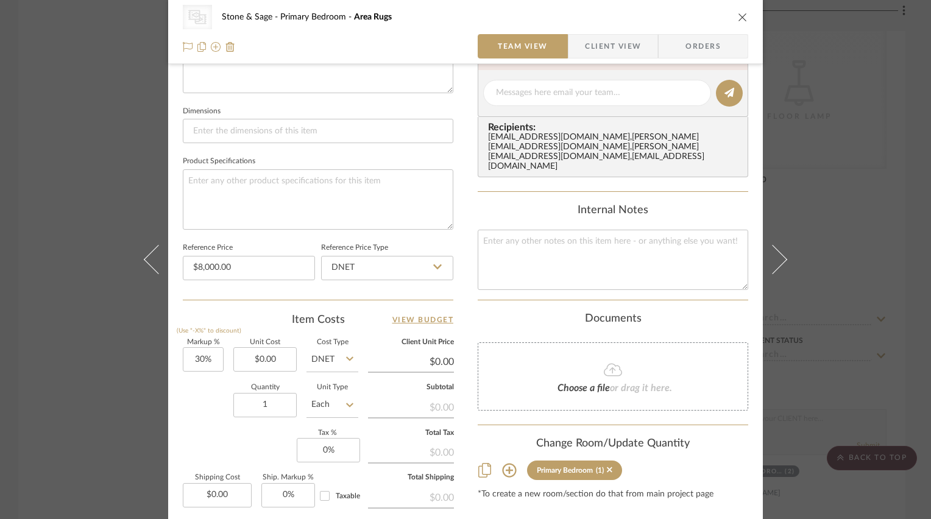
click at [738, 16] on icon "close" at bounding box center [743, 17] width 10 height 10
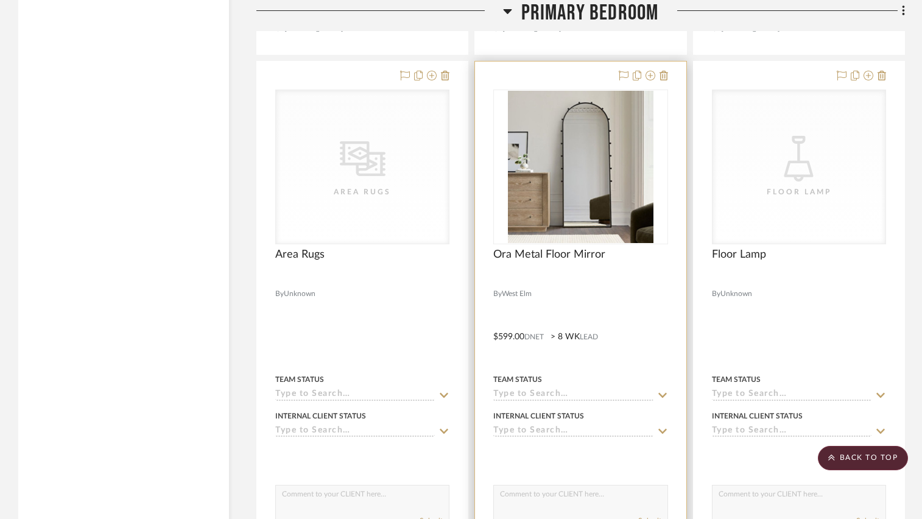
scroll to position [9112, 0]
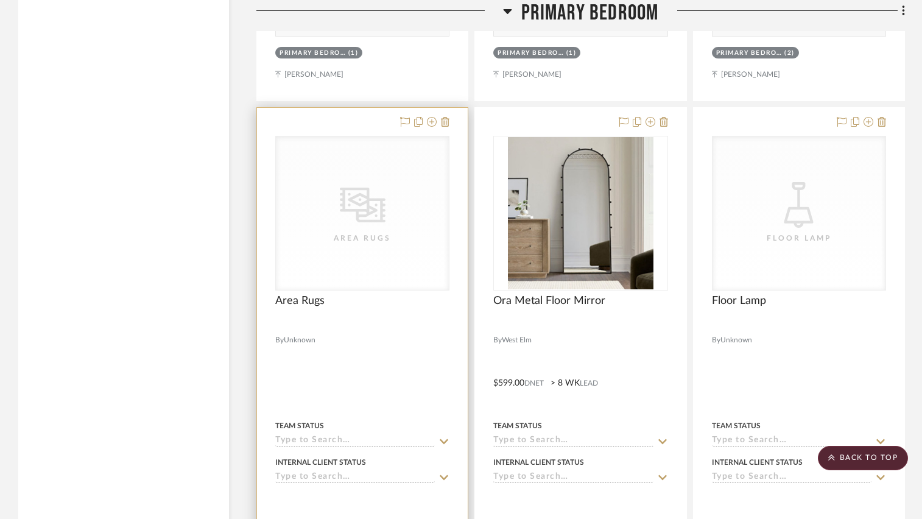
click at [347, 260] on div "CategoryIconRugs Created with Sketch. Area Rugs" at bounding box center [362, 213] width 173 height 154
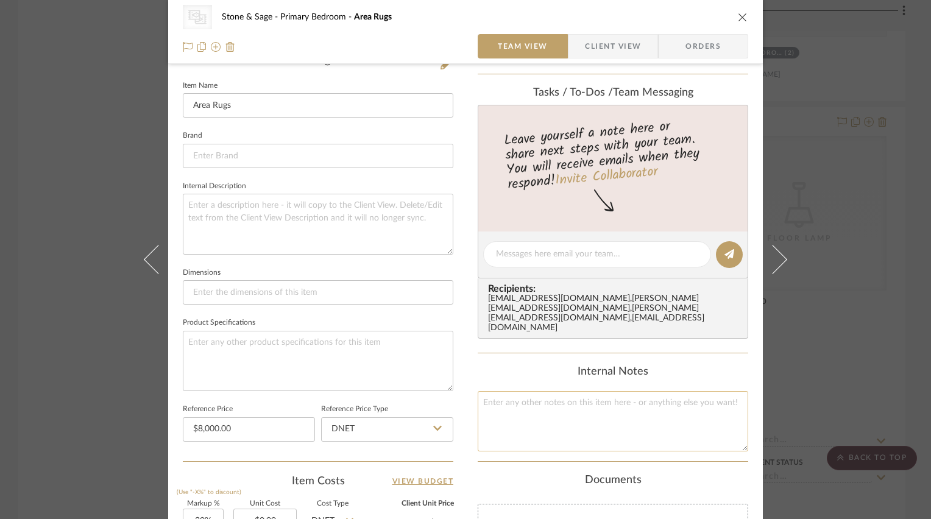
scroll to position [426, 0]
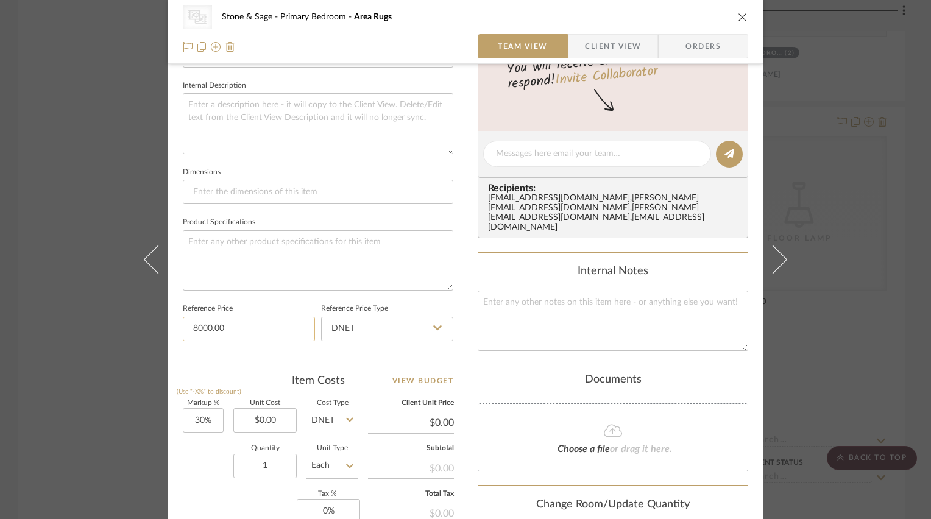
click at [209, 325] on input "8000.00" at bounding box center [249, 329] width 132 height 24
type input "$5,500.00"
click at [467, 255] on div "CategoryIconRugs Created with Sketch. Area Rugs Stone & Sage Primary Bedroom Ar…" at bounding box center [465, 144] width 595 height 1123
click at [738, 14] on icon "close" at bounding box center [743, 17] width 10 height 10
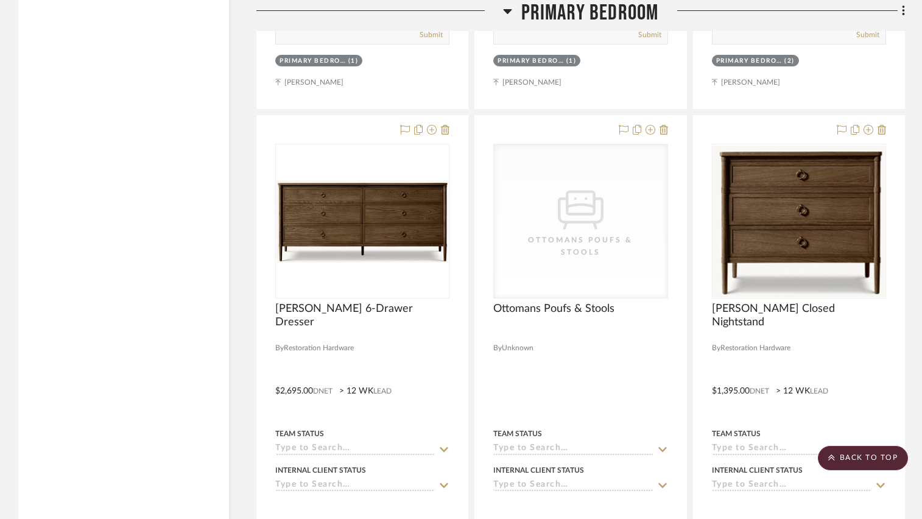
click at [504, 11] on icon at bounding box center [507, 11] width 9 height 5
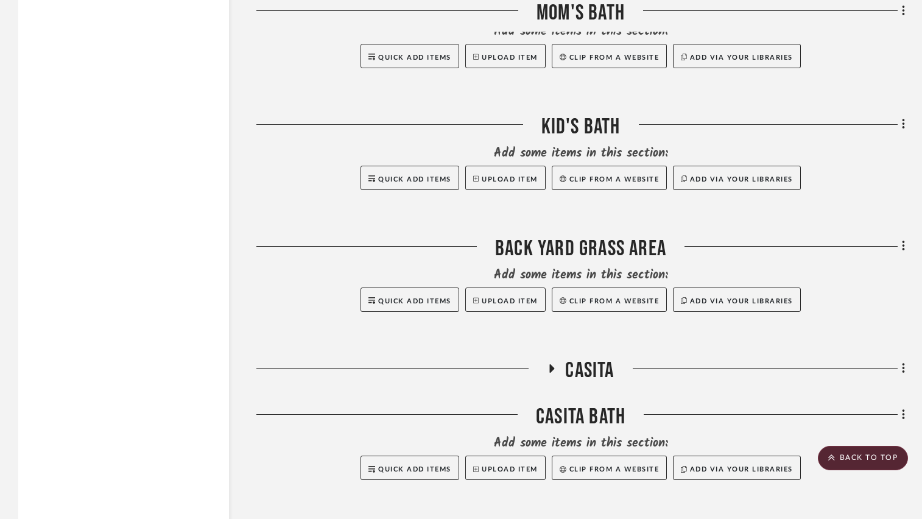
scroll to position [7449, 0]
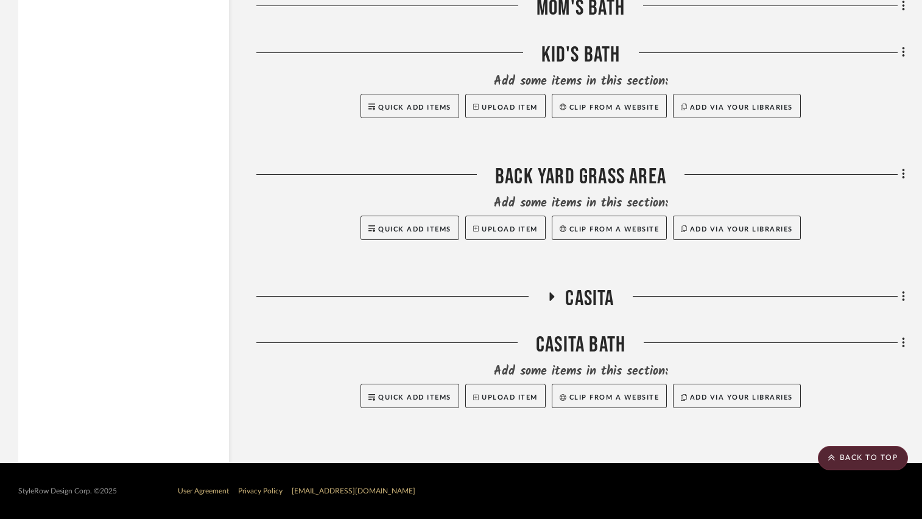
click at [551, 296] on icon at bounding box center [552, 296] width 5 height 9
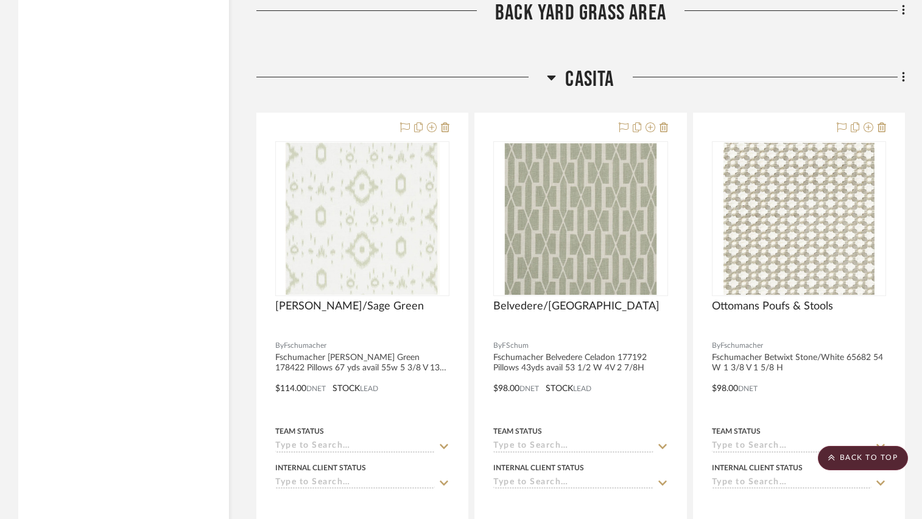
scroll to position [7625, 0]
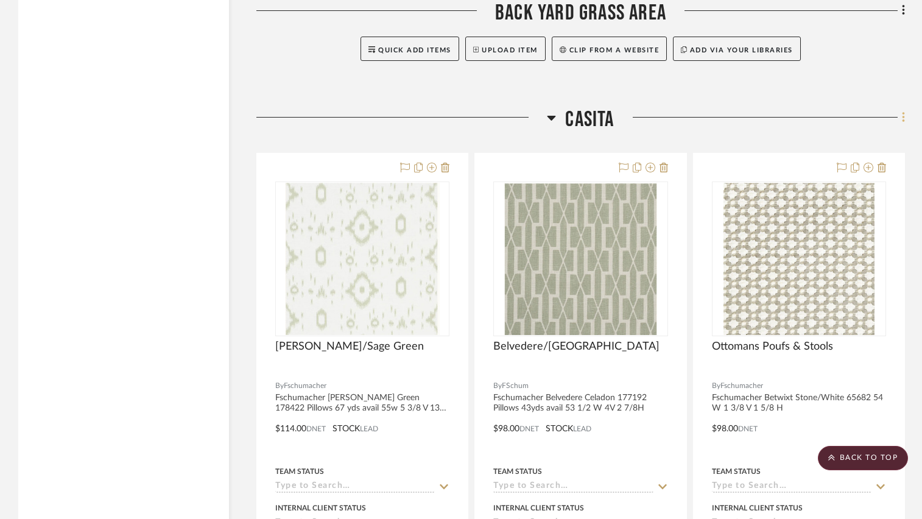
click at [902, 118] on fa-icon at bounding box center [902, 118] width 8 height 20
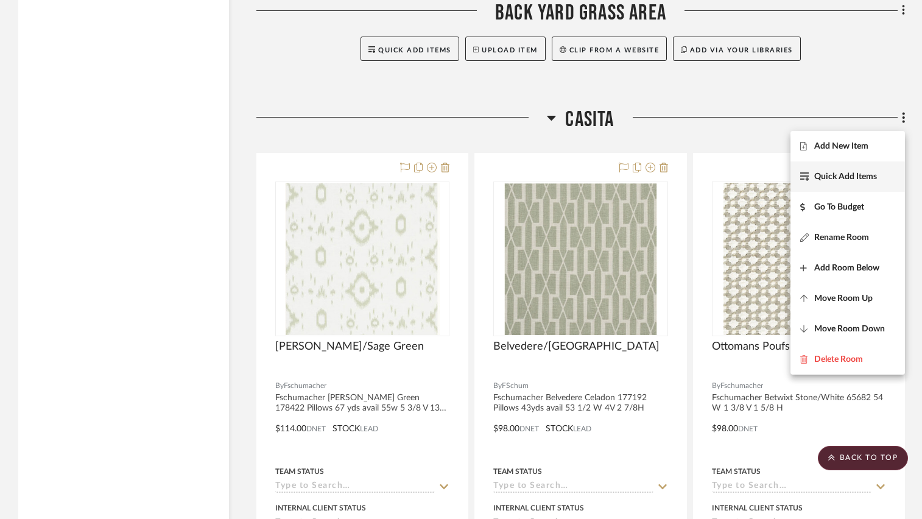
click at [848, 177] on span "Quick Add Items" at bounding box center [846, 176] width 63 height 10
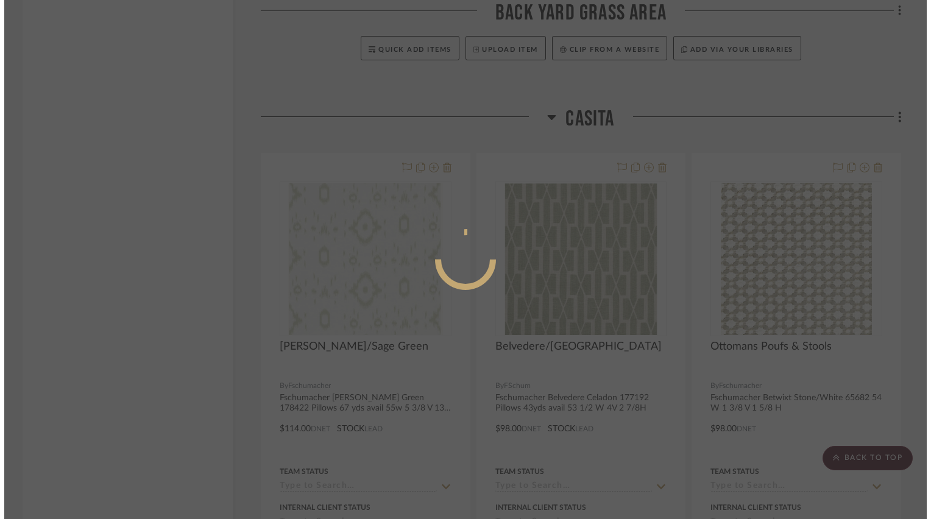
scroll to position [0, 0]
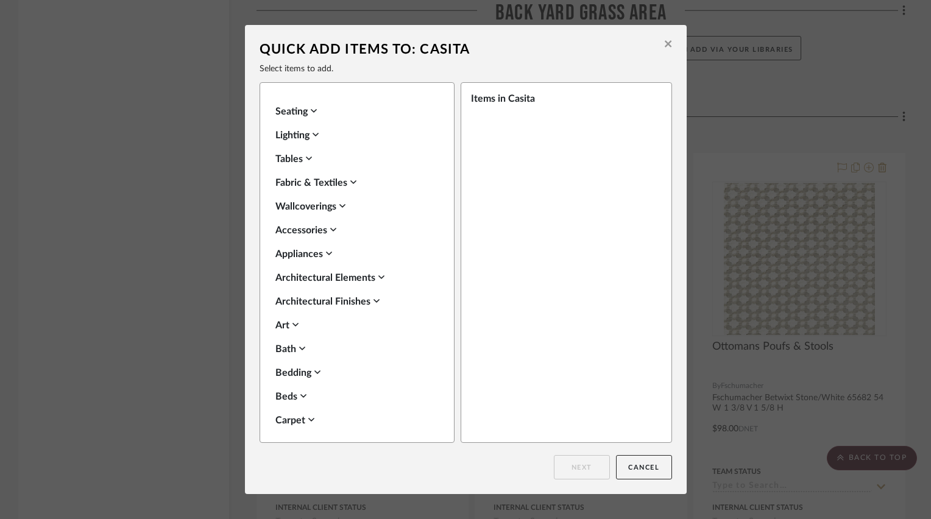
click at [295, 106] on div "Seating" at bounding box center [353, 111] width 157 height 15
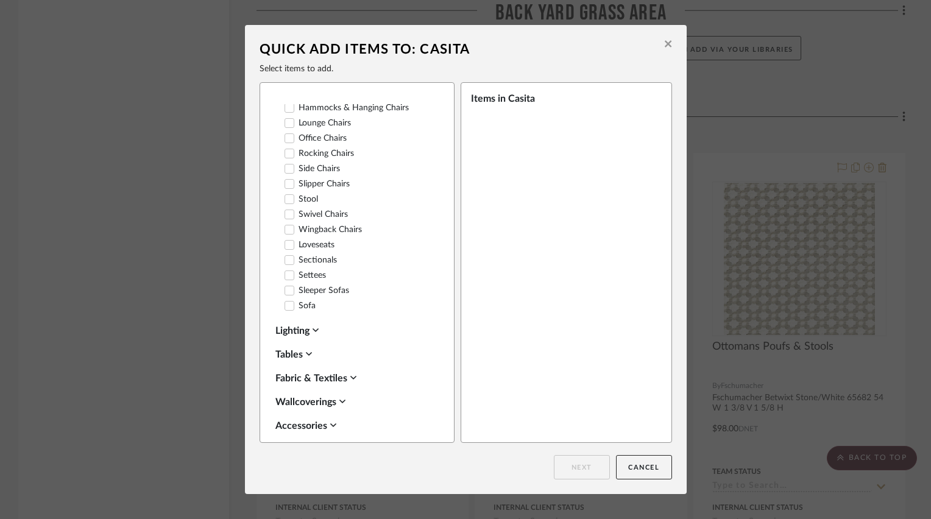
scroll to position [244, 0]
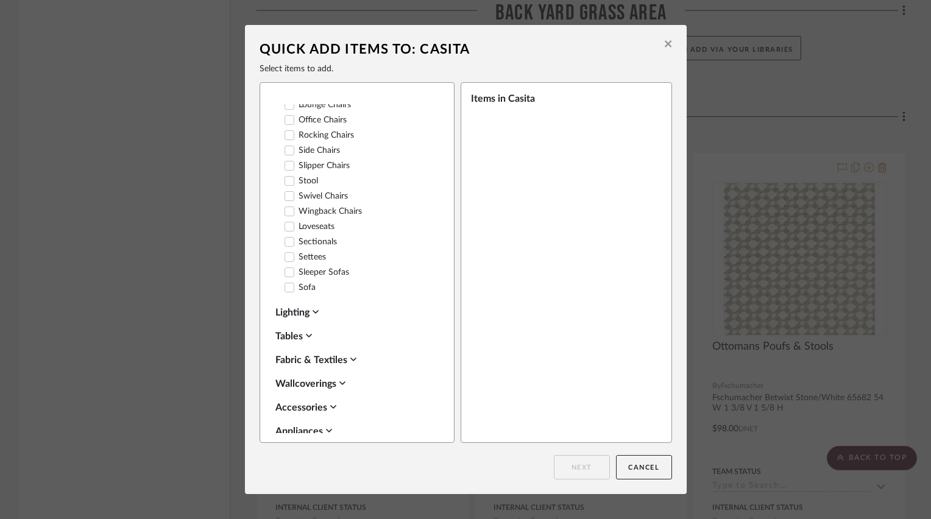
click at [286, 244] on icon at bounding box center [289, 242] width 9 height 9
click at [571, 470] on button "Next" at bounding box center [582, 467] width 56 height 24
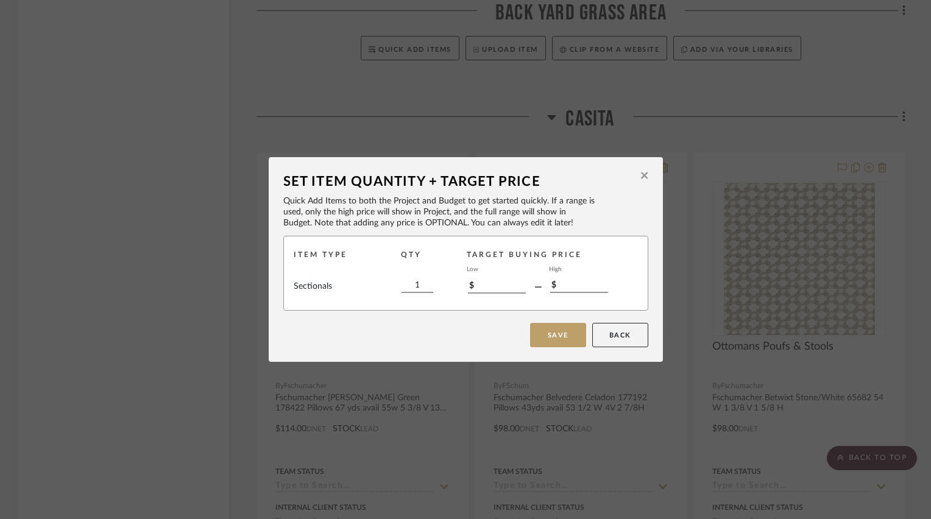
click at [554, 336] on button "Save" at bounding box center [558, 335] width 56 height 24
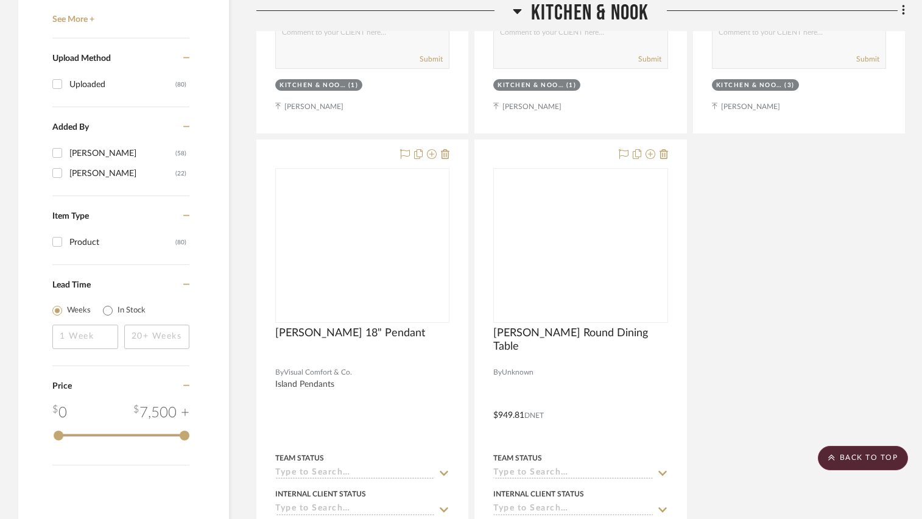
scroll to position [7625, 0]
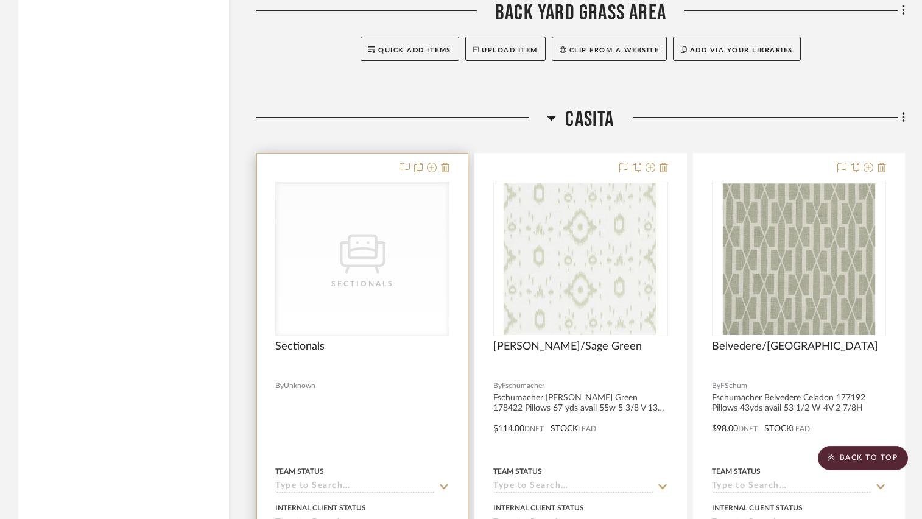
click at [336, 305] on div "CategoryIconSeating Created with Sketch. Sectionals CategoryIconSeating Created…" at bounding box center [362, 259] width 174 height 155
click at [319, 307] on div "CategoryIconSeating Created with Sketch. Sectionals" at bounding box center [362, 259] width 173 height 154
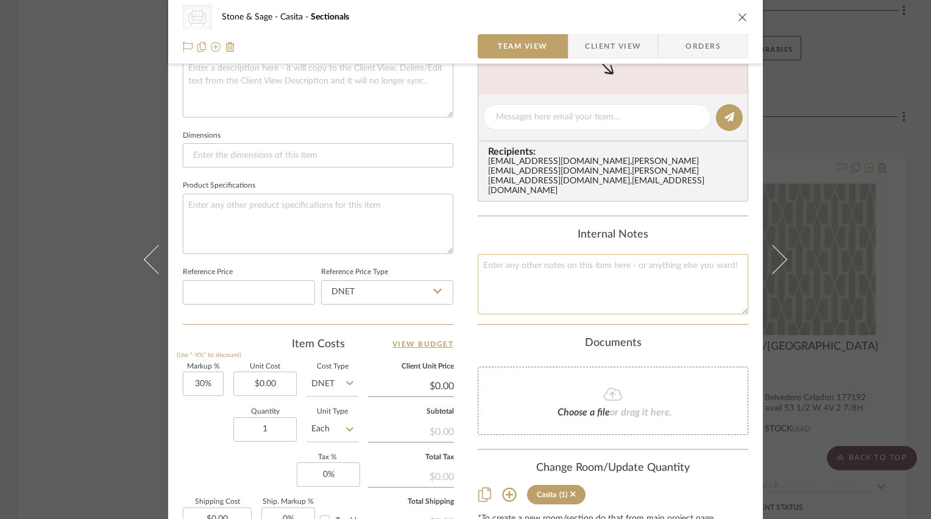
scroll to position [487, 0]
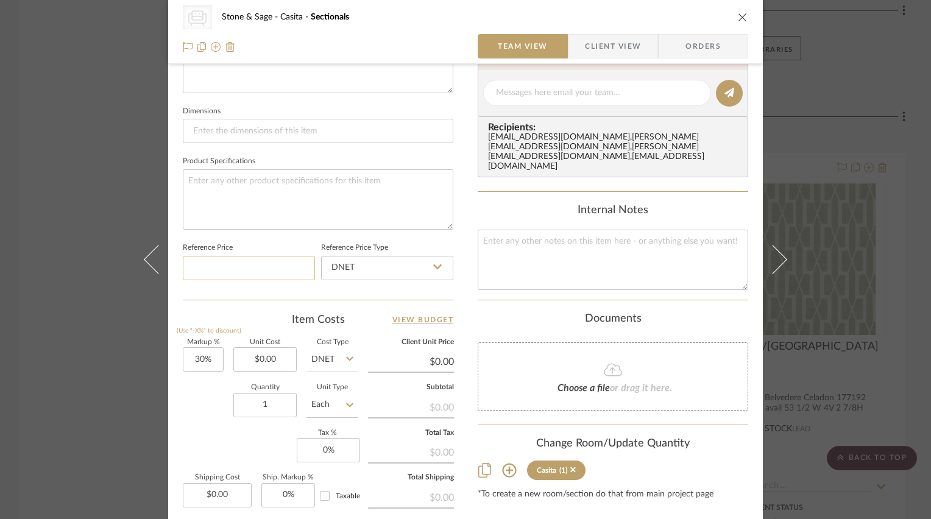
click at [250, 267] on input at bounding box center [249, 268] width 132 height 24
click at [463, 294] on div "CategoryIconSeating Created with Sketch. Sectionals Stone & Sage Casita Section…" at bounding box center [465, 83] width 595 height 1123
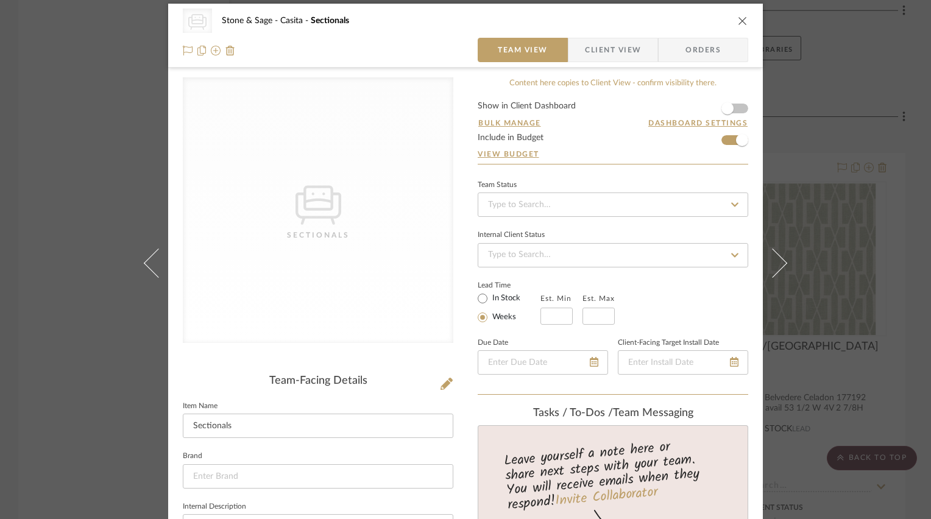
scroll to position [0, 0]
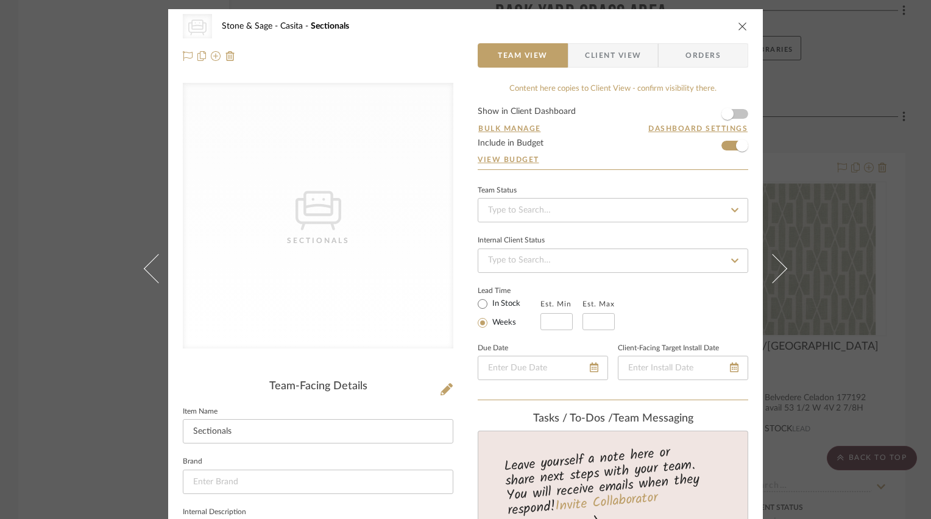
click at [738, 26] on icon "close" at bounding box center [743, 26] width 10 height 10
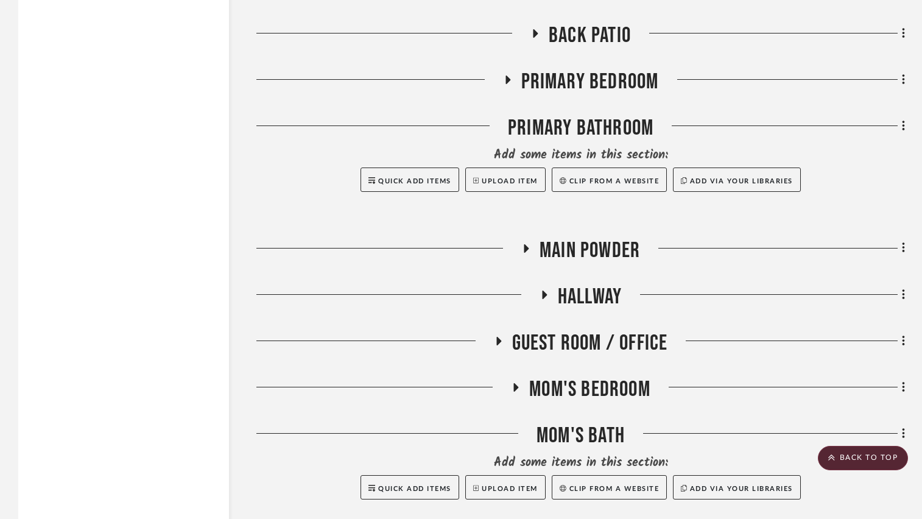
scroll to position [6833, 0]
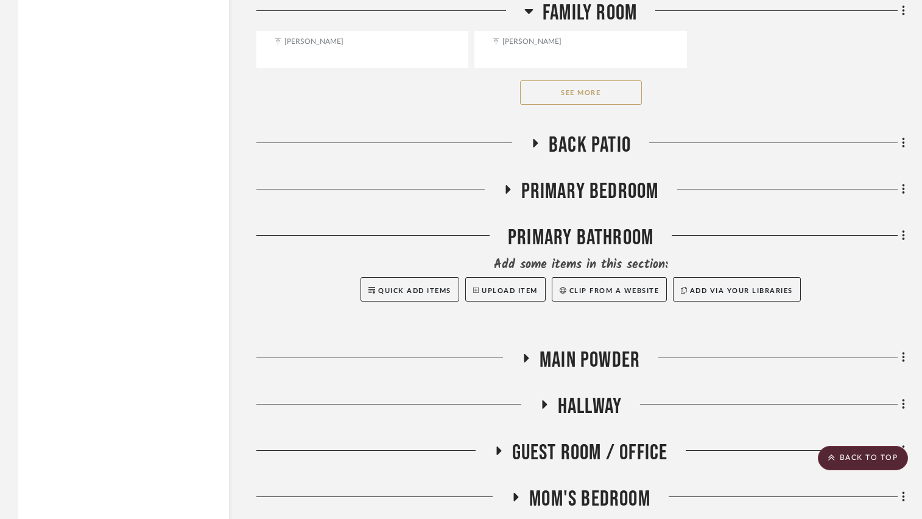
click at [531, 143] on icon at bounding box center [535, 143] width 15 height 9
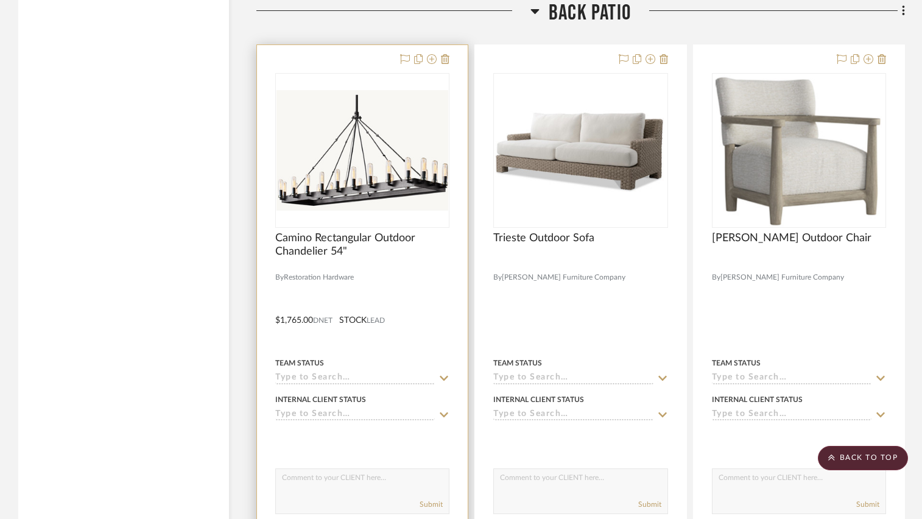
scroll to position [7016, 0]
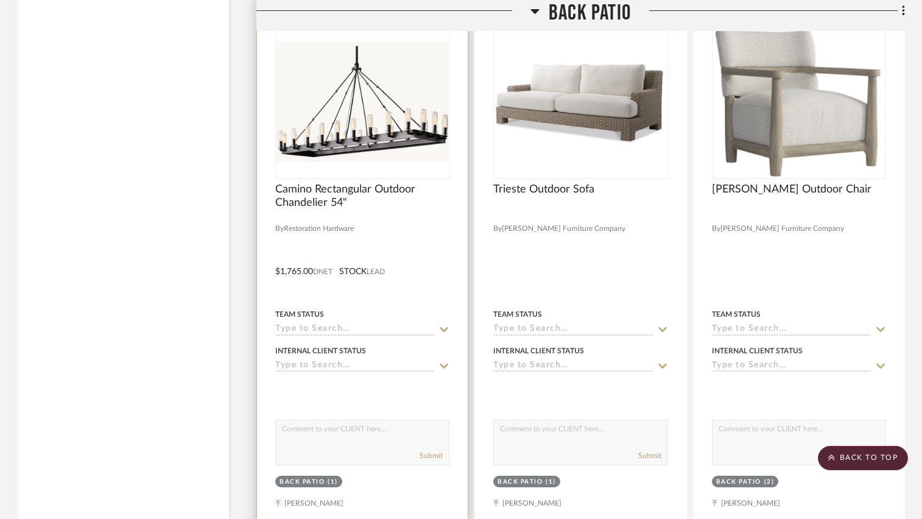
click at [413, 230] on div at bounding box center [362, 262] width 211 height 533
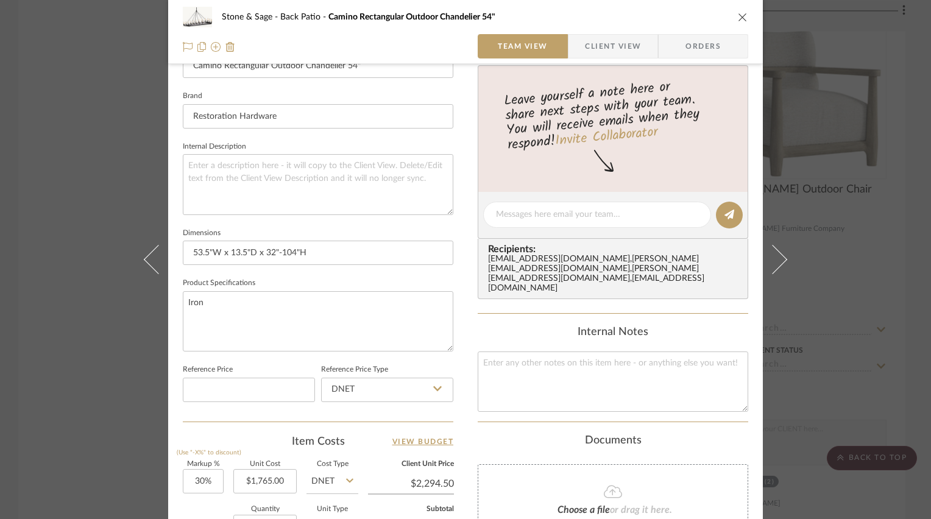
scroll to position [426, 0]
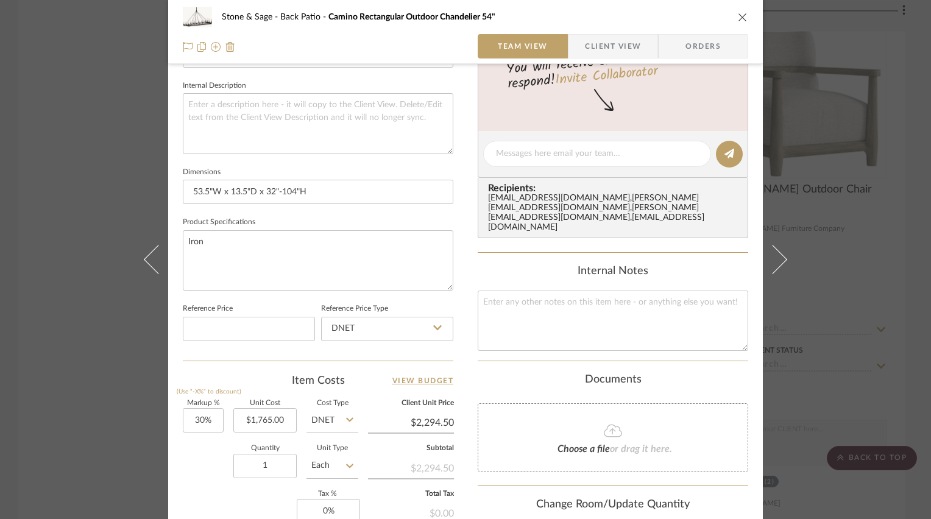
click at [738, 17] on icon "close" at bounding box center [743, 17] width 10 height 10
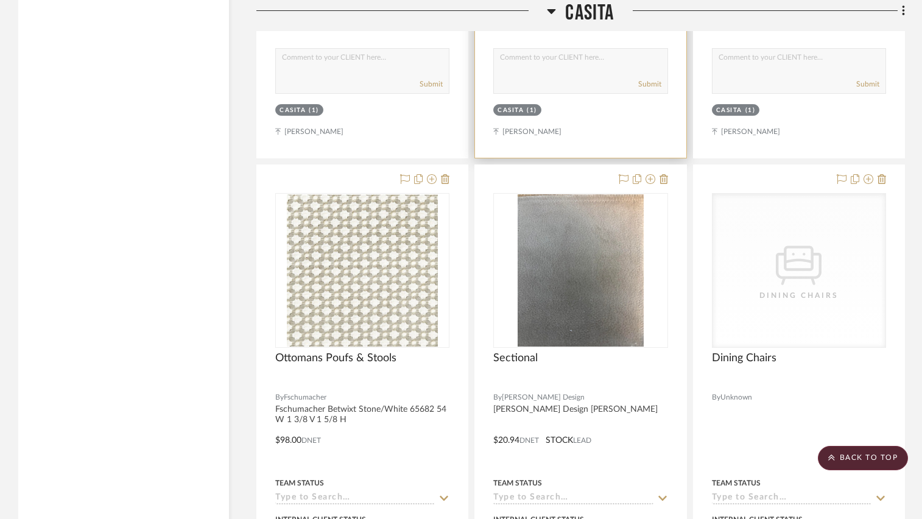
scroll to position [8600, 0]
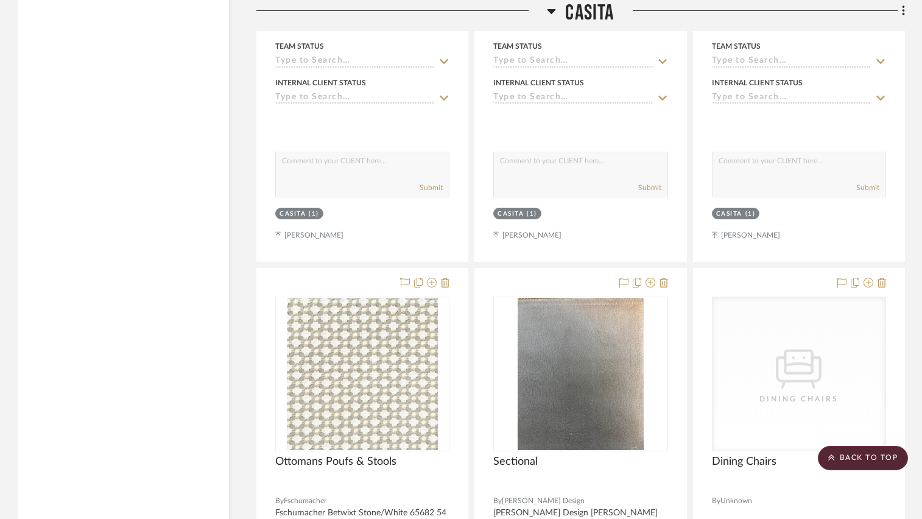
click at [553, 9] on icon at bounding box center [551, 11] width 9 height 15
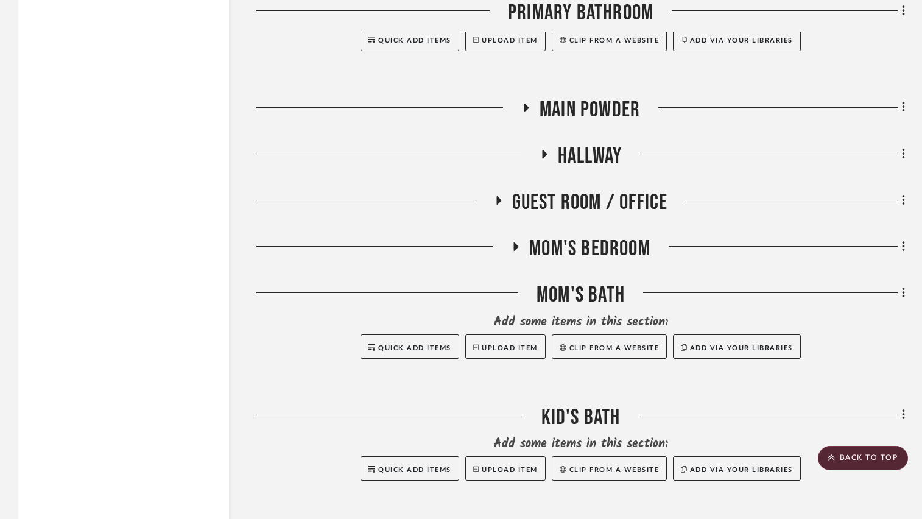
scroll to position [7572, 0]
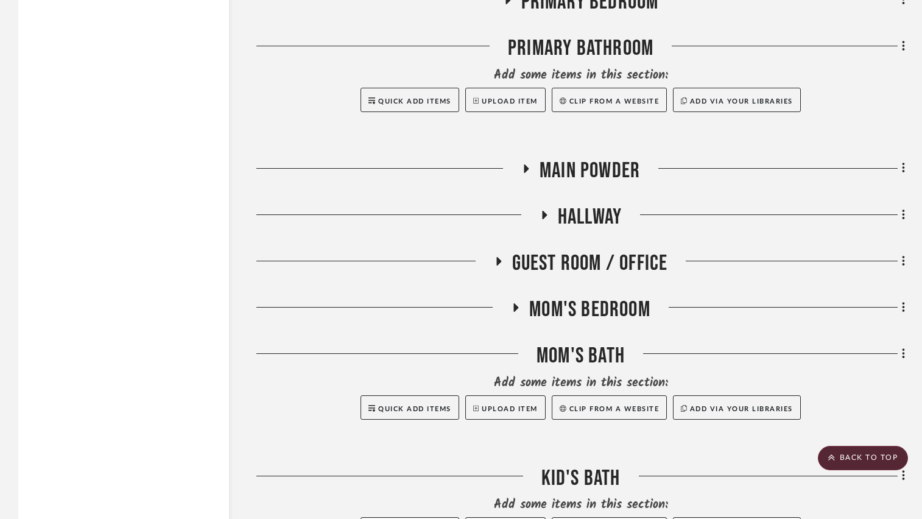
click at [526, 171] on icon at bounding box center [526, 168] width 5 height 9
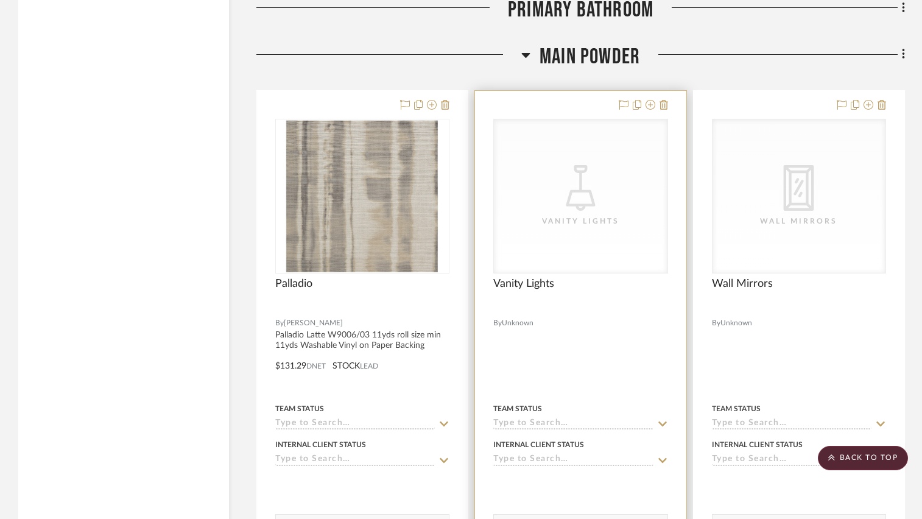
scroll to position [7694, 0]
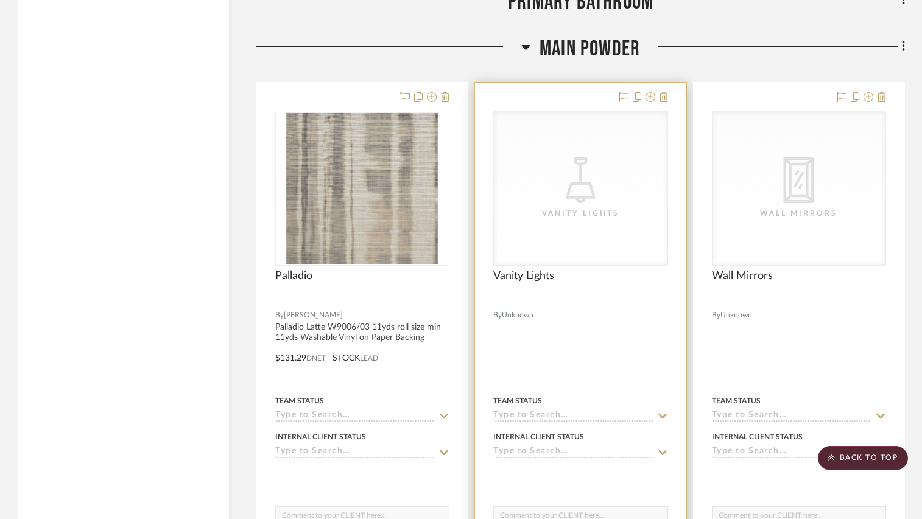
click at [563, 228] on div "CategoryIconLighting Created with Sketch. Vanity Lights" at bounding box center [580, 188] width 173 height 154
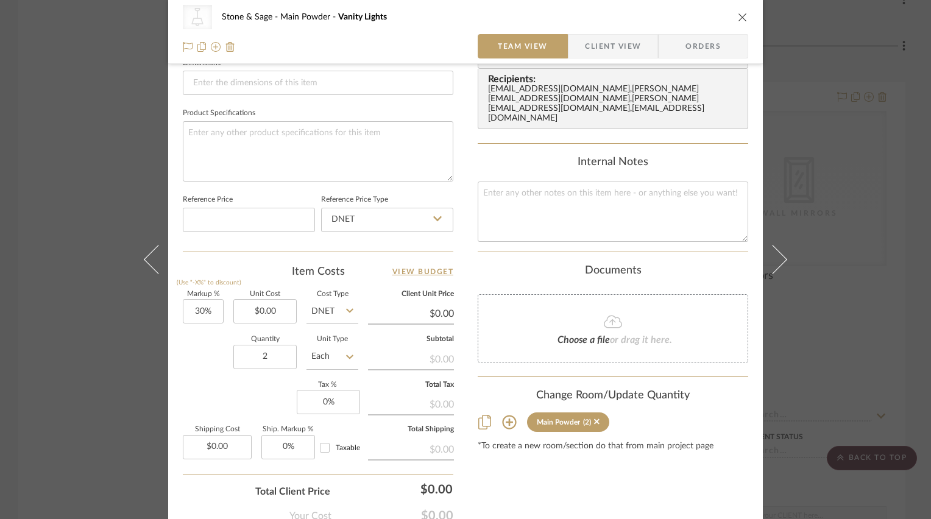
scroll to position [548, 0]
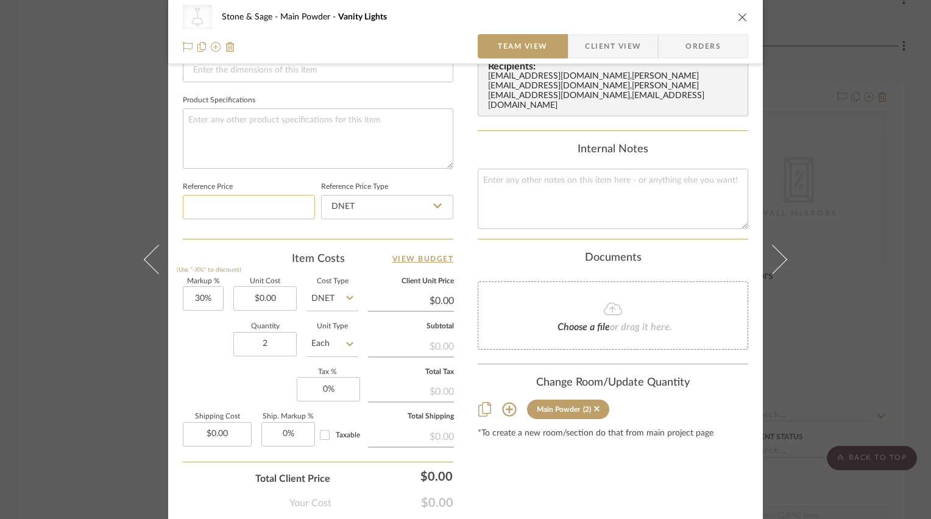
click at [223, 202] on input at bounding box center [249, 207] width 132 height 24
type input "$250.00"
click at [458, 178] on div "CategoryIconLighting Created with Sketch. Vanity Lights Stone & Sage Main Powde…" at bounding box center [465, 22] width 595 height 1123
click at [740, 16] on icon "close" at bounding box center [743, 17] width 10 height 10
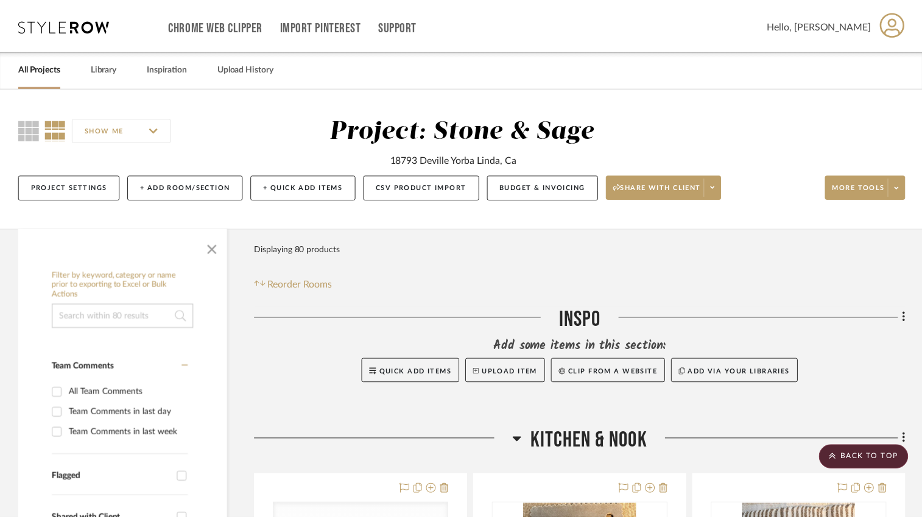
scroll to position [7694, 0]
